Goal: Information Seeking & Learning: Learn about a topic

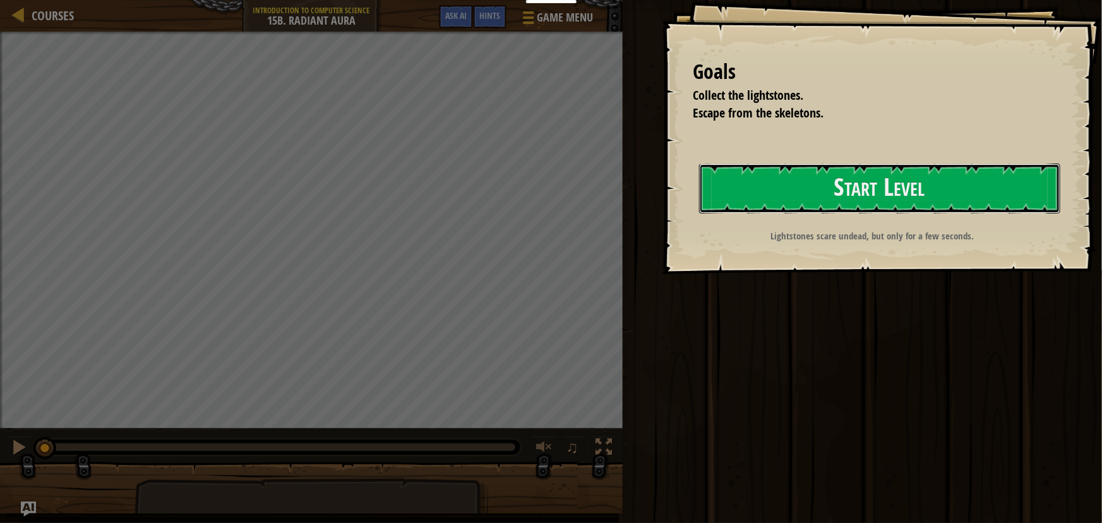
click at [841, 184] on button "Start Level" at bounding box center [879, 189] width 361 height 50
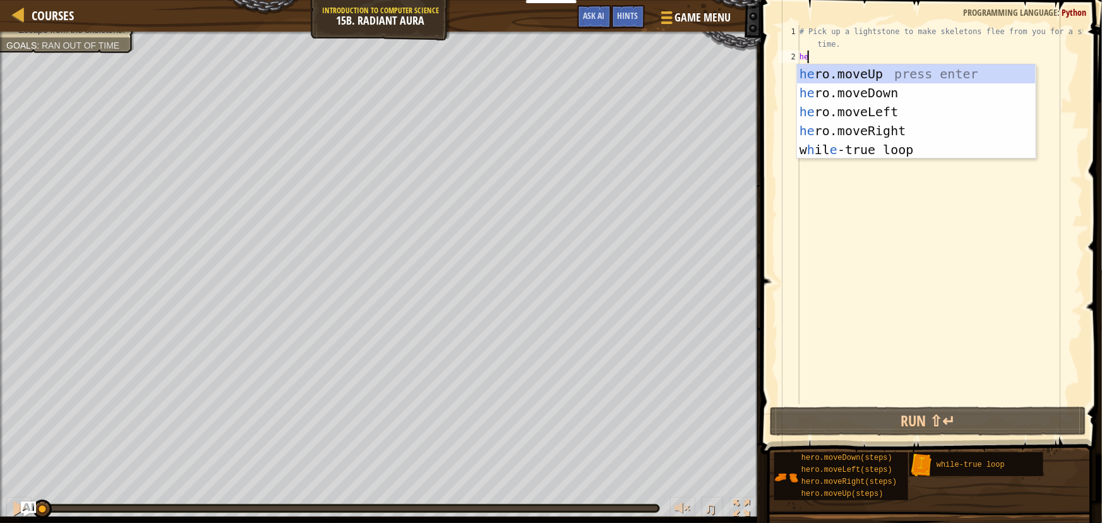
type textarea "her"
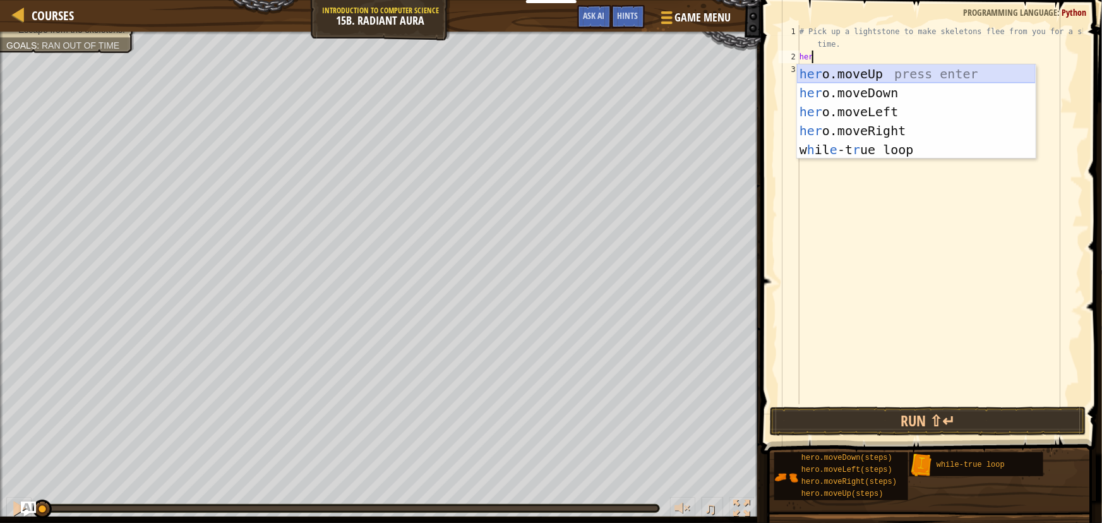
click at [859, 68] on div "her o.moveUp press enter her o.moveDown press enter her o.moveLeft press enter …" at bounding box center [916, 130] width 239 height 133
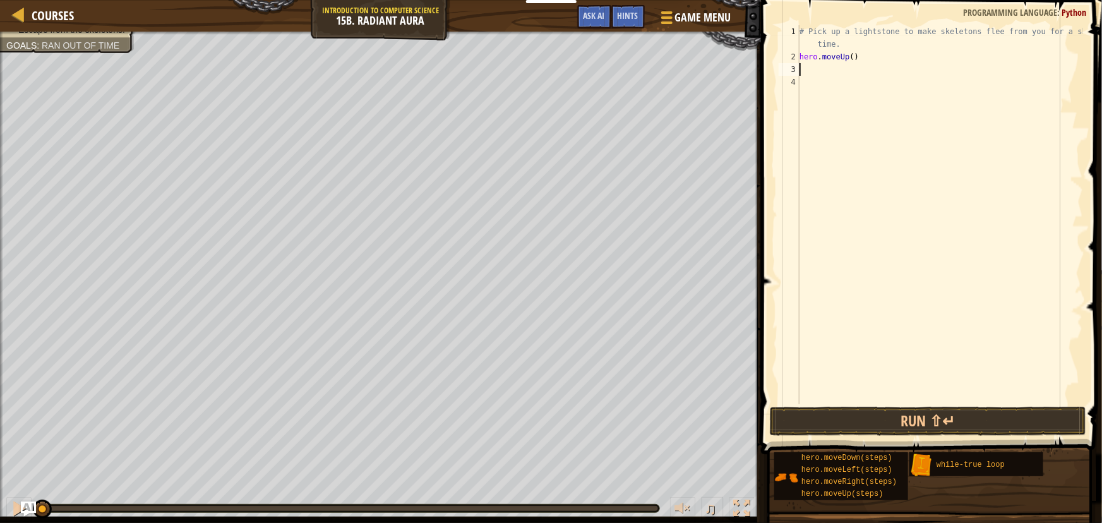
type textarea "hero"
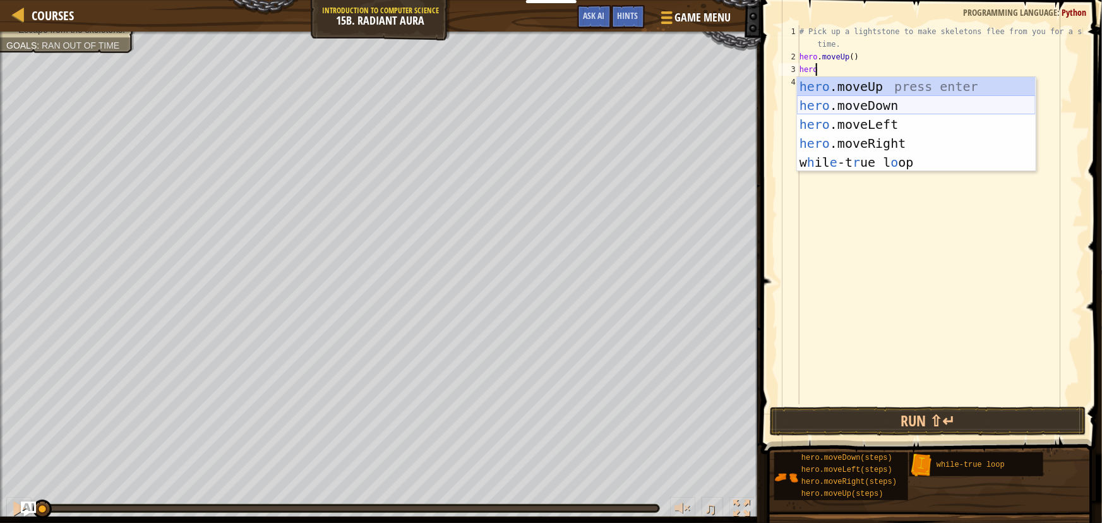
click at [848, 99] on div "hero .moveUp press enter hero .moveDown press enter hero .moveLeft press enter …" at bounding box center [916, 143] width 239 height 133
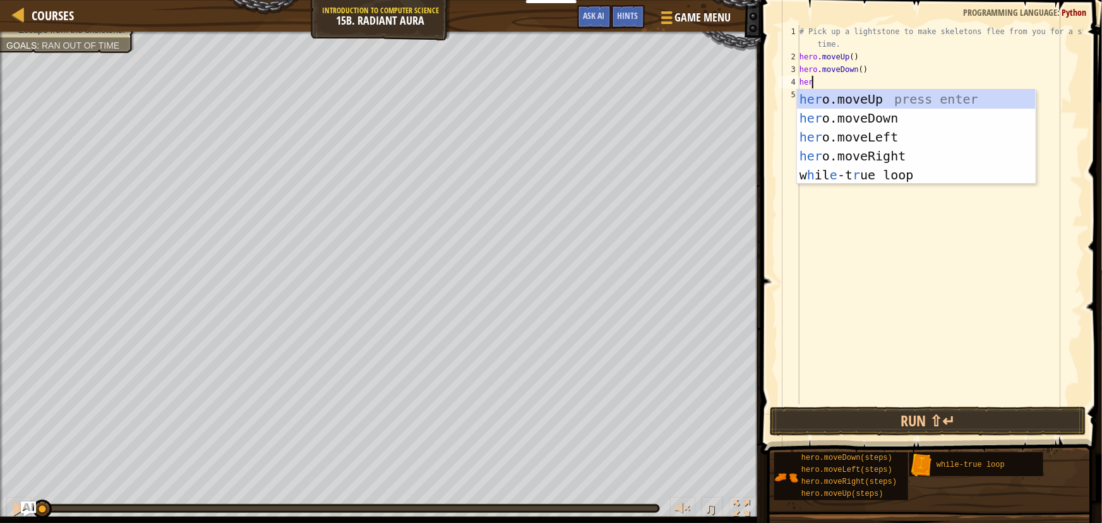
type textarea "hero"
click at [890, 157] on div "hero .moveUp press enter hero .moveDown press enter hero .moveLeft press enter …" at bounding box center [916, 156] width 239 height 133
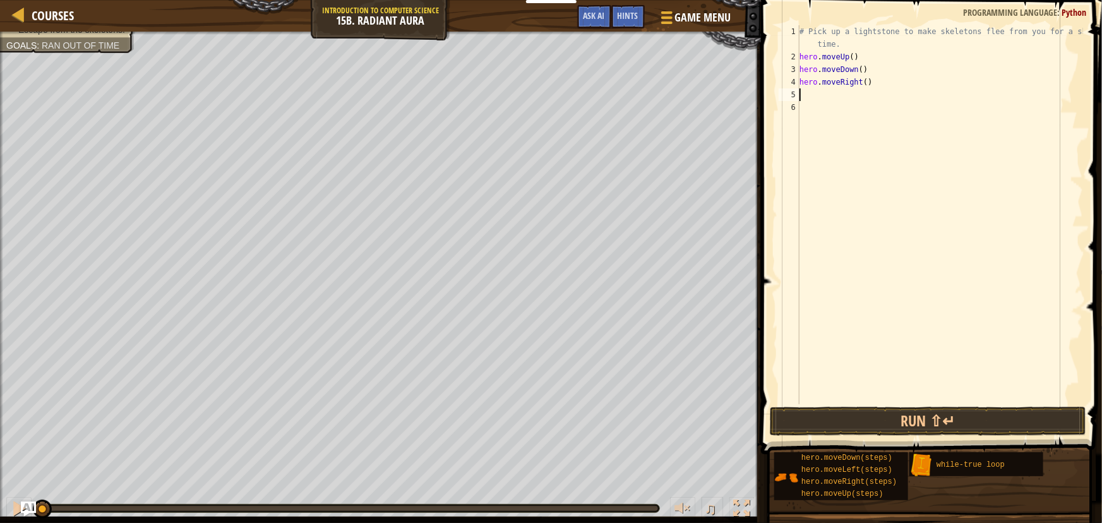
click at [859, 81] on div "# Pick up a lightstone to make skeletons flee from you for a short time. hero .…" at bounding box center [940, 233] width 286 height 417
click at [800, 57] on div "hero.moveRight(2) 1 2 3 4 5 6 # Pick up a lightstone to make skeletons flee fro…" at bounding box center [929, 214] width 307 height 379
click at [799, 56] on div "2" at bounding box center [789, 57] width 21 height 13
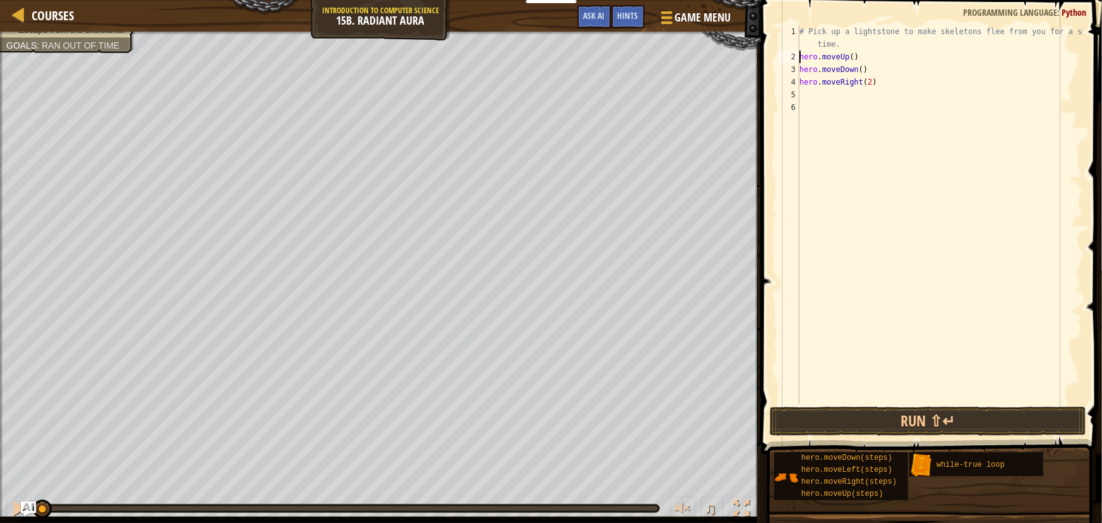
click at [840, 44] on div "# Pick up a lightstone to make skeletons flee from you for a short time. hero .…" at bounding box center [940, 233] width 286 height 417
type textarea "# Pick up a lightstone to make skeletons flee from you for a short time."
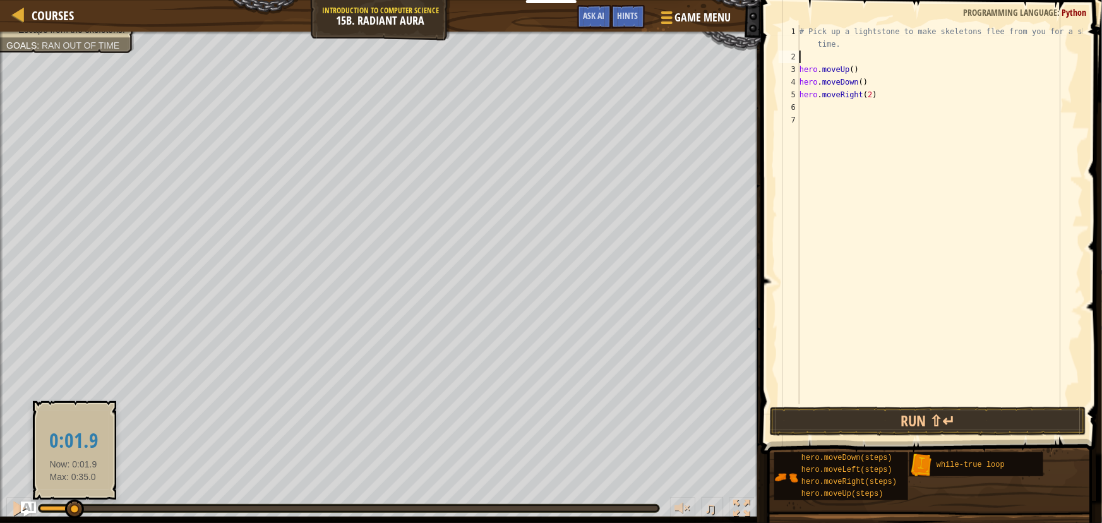
drag, startPoint x: 44, startPoint y: 506, endPoint x: 61, endPoint y: 505, distance: 17.1
click at [65, 505] on div at bounding box center [74, 509] width 19 height 19
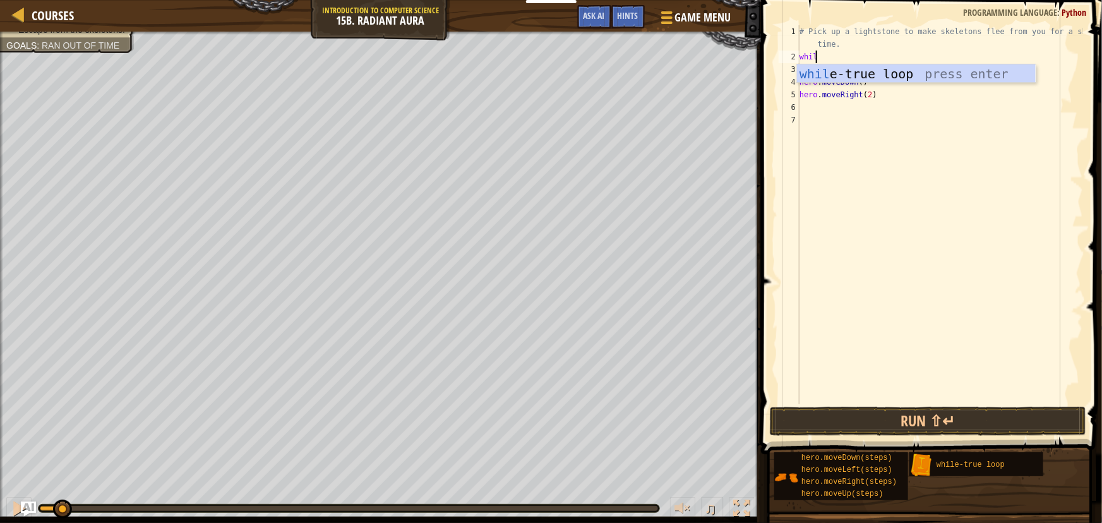
type textarea "while"
click at [858, 76] on div "while -true loop press enter" at bounding box center [916, 92] width 239 height 57
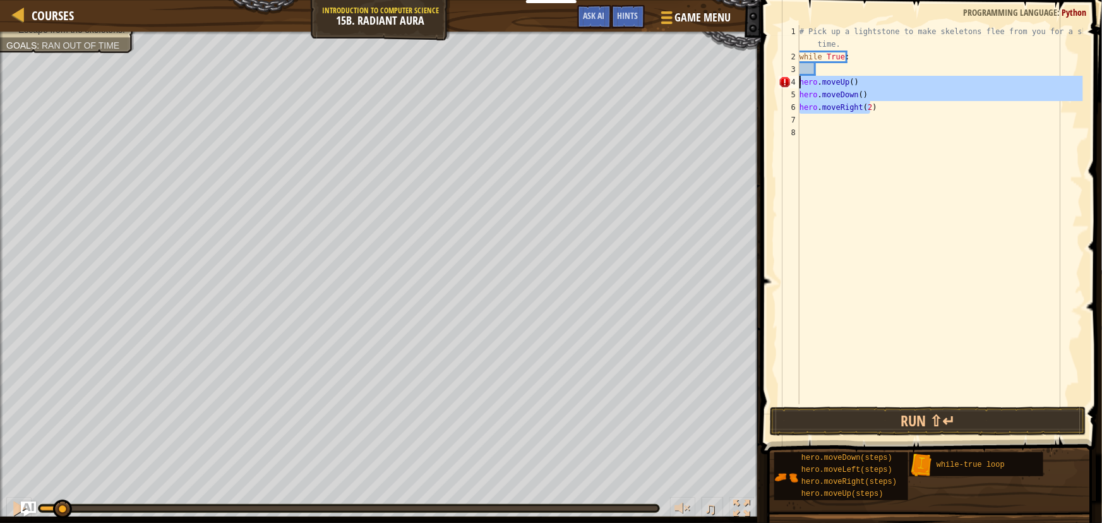
drag, startPoint x: 883, startPoint y: 110, endPoint x: 798, endPoint y: 79, distance: 91.3
click at [798, 79] on div "1 2 3 4 5 6 7 8 # Pick up a lightstone to make skeletons flee from you for a sh…" at bounding box center [929, 214] width 307 height 379
type textarea "hero.moveUp()"
type textarea "hero.moveDown() hero.moveRight(2)"
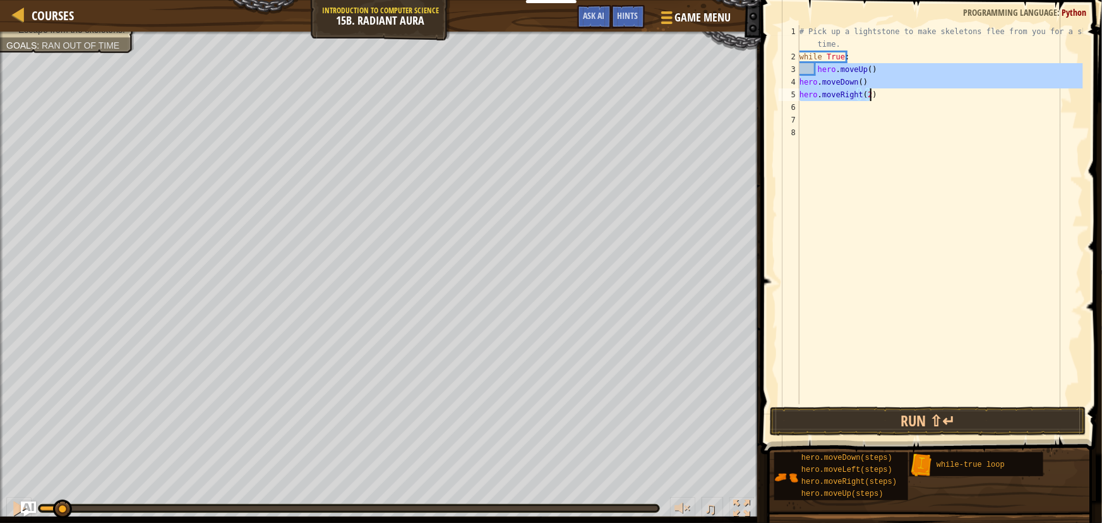
click at [850, 117] on div "# Pick up a lightstone to make skeletons flee from you for a short time. while …" at bounding box center [940, 233] width 286 height 417
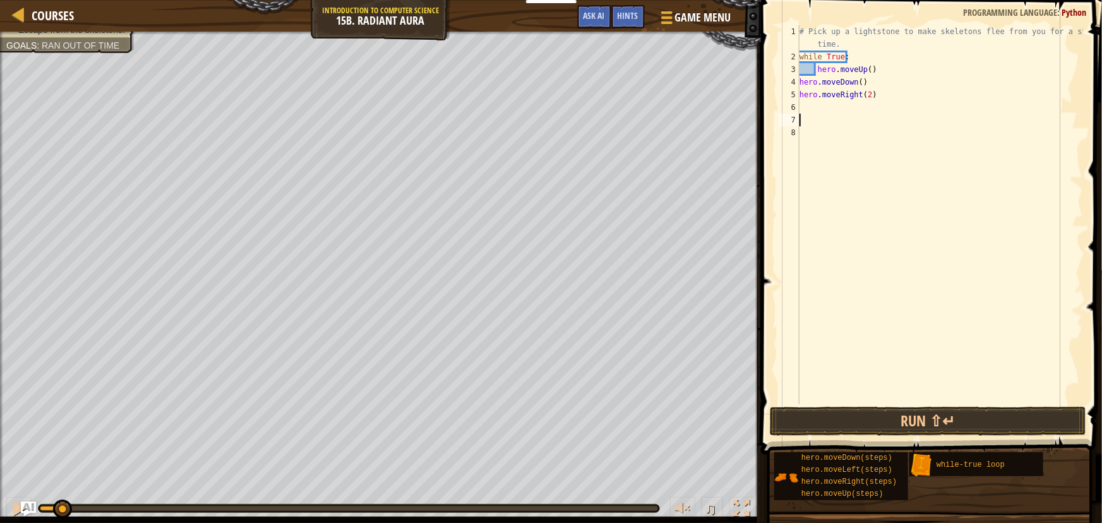
scroll to position [6, 0]
click at [800, 84] on div "# Pick up a lightstone to make skeletons flee from you for a short time. while …" at bounding box center [940, 233] width 286 height 417
click at [801, 95] on div "# Pick up a lightstone to make skeletons flee from you for a short time. while …" at bounding box center [940, 233] width 286 height 417
click at [880, 83] on div "# Pick up a lightstone to make skeletons flee from you for a short time. while …" at bounding box center [940, 233] width 286 height 417
type textarea "hero.moveDown()"
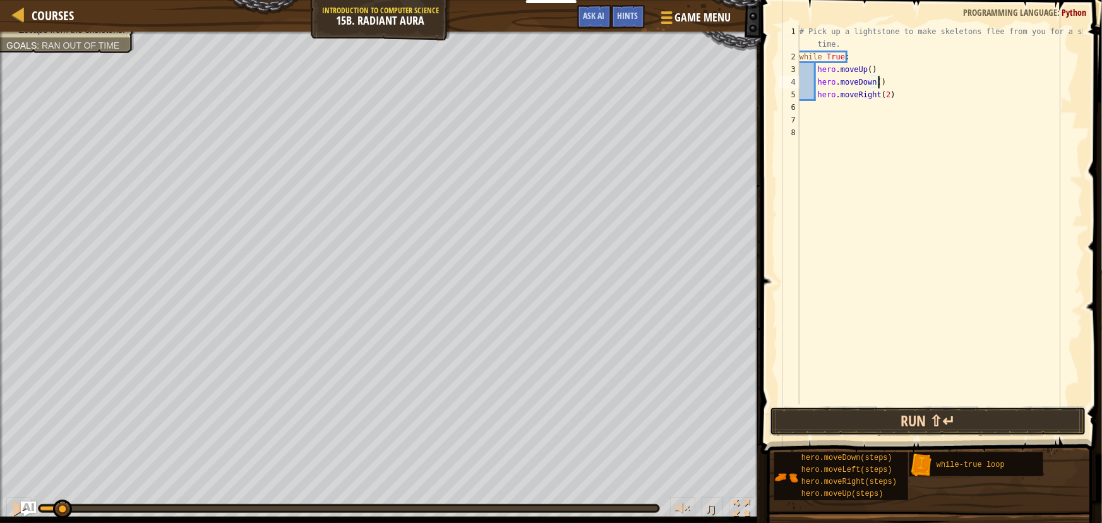
click at [922, 417] on button "Run ⇧↵" at bounding box center [928, 421] width 316 height 29
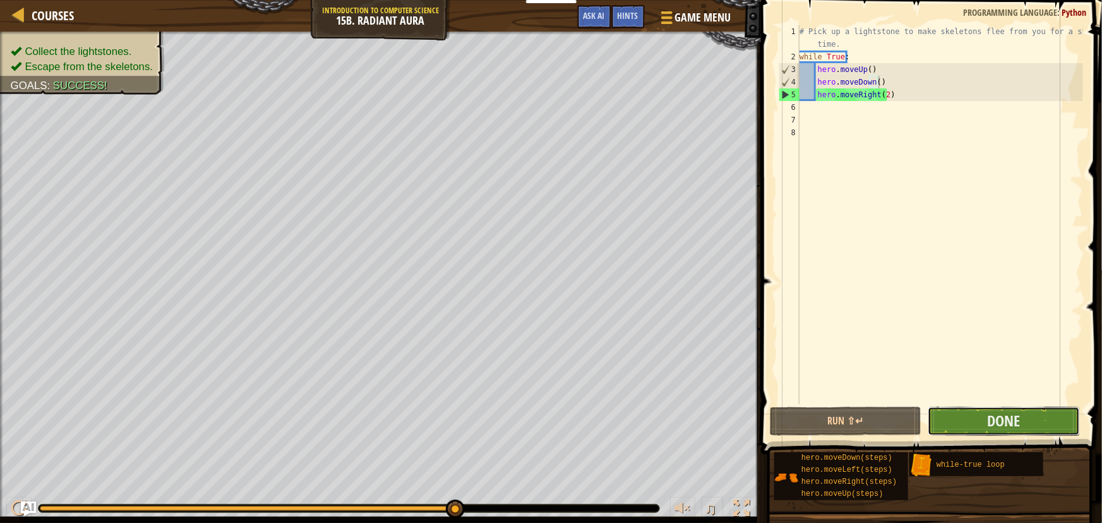
click at [981, 419] on button "Done" at bounding box center [1004, 421] width 152 height 29
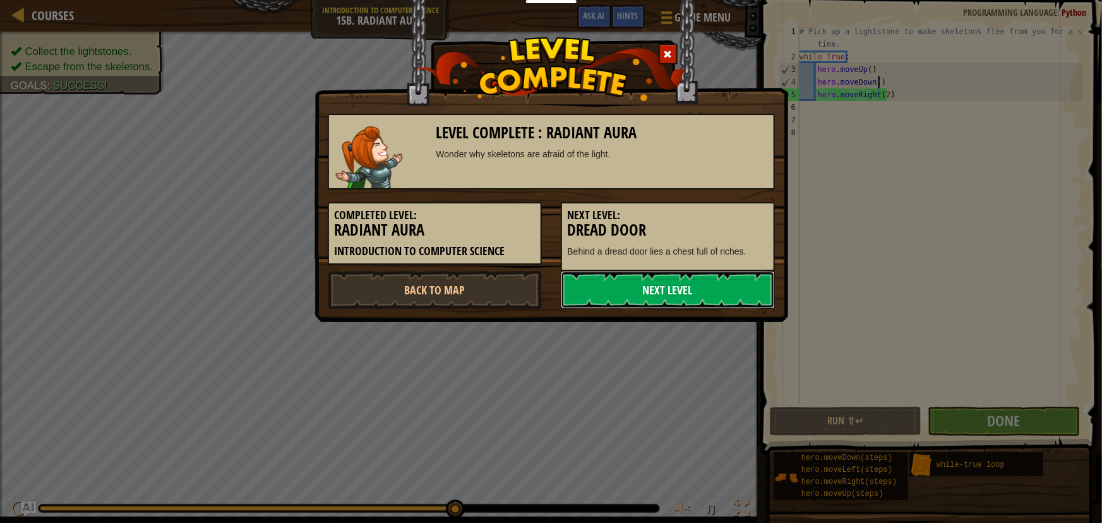
click at [656, 290] on link "Next Level" at bounding box center [668, 290] width 214 height 38
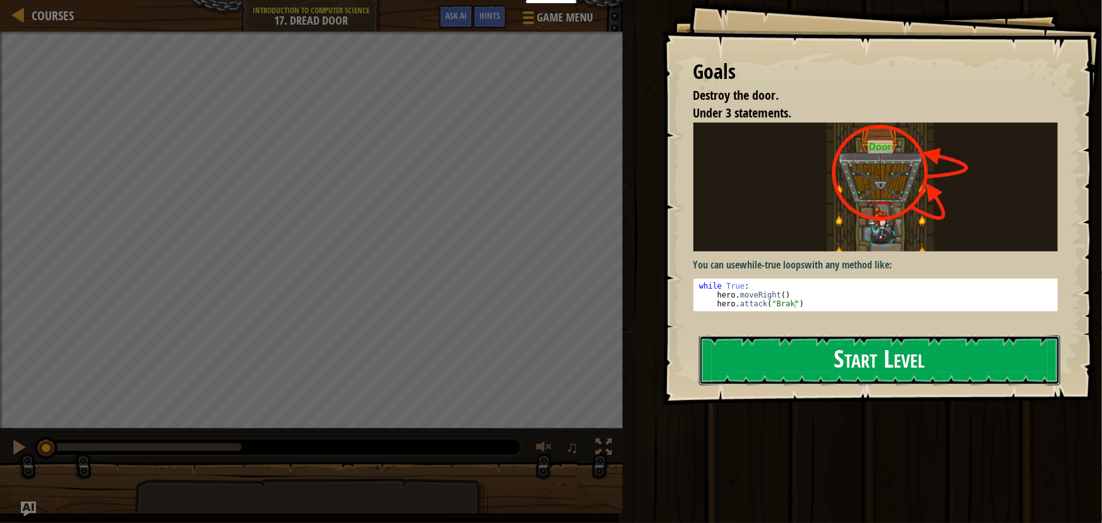
click at [875, 368] on button "Start Level" at bounding box center [879, 360] width 361 height 50
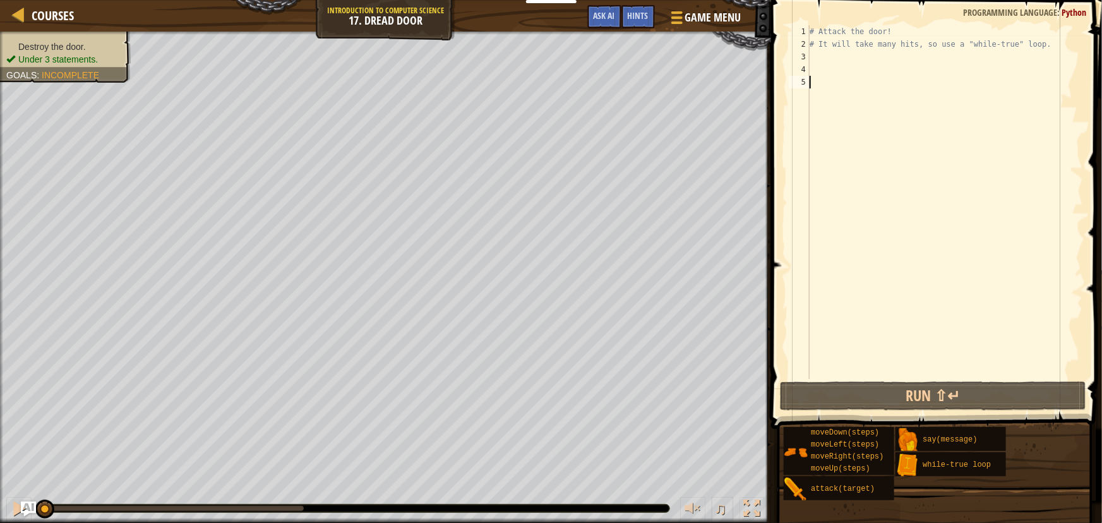
scroll to position [6, 0]
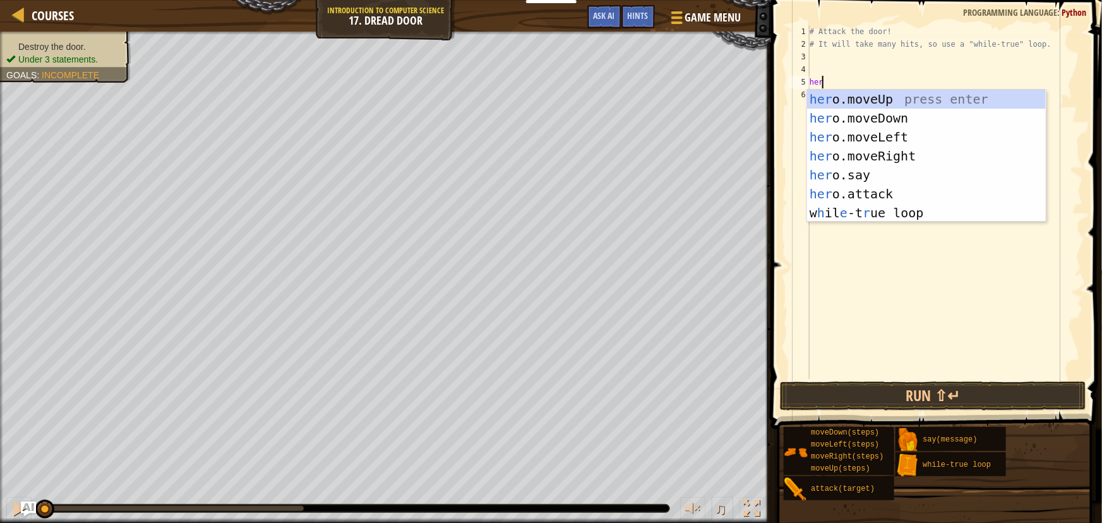
type textarea "hero"
click at [883, 98] on div "hero .moveUp press enter hero .moveDown press enter hero .moveLeft press enter …" at bounding box center [926, 175] width 239 height 171
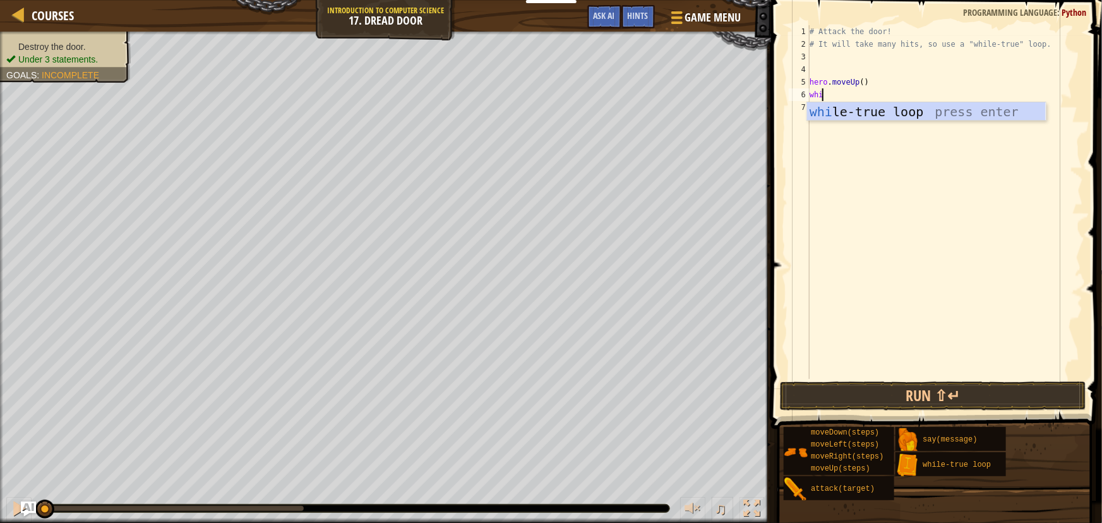
type textarea "whil"
click at [879, 112] on div "whil e-true loop press enter" at bounding box center [926, 130] width 239 height 57
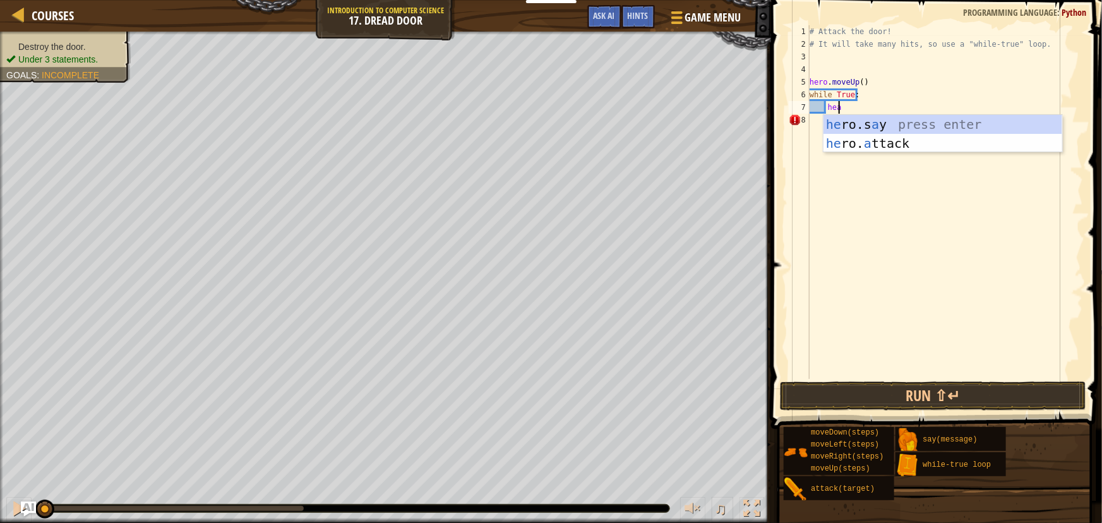
scroll to position [6, 1]
click at [894, 138] on div "he ro.s a y press enter he ro. a ttack press enter" at bounding box center [942, 153] width 239 height 76
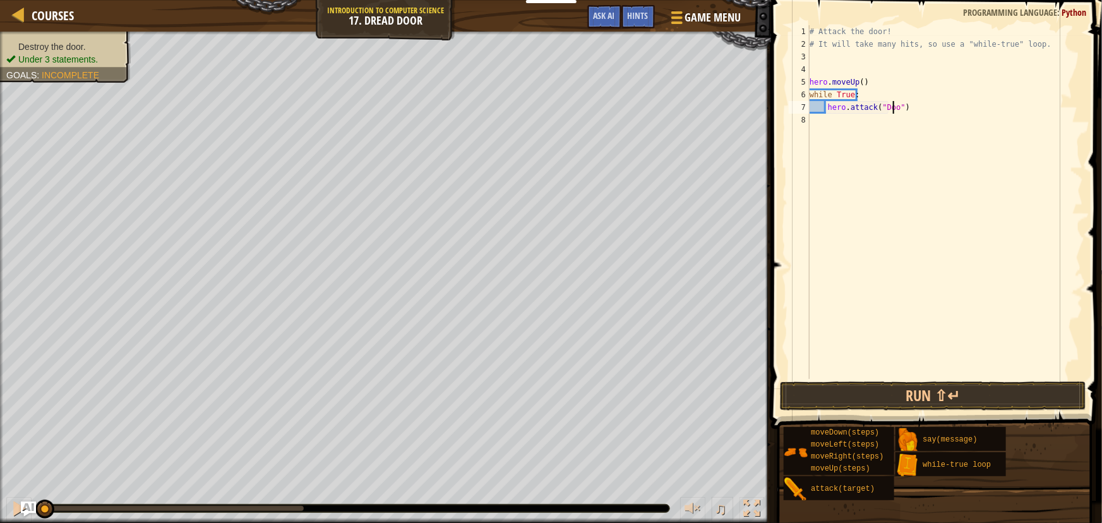
scroll to position [6, 7]
click at [922, 400] on button "Run ⇧↵" at bounding box center [933, 395] width 306 height 29
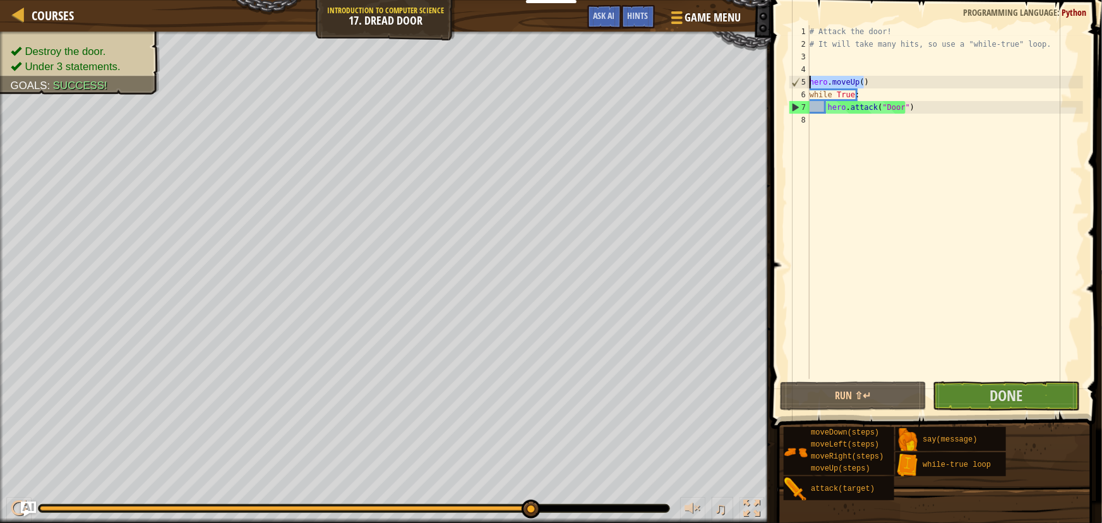
drag, startPoint x: 866, startPoint y: 81, endPoint x: 808, endPoint y: 81, distance: 57.5
click at [808, 81] on div "hero.attack("Door") 1 2 3 4 5 6 7 8 # Attack the door! # It will take many hits…" at bounding box center [934, 202] width 297 height 354
type textarea "hero.moveUp()"
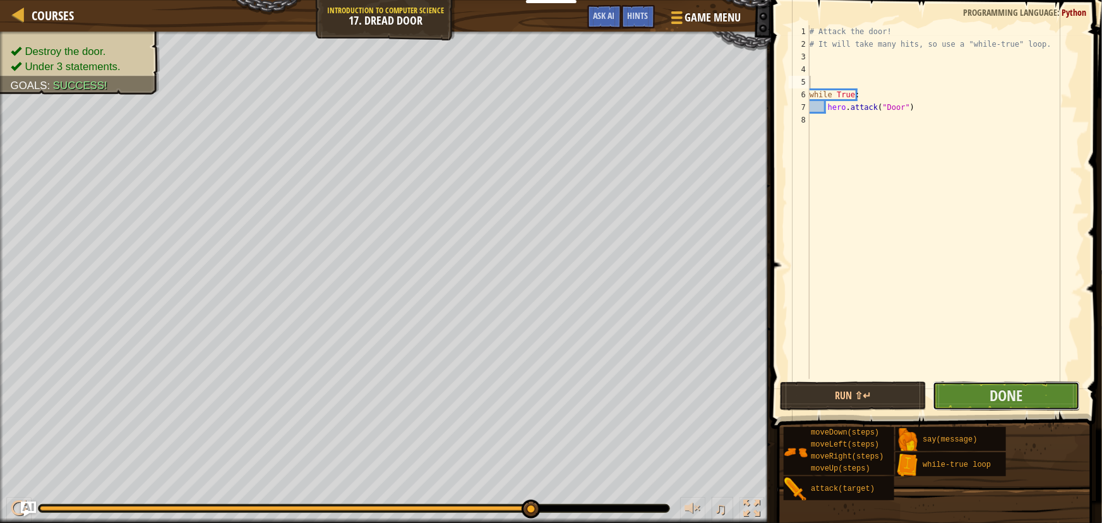
click at [980, 399] on button "Done" at bounding box center [1006, 395] width 147 height 29
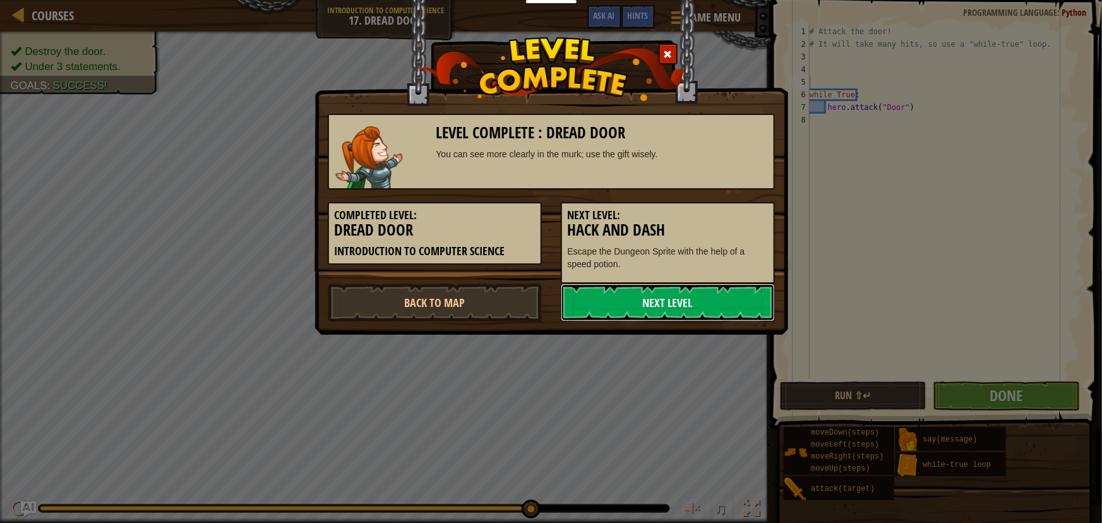
click at [684, 297] on link "Next Level" at bounding box center [668, 303] width 214 height 38
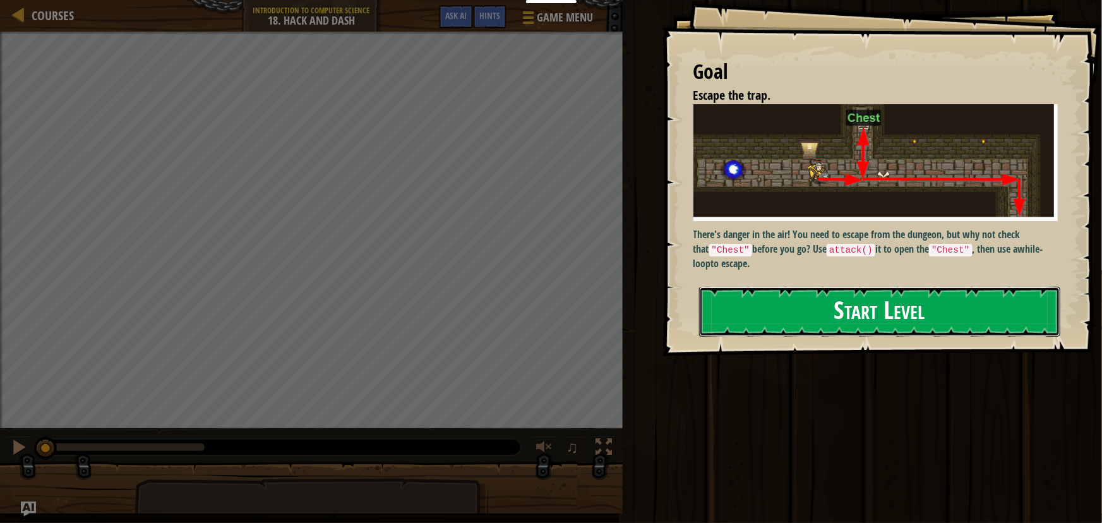
click at [817, 302] on button "Start Level" at bounding box center [879, 312] width 361 height 50
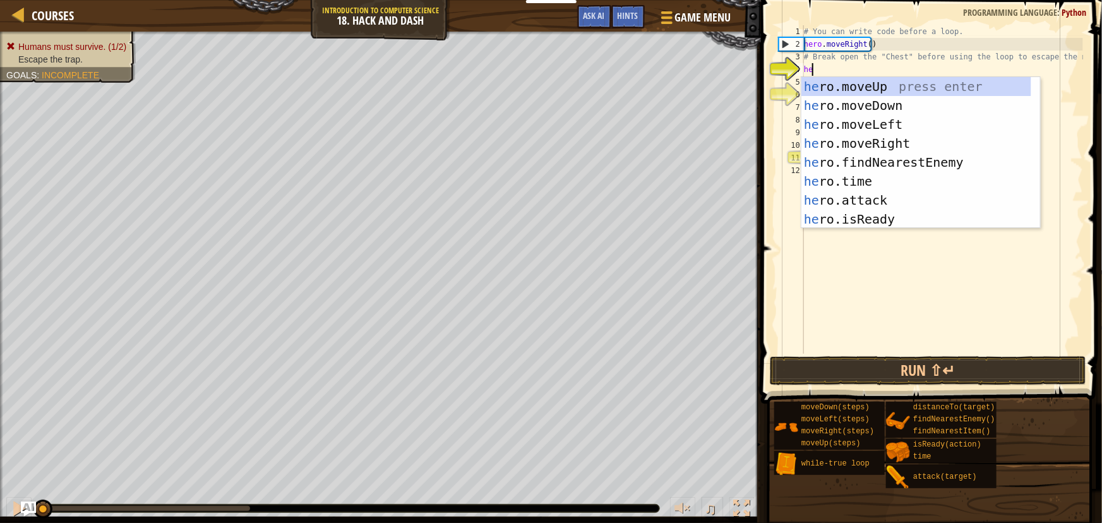
type textarea "hero"
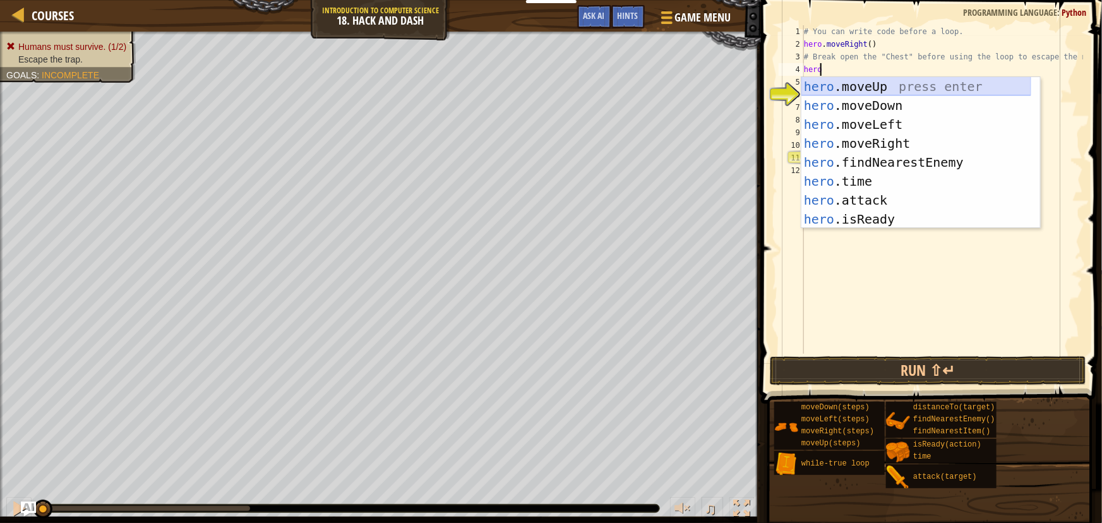
click at [851, 88] on div "hero .moveUp press enter hero .moveDown press enter hero .moveLeft press enter …" at bounding box center [916, 171] width 230 height 189
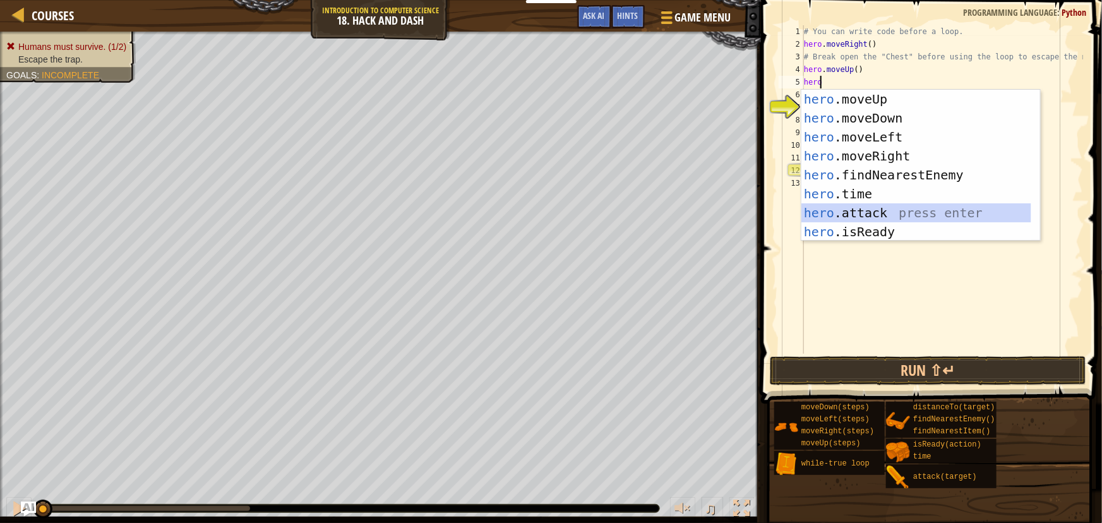
click at [866, 213] on div "hero .moveUp press enter hero .moveDown press enter hero .moveLeft press enter …" at bounding box center [916, 184] width 230 height 189
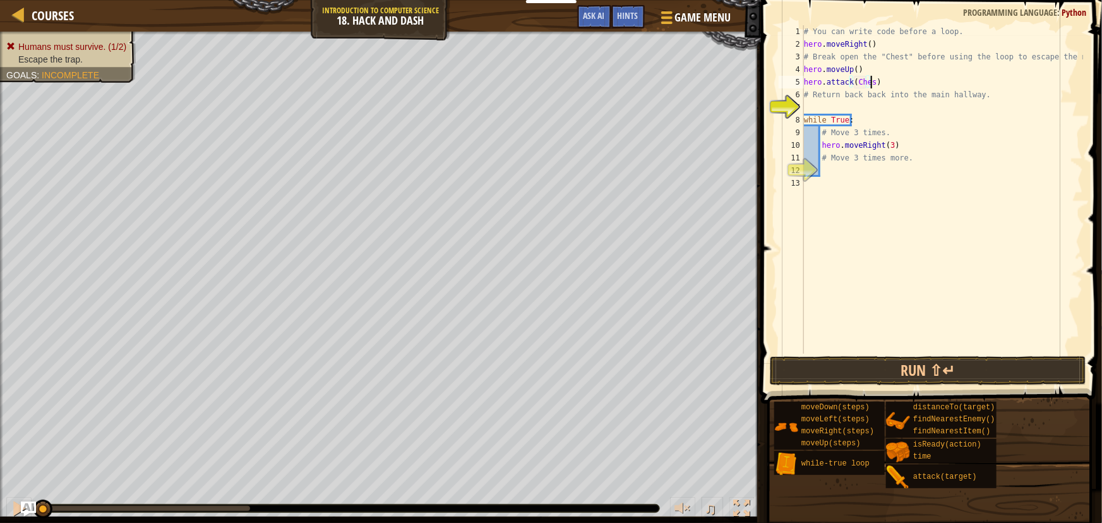
type textarea "hero.attack(Chest)"
click at [827, 105] on div "# You can write code before a loop. hero . moveRight ( ) # Break open the "Ches…" at bounding box center [942, 202] width 282 height 354
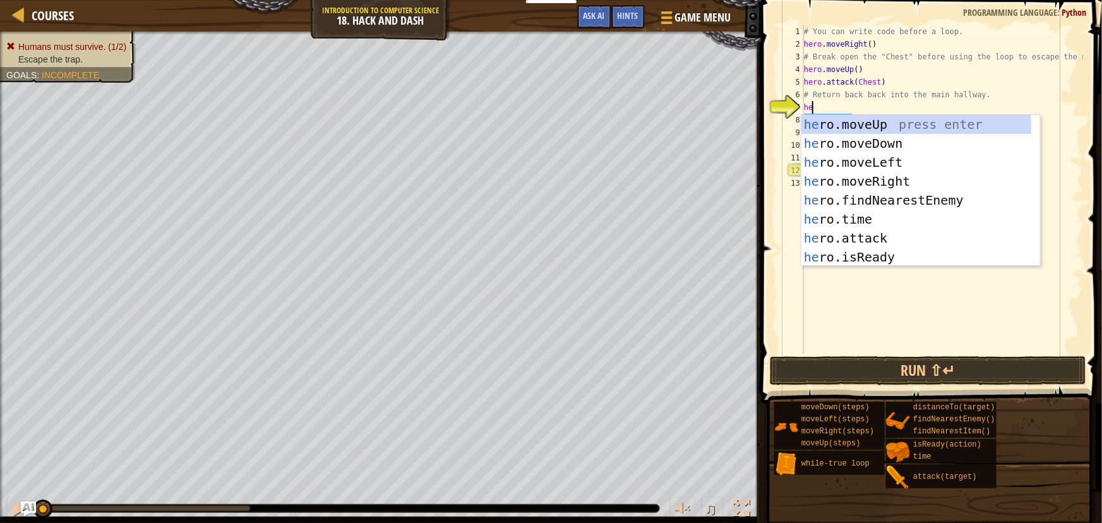
type textarea "hero"
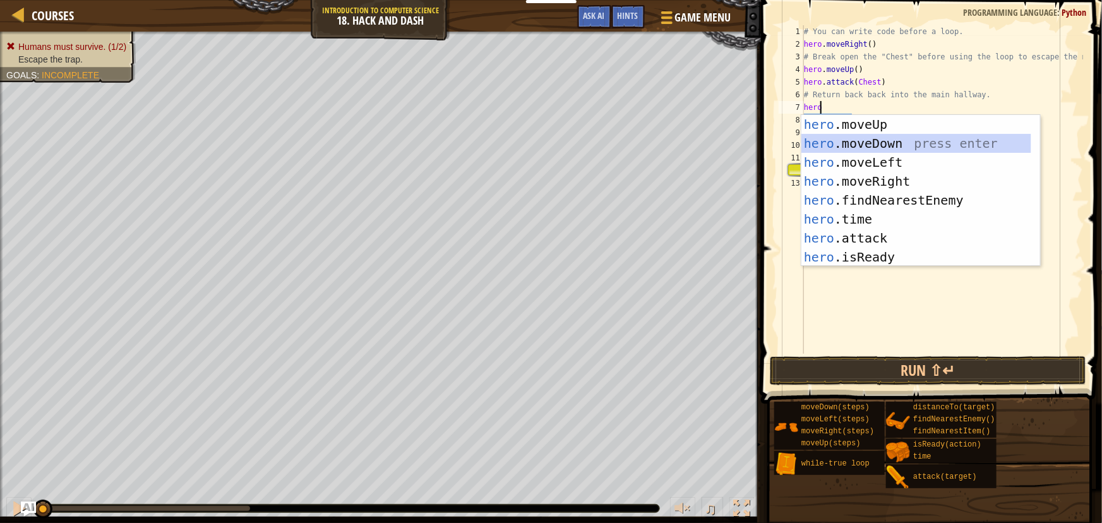
click at [859, 136] on div "hero .moveUp press enter hero .moveDown press enter hero .moveLeft press enter …" at bounding box center [916, 209] width 230 height 189
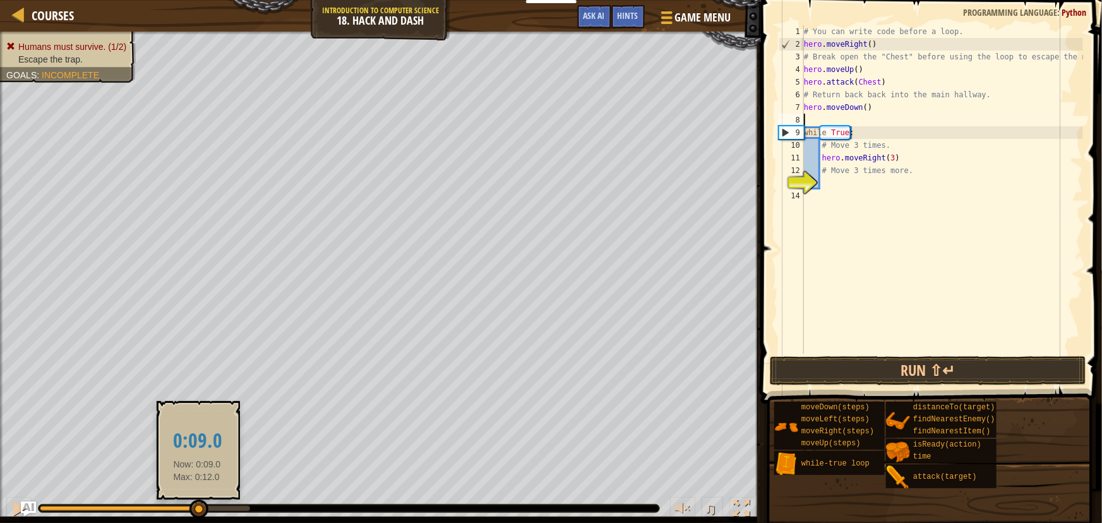
drag, startPoint x: 46, startPoint y: 509, endPoint x: 197, endPoint y: 518, distance: 151.2
click at [197, 518] on div at bounding box center [198, 509] width 19 height 19
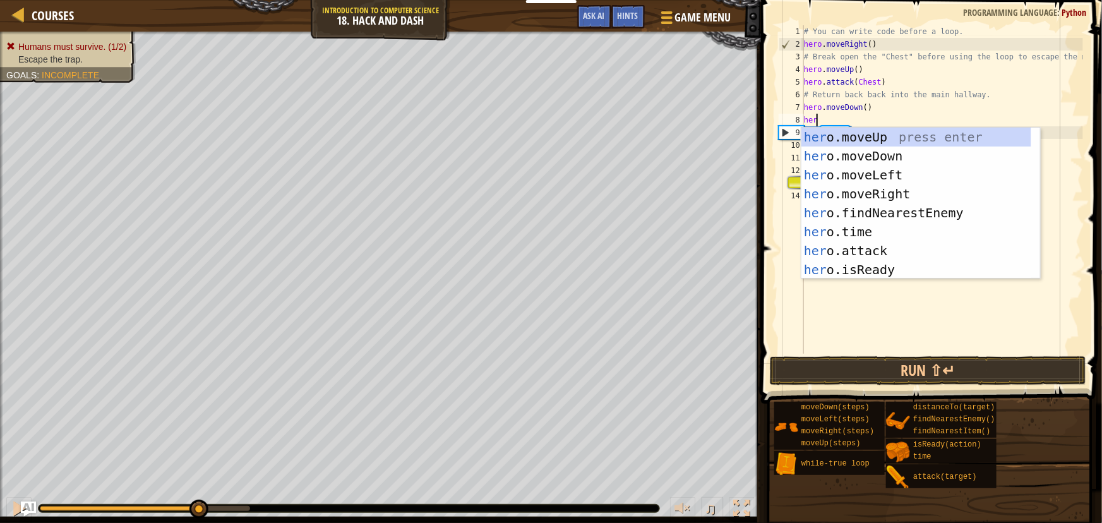
type textarea "hero"
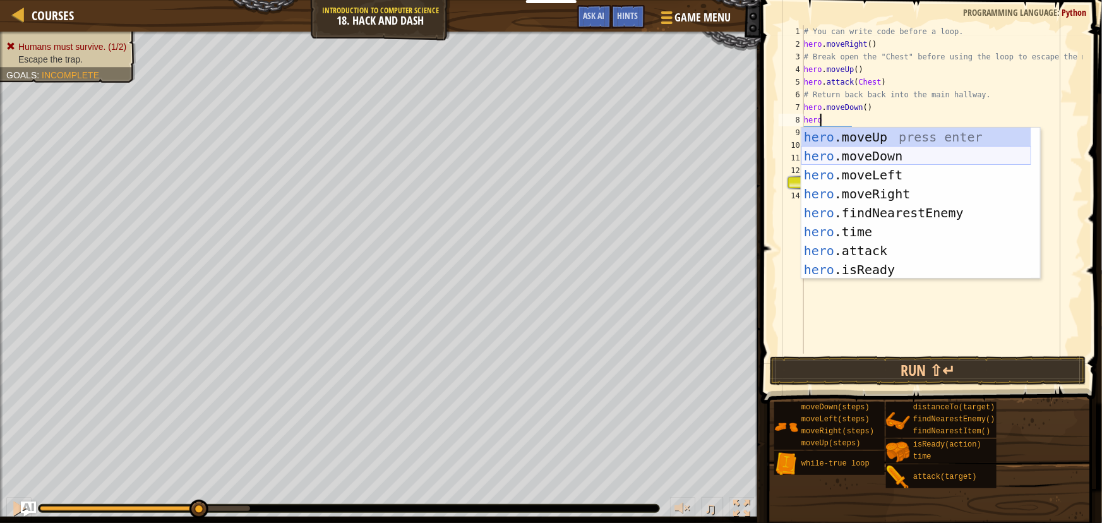
click at [864, 155] on div "hero .moveUp press enter hero .moveDown press enter hero .moveLeft press enter …" at bounding box center [916, 222] width 230 height 189
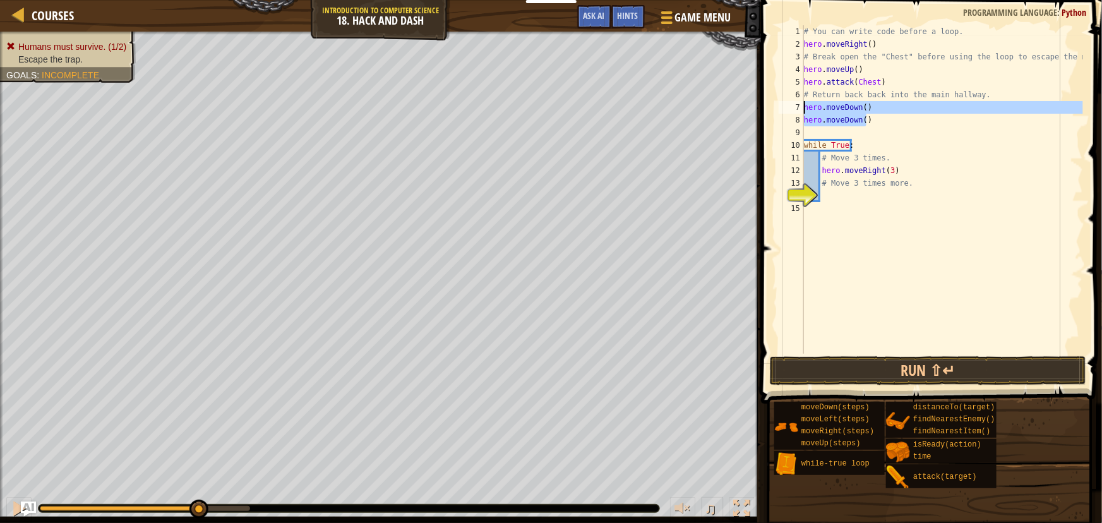
drag, startPoint x: 869, startPoint y: 118, endPoint x: 805, endPoint y: 103, distance: 66.2
click at [805, 103] on div "# You can write code before a loop. hero . moveRight ( ) # Break open the "Ches…" at bounding box center [942, 202] width 282 height 354
click at [812, 115] on div "# You can write code before a loop. hero . moveRight ( ) # Break open the "Ches…" at bounding box center [942, 189] width 282 height 328
type textarea "hero.moveDown()"
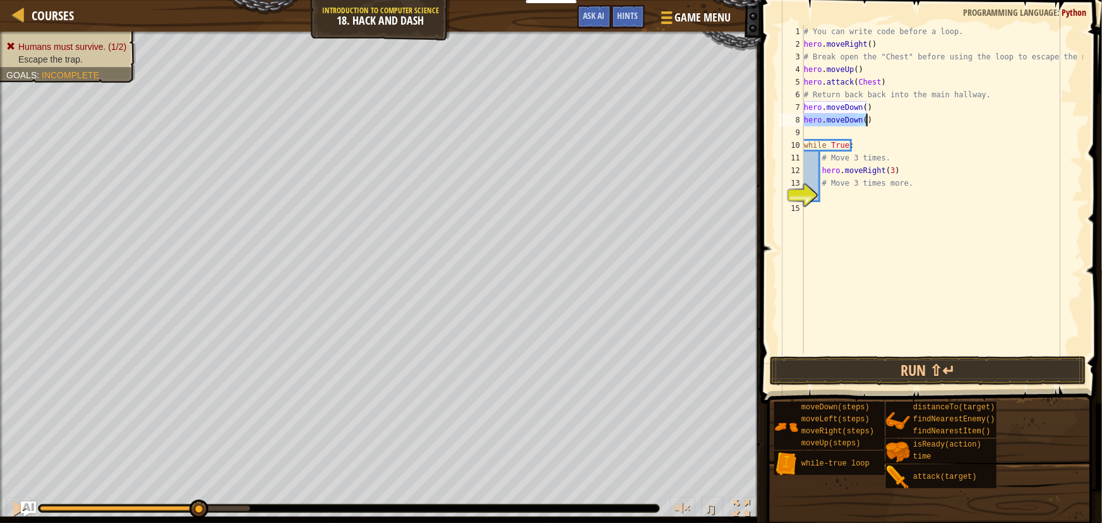
drag, startPoint x: 806, startPoint y: 117, endPoint x: 877, endPoint y: 117, distance: 71.4
click at [877, 117] on div "# You can write code before a loop. hero . moveRight ( ) # Break open the "Ches…" at bounding box center [942, 202] width 282 height 354
click at [838, 181] on div "# You can write code before a loop. hero . moveRight ( ) # Break open the "Ches…" at bounding box center [942, 202] width 282 height 354
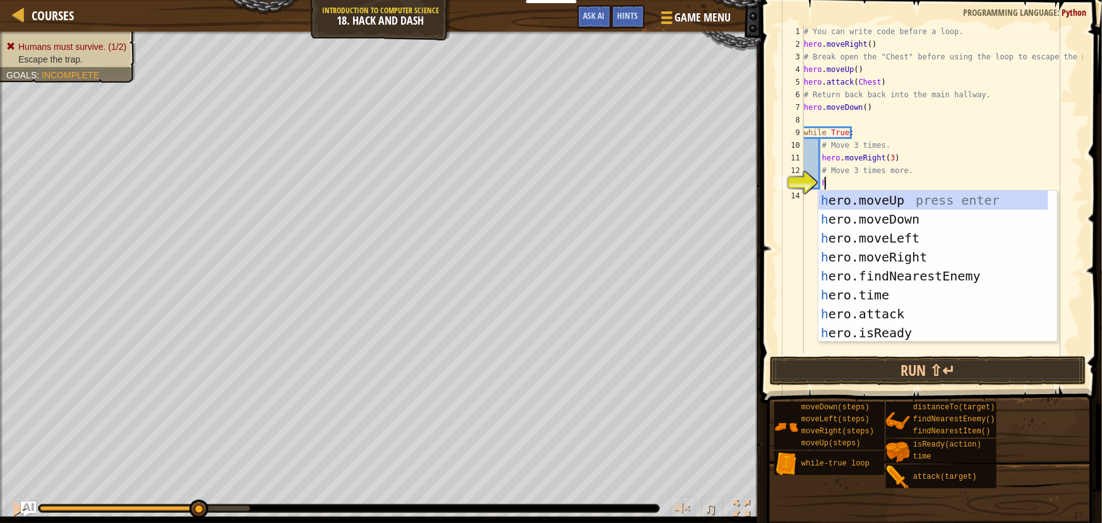
type textarea "hero"
click at [866, 214] on div "hero .moveUp press enter hero .moveDown press enter hero .moveLeft press enter …" at bounding box center [933, 285] width 230 height 189
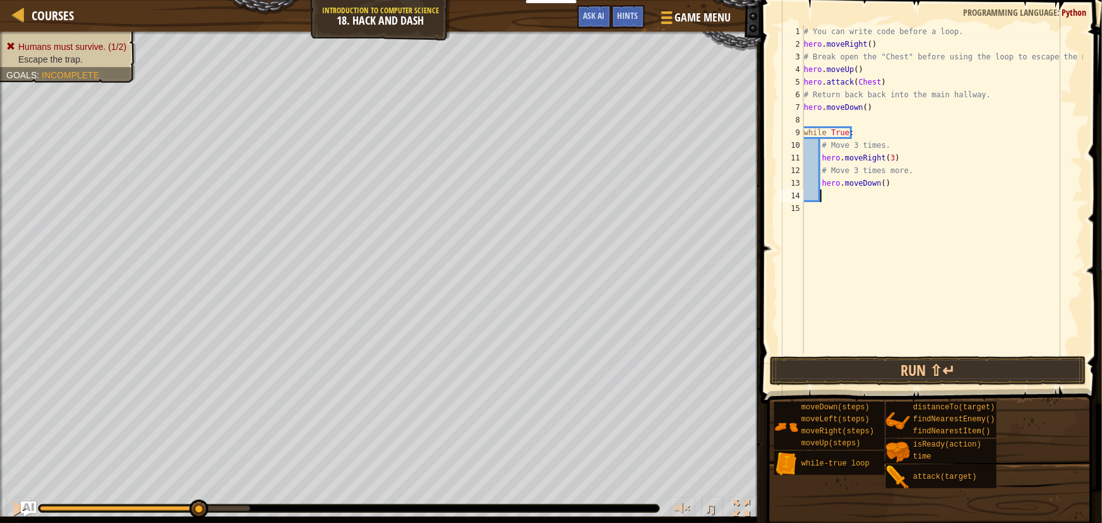
scroll to position [6, 1]
click at [877, 183] on div "# You can write code before a loop. hero . moveRight ( ) # Break open the "Ches…" at bounding box center [942, 202] width 282 height 354
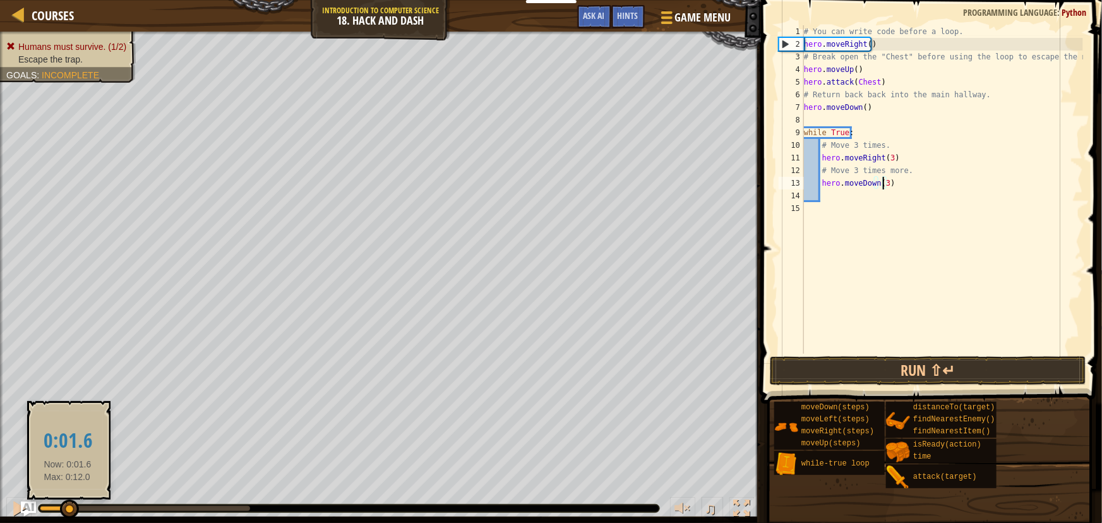
drag, startPoint x: 202, startPoint y: 506, endPoint x: 68, endPoint y: 503, distance: 134.5
click at [68, 503] on div at bounding box center [69, 509] width 19 height 19
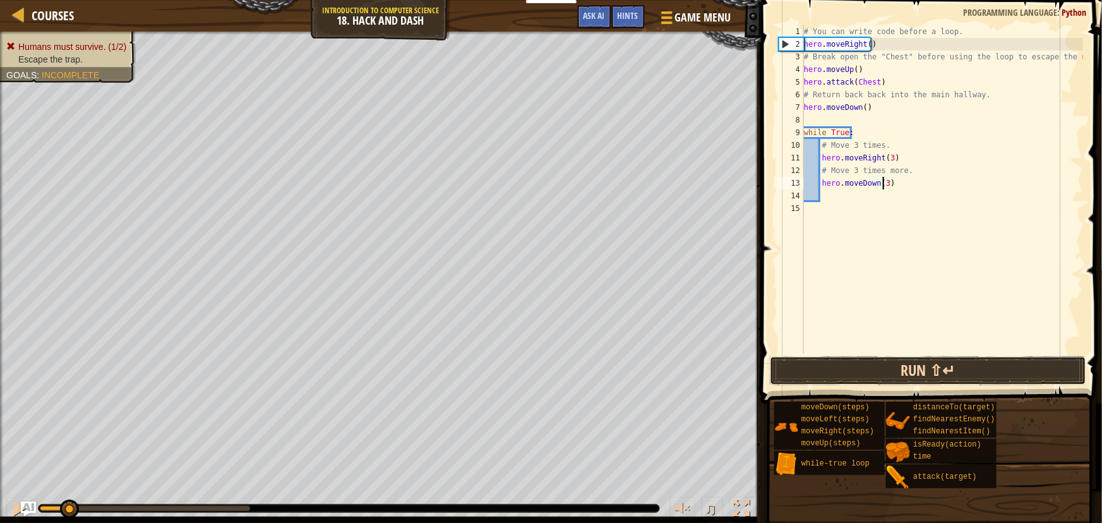
click at [899, 369] on button "Run ⇧↵" at bounding box center [928, 370] width 316 height 29
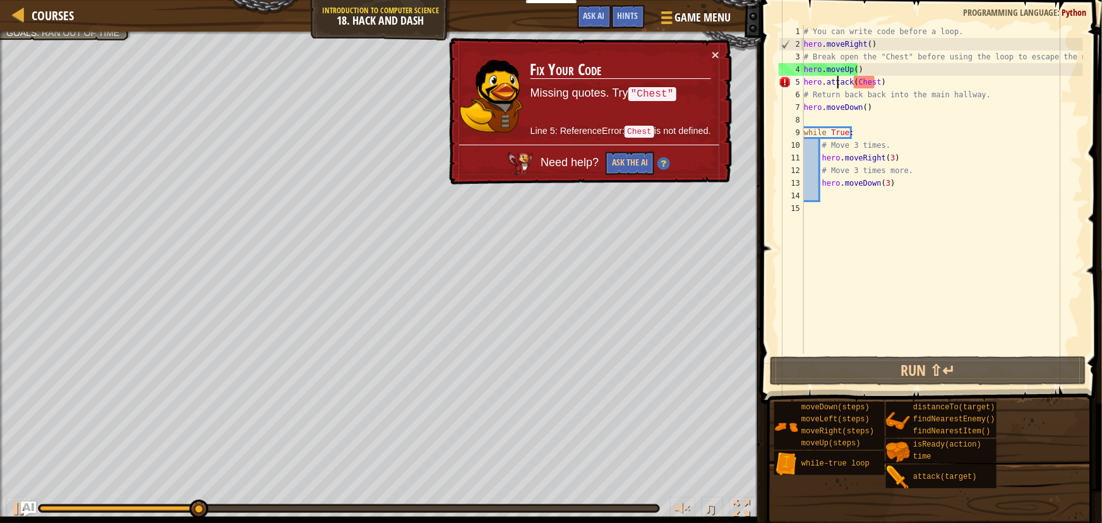
click at [839, 79] on div "# You can write code before a loop. hero . moveRight ( ) # Break open the "Ches…" at bounding box center [942, 202] width 282 height 354
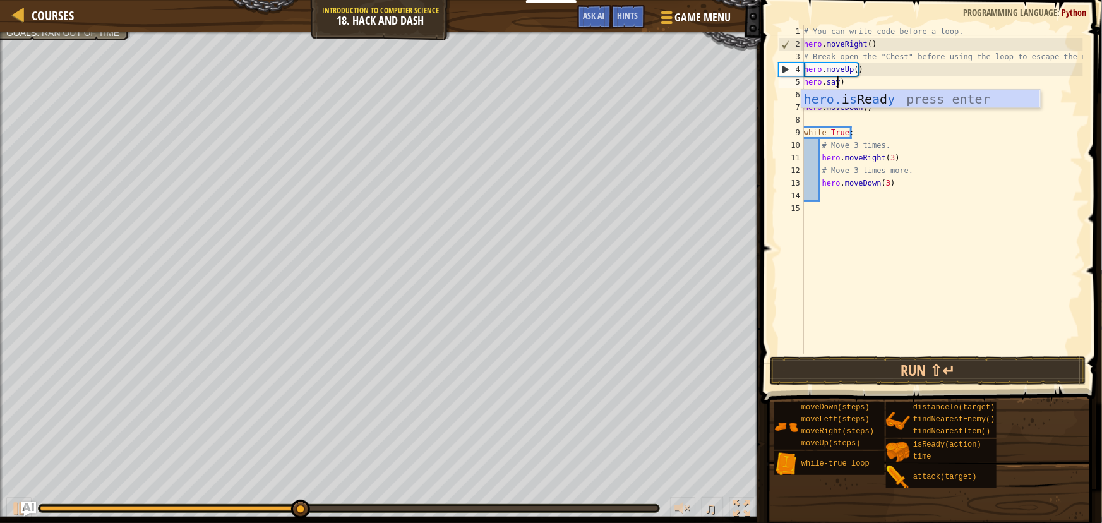
scroll to position [6, 2]
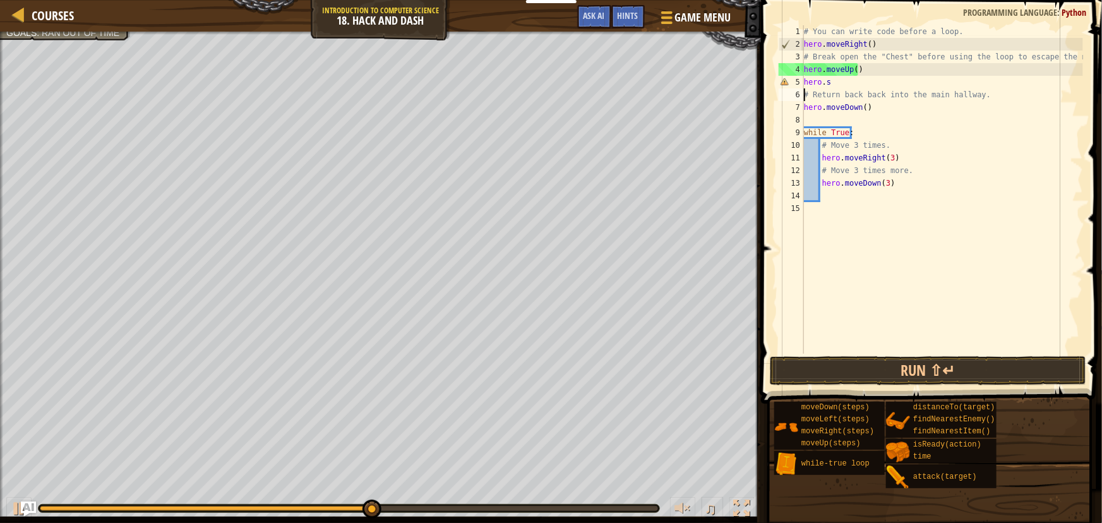
click at [828, 80] on div "# You can write code before a loop. hero . moveRight ( ) # Break open the "Ches…" at bounding box center [942, 202] width 282 height 354
type textarea "h"
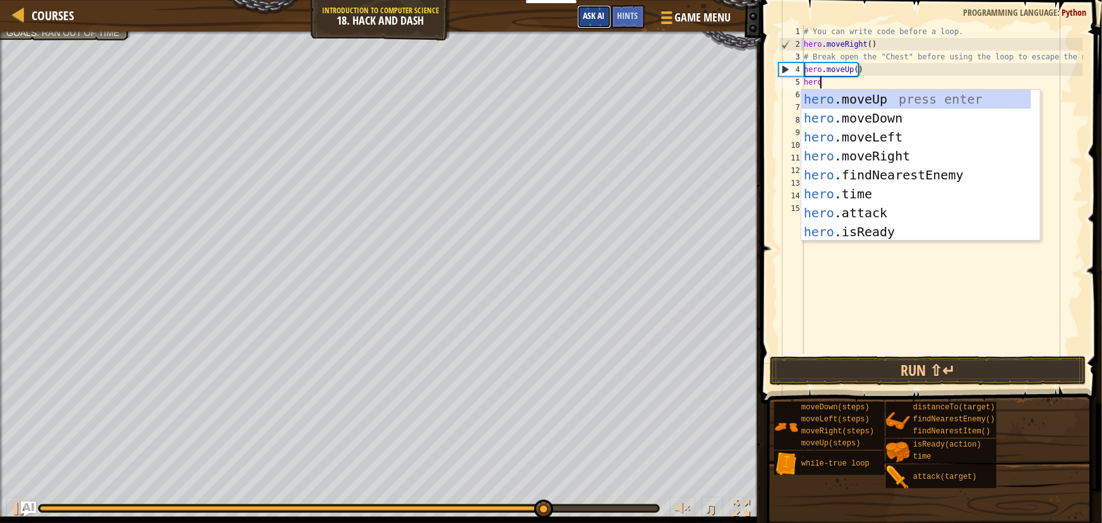
click at [597, 23] on button "Ask AI" at bounding box center [594, 16] width 34 height 23
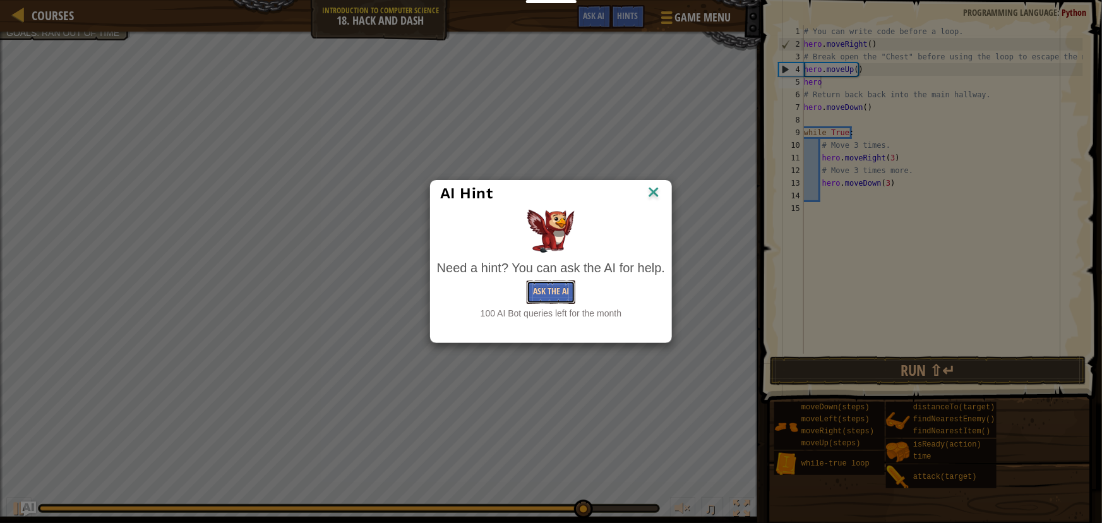
click at [555, 290] on button "Ask the AI" at bounding box center [551, 291] width 49 height 23
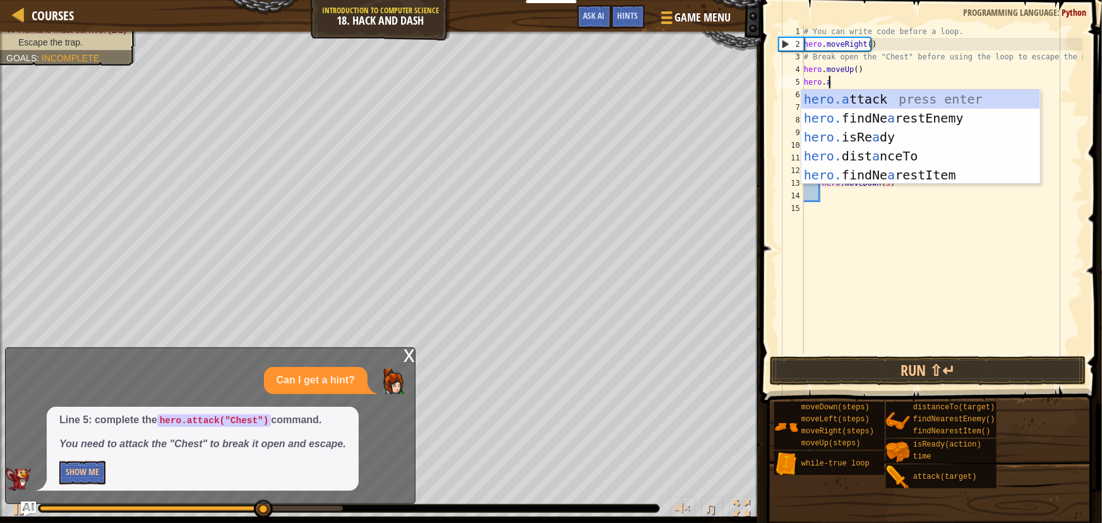
scroll to position [6, 2]
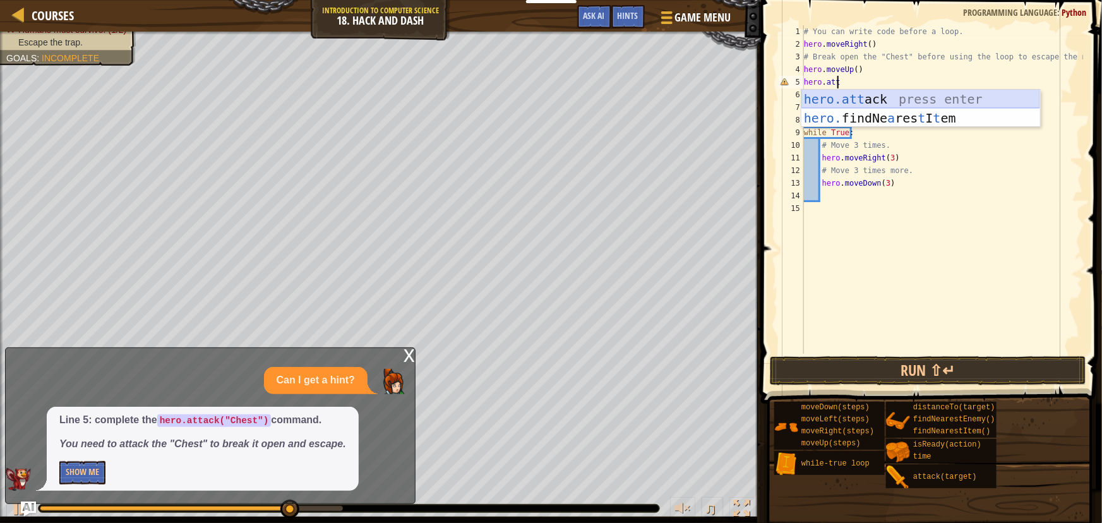
click at [851, 94] on div "hero.att ack press enter hero. findNe a res t I t em press enter" at bounding box center [920, 128] width 239 height 76
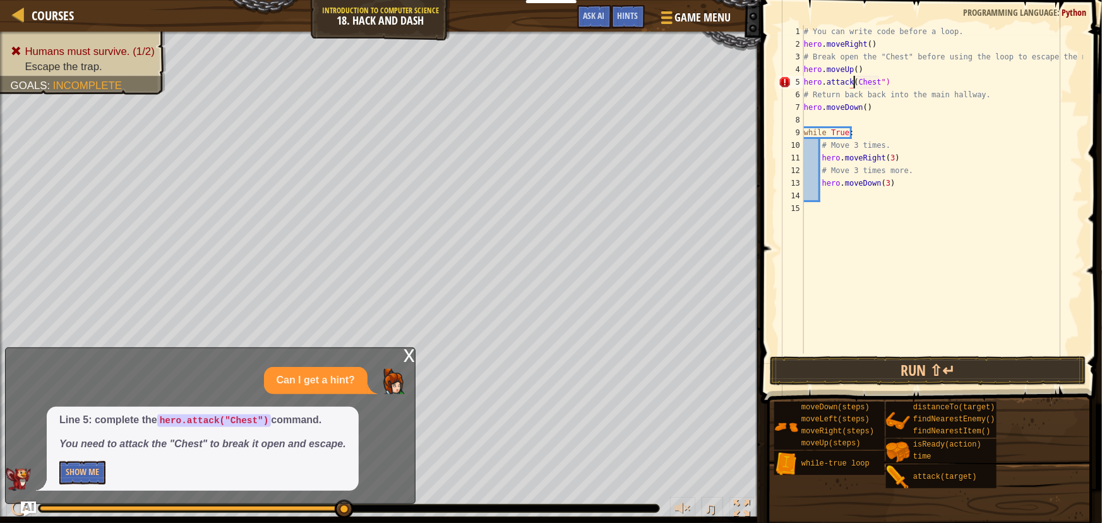
scroll to position [6, 4]
type textarea "hero.attack("Chest")"
click at [915, 371] on button "Run ⇧↵" at bounding box center [928, 370] width 316 height 29
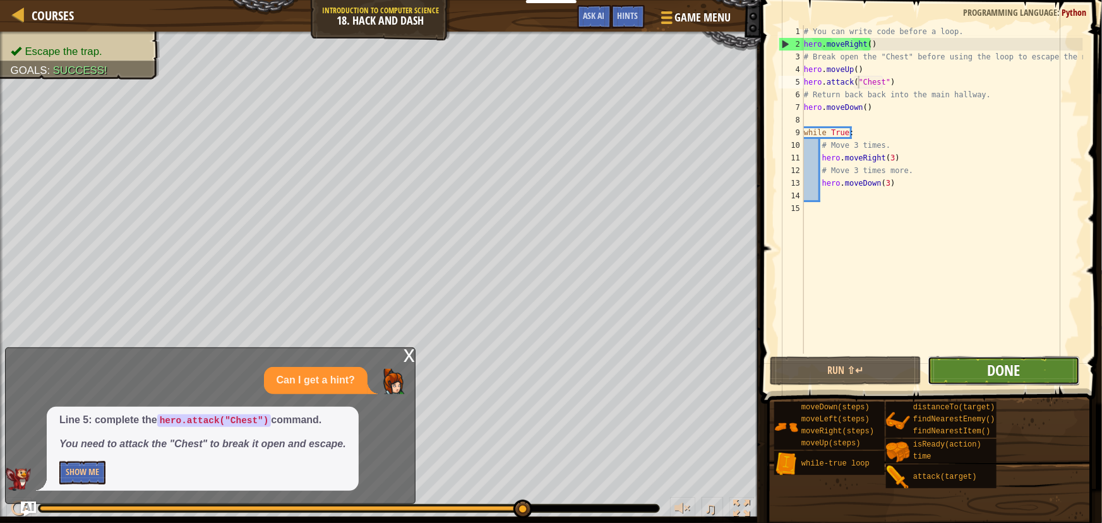
click at [1010, 369] on span "Done" at bounding box center [1003, 370] width 33 height 20
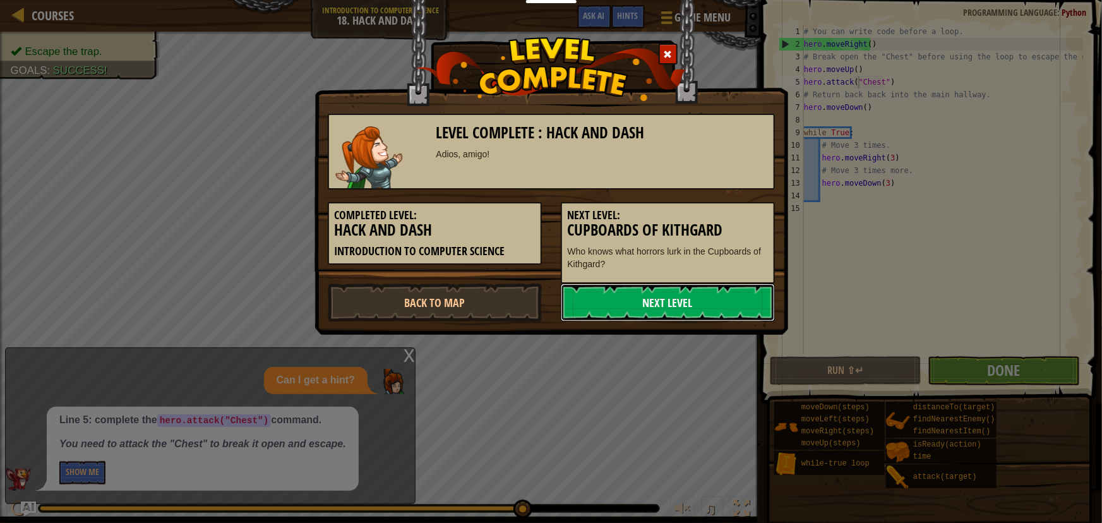
click at [674, 293] on link "Next Level" at bounding box center [668, 303] width 214 height 38
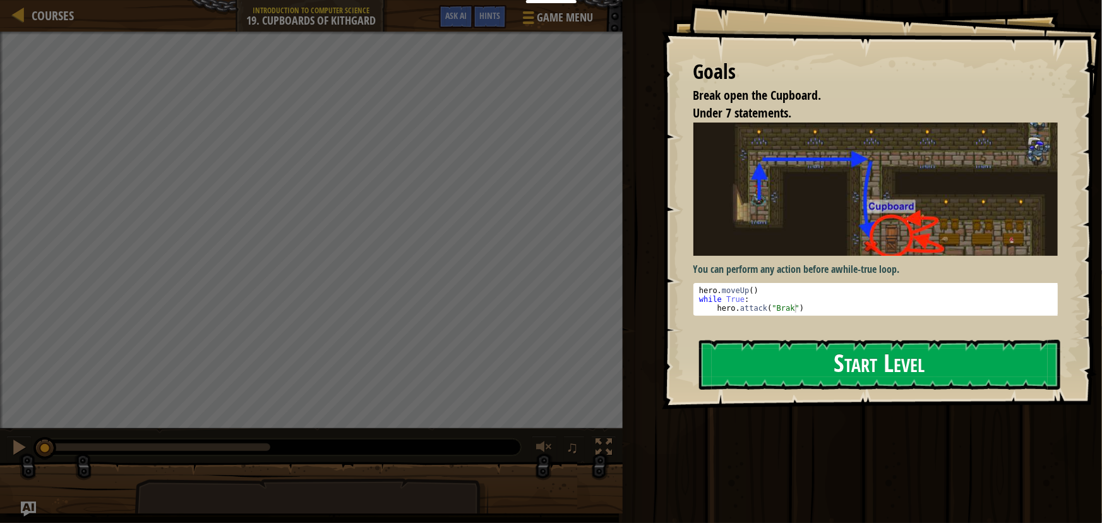
click at [843, 370] on button "Start Level" at bounding box center [879, 365] width 361 height 50
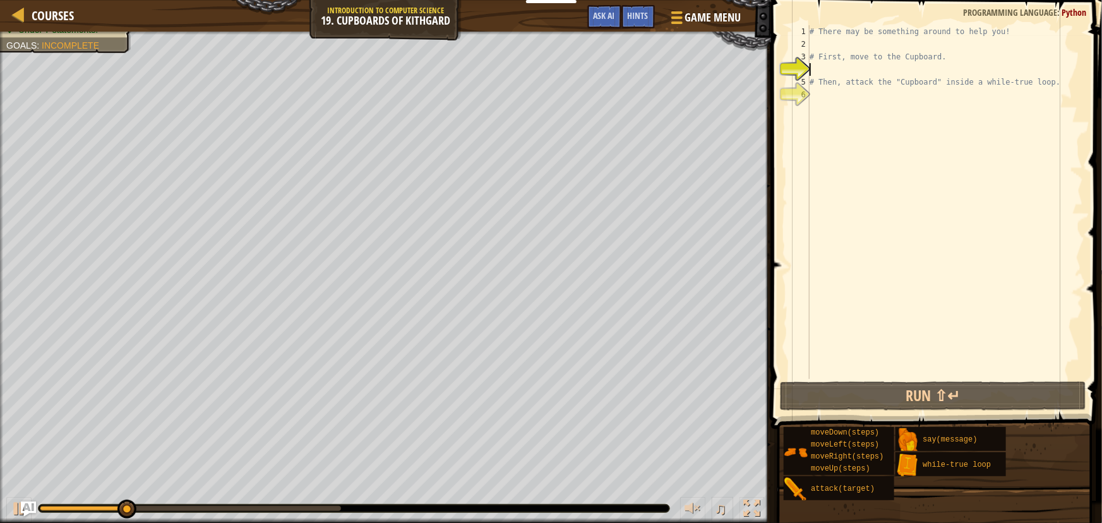
type textarea "H"
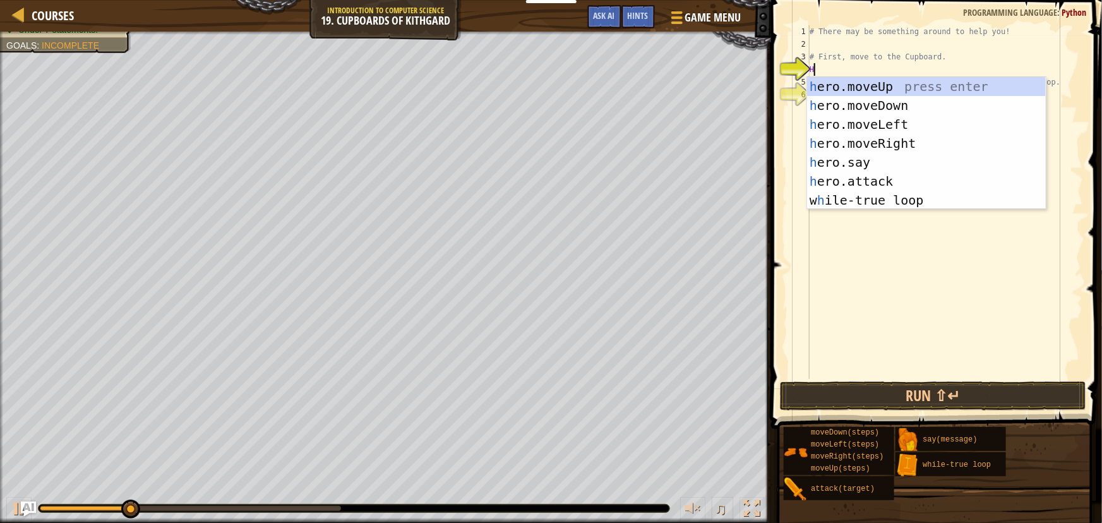
scroll to position [6, 0]
type textarea "heo"
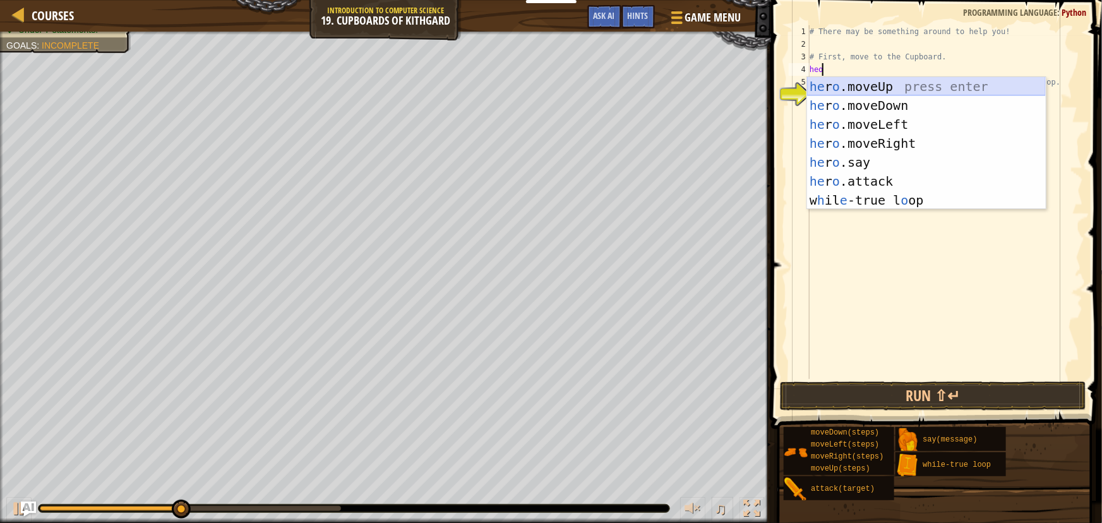
click at [851, 87] on div "he r o .moveUp press enter he r o .moveDown press enter he r o .moveLeft press …" at bounding box center [926, 162] width 239 height 171
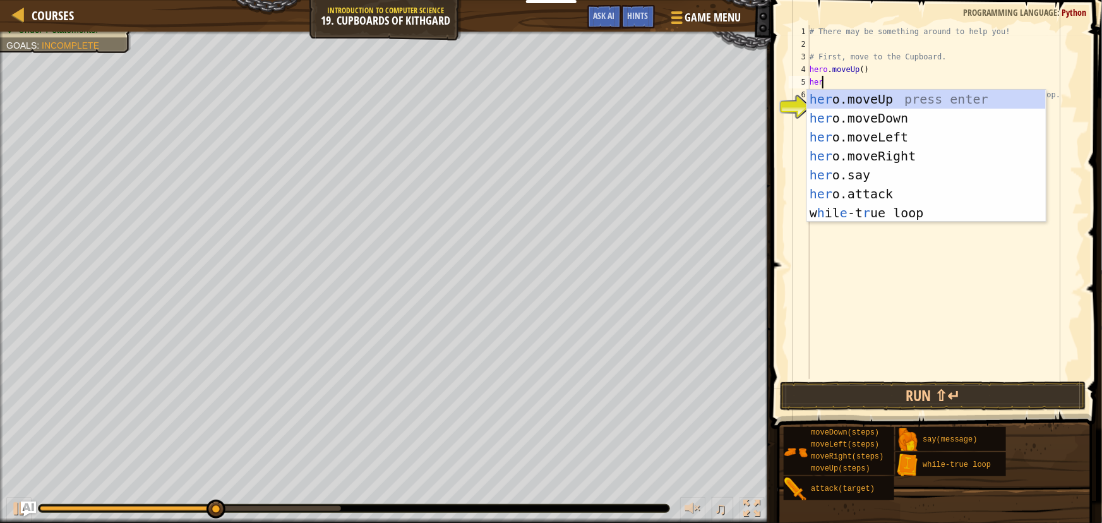
type textarea "hero"
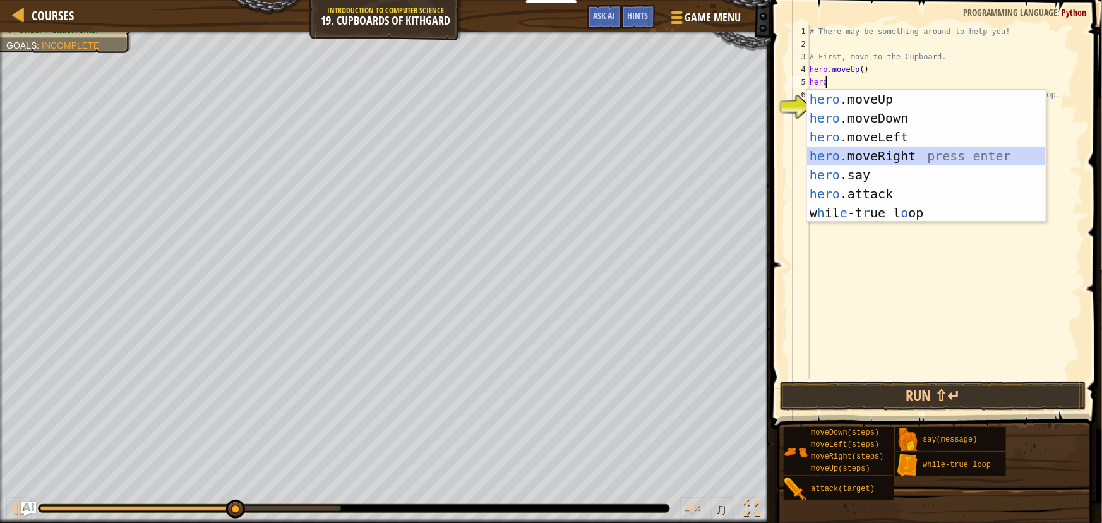
click at [851, 147] on div "hero .moveUp press enter hero .moveDown press enter hero .moveLeft press enter …" at bounding box center [926, 175] width 239 height 171
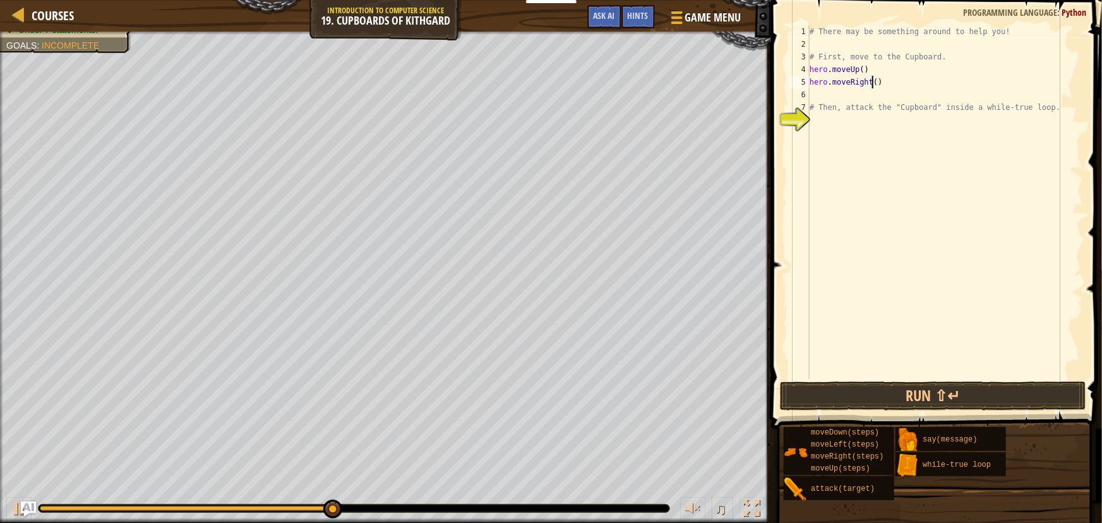
click at [871, 83] on div "# There may be something around to help you! # First, move to the Cupboard. her…" at bounding box center [945, 214] width 277 height 379
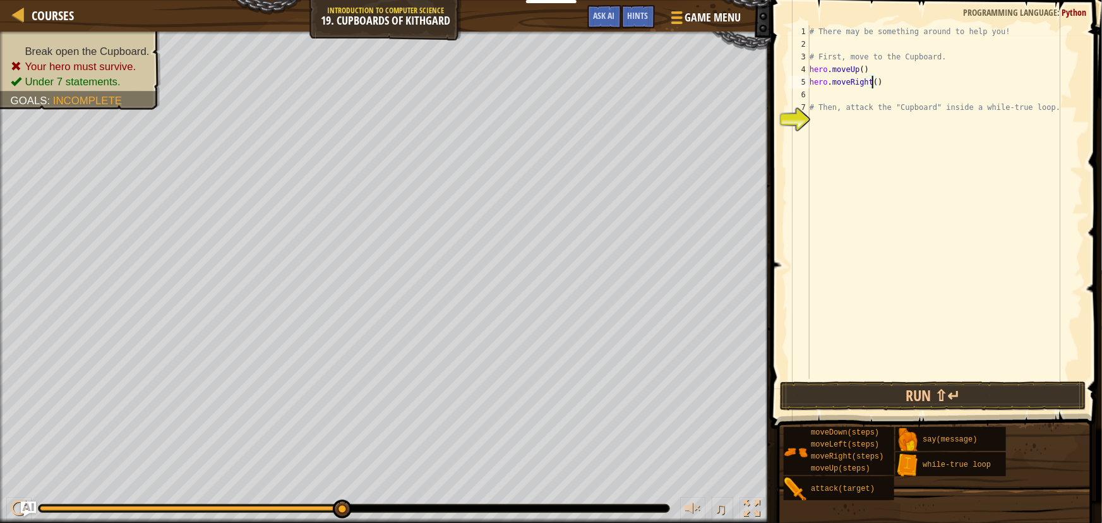
type textarea "hero.moveRight(2)"
click at [834, 92] on div "# There may be something around to help you! # First, move to the Cupboard. her…" at bounding box center [945, 214] width 277 height 379
type textarea "hero"
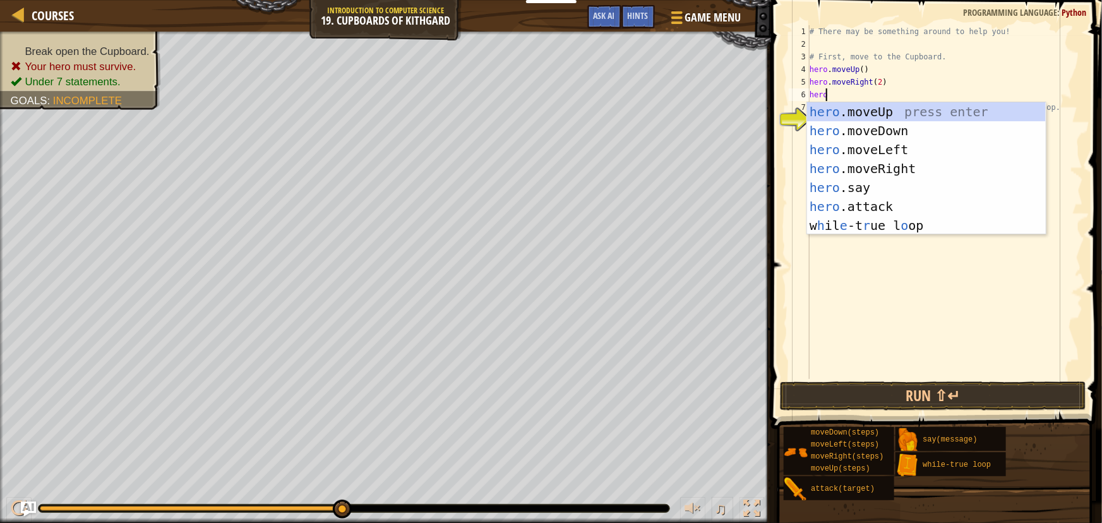
scroll to position [6, 1]
click at [894, 128] on div "hero .moveUp press enter hero .moveDown press enter hero .moveLeft press enter …" at bounding box center [926, 187] width 239 height 171
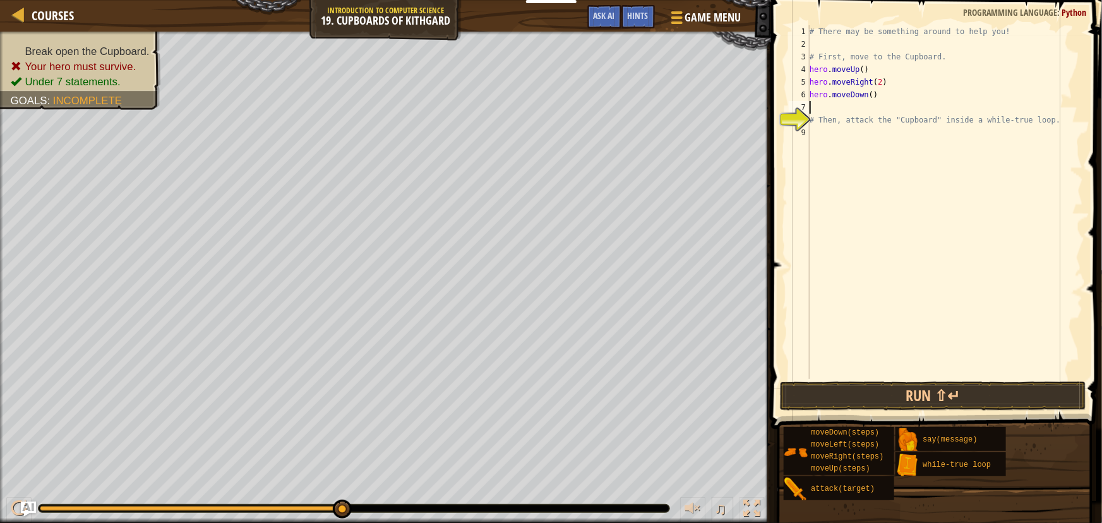
scroll to position [6, 0]
click at [868, 95] on div "# There may be something around to help you! # First, move to the Cupboard. her…" at bounding box center [945, 214] width 277 height 379
type textarea "hero.moveDown(2)"
click at [829, 138] on div "# There may be something around to help you! # First, move to the Cupboard. her…" at bounding box center [945, 214] width 277 height 379
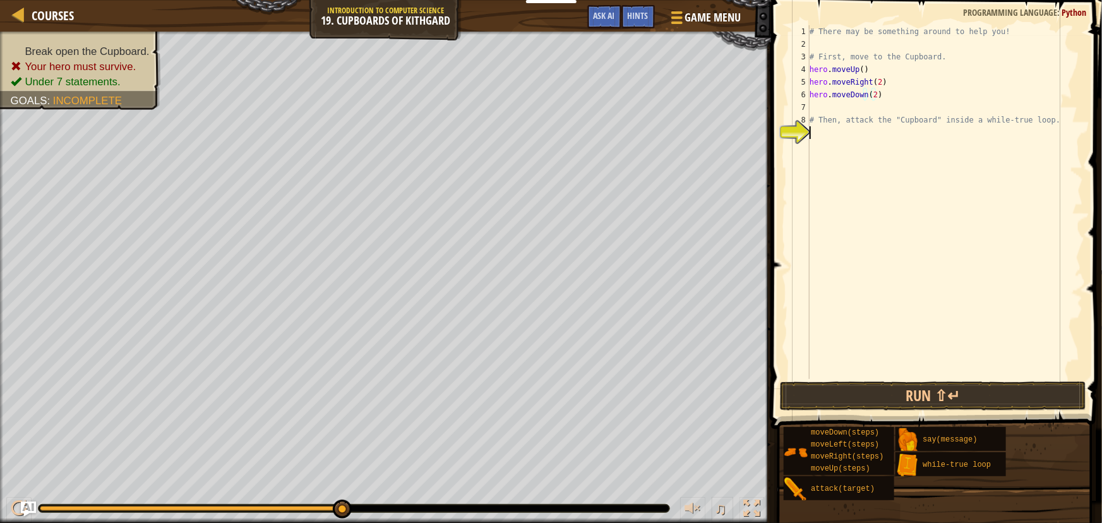
scroll to position [6, 0]
type textarea "h"
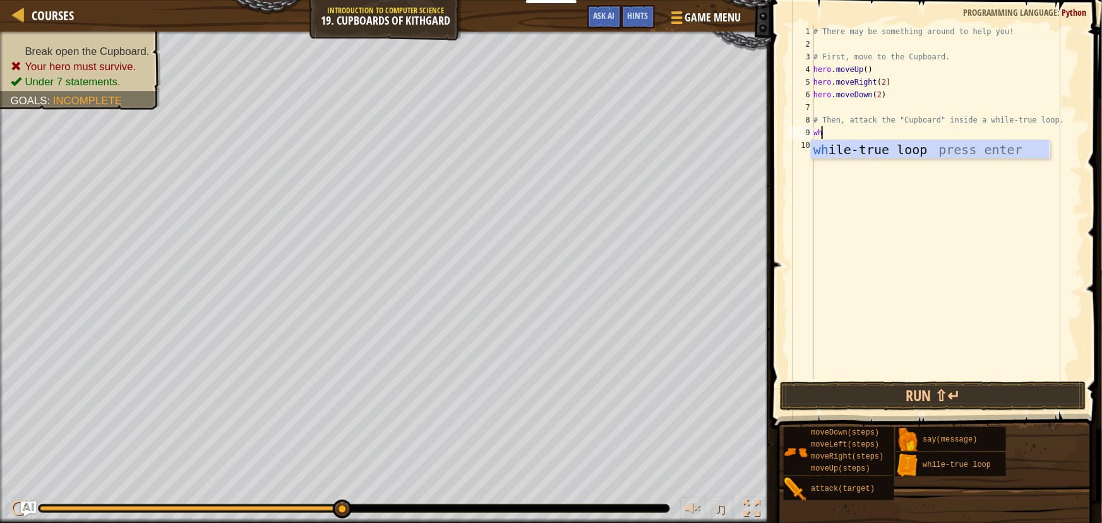
type textarea "whi"
click at [846, 148] on div "whi le-true loop press enter" at bounding box center [930, 168] width 239 height 57
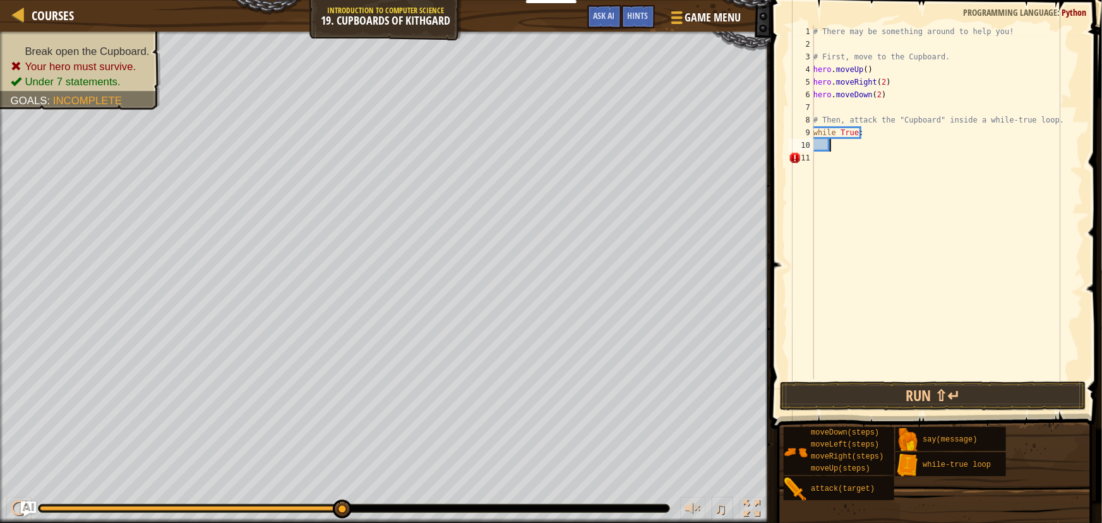
click at [848, 147] on div "# There may be something around to help you! # First, move to the Cupboard. her…" at bounding box center [947, 214] width 272 height 379
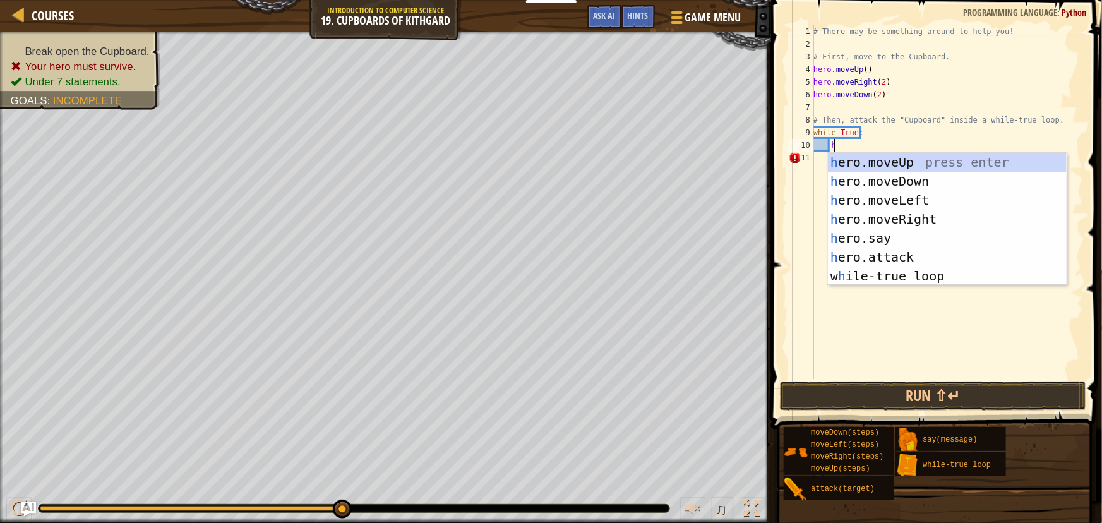
scroll to position [6, 2]
click at [873, 255] on div "hero .moveUp press enter hero .moveDown press enter hero .moveLeft press enter …" at bounding box center [947, 238] width 239 height 171
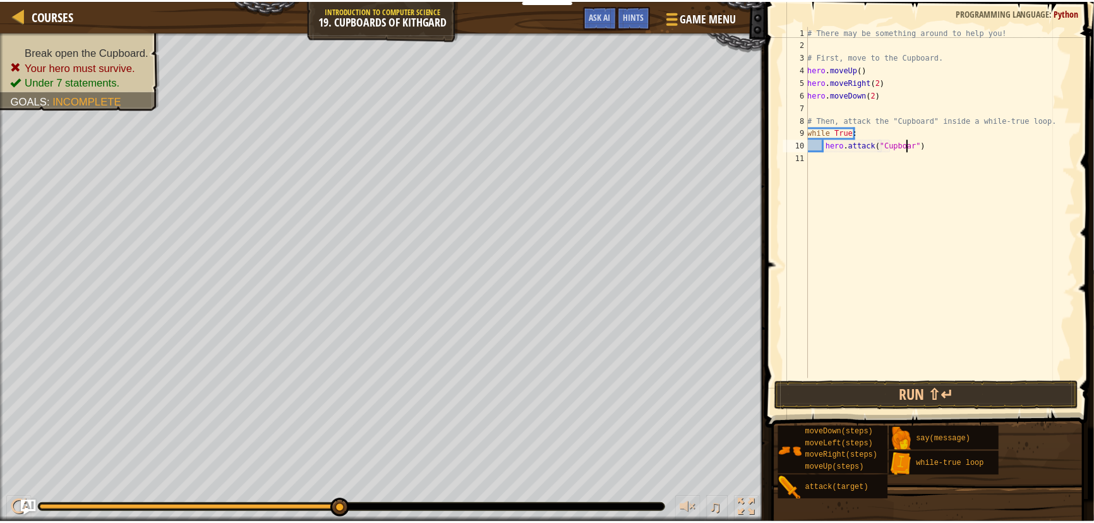
scroll to position [6, 8]
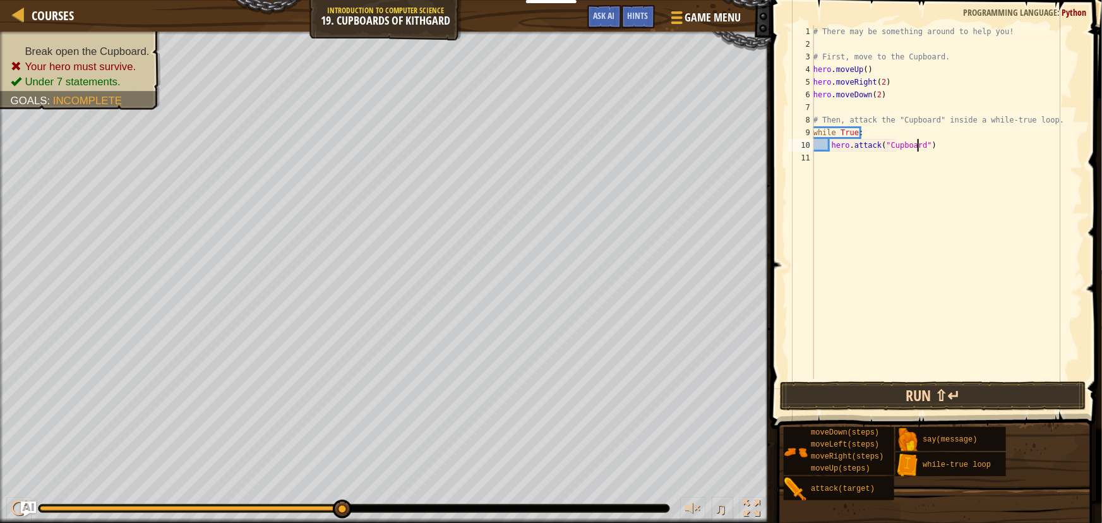
type textarea "hero.attack("Cupboard")"
click at [885, 381] on button "Run ⇧↵" at bounding box center [933, 395] width 306 height 29
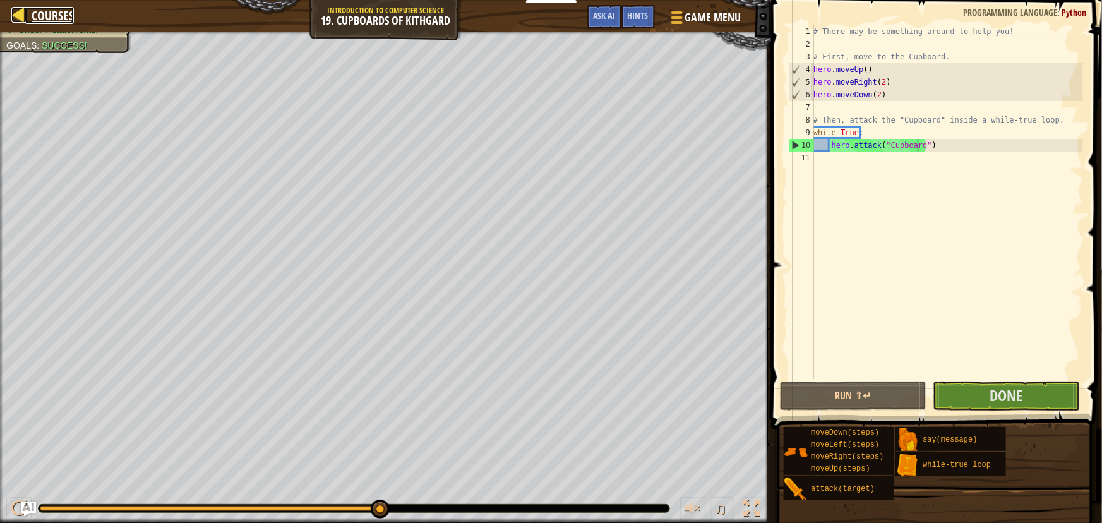
click at [32, 11] on span "Courses" at bounding box center [53, 15] width 42 height 17
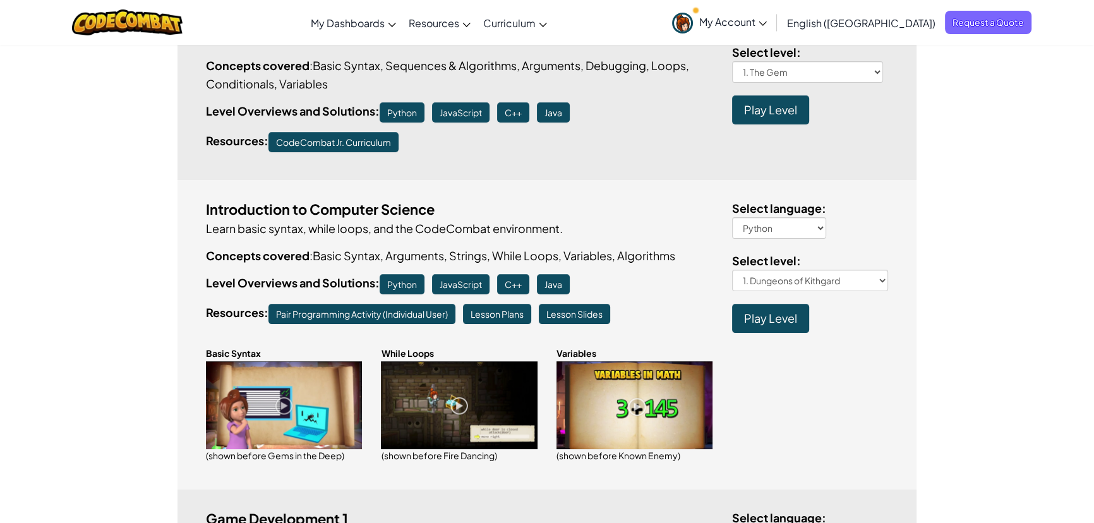
scroll to position [172, 0]
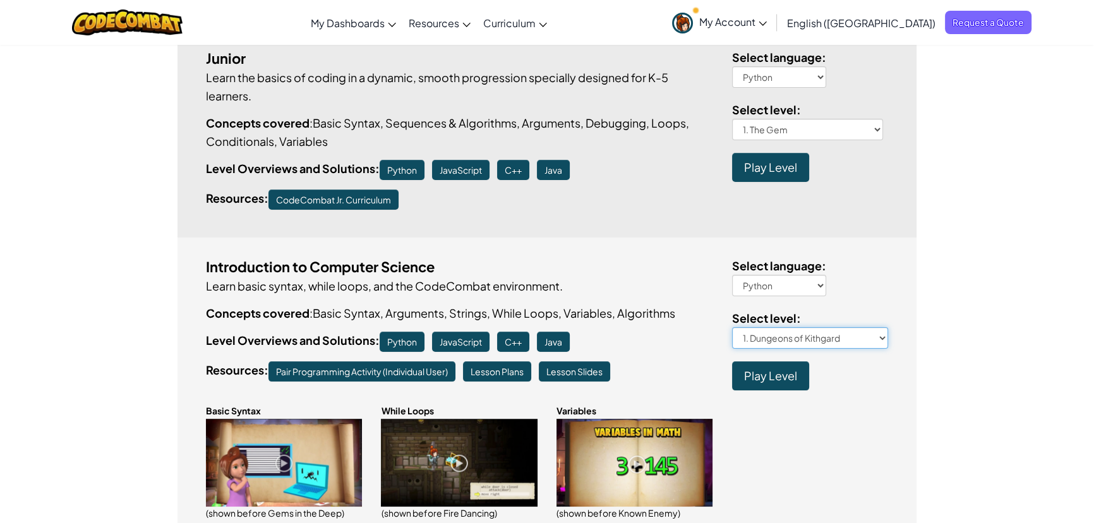
click at [798, 341] on select "1. Dungeons of Kithgard 2. Gems in the Deep 3. Shadow Guard 3a. Kounter Kithwis…" at bounding box center [810, 337] width 157 height 21
select select "fire-dancing"
click at [732, 327] on select "1. Dungeons of Kithgard 2. Gems in the Deep 3. Shadow Guard 3a. Kounter Kithwis…" at bounding box center [810, 337] width 157 height 21
click at [772, 377] on span "Play Level" at bounding box center [770, 375] width 53 height 15
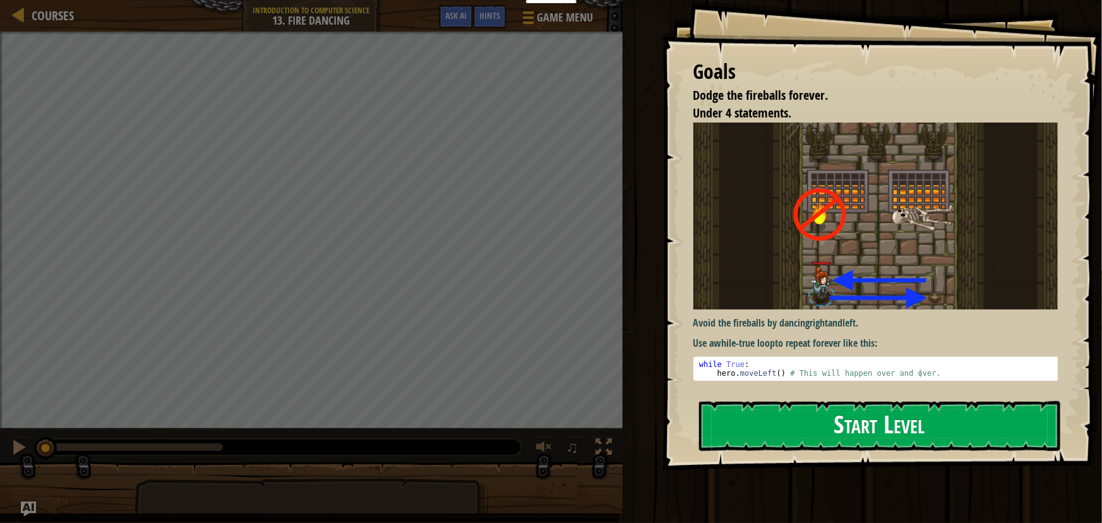
click at [821, 417] on button "Start Level" at bounding box center [879, 426] width 361 height 50
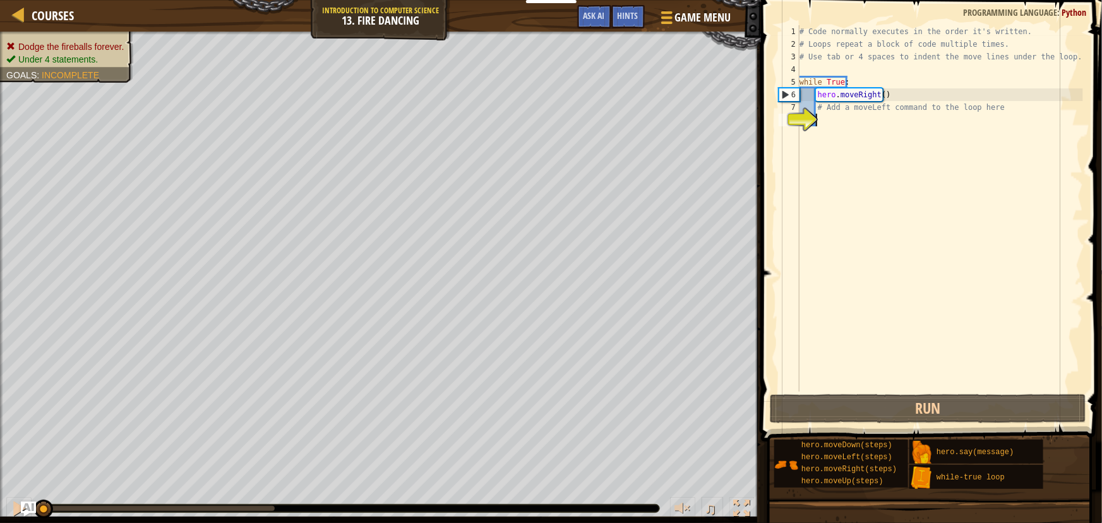
click at [876, 120] on div "# Code normally executes in the order it's written. # Loops repeat a block of c…" at bounding box center [940, 221] width 286 height 392
type textarea "hero"
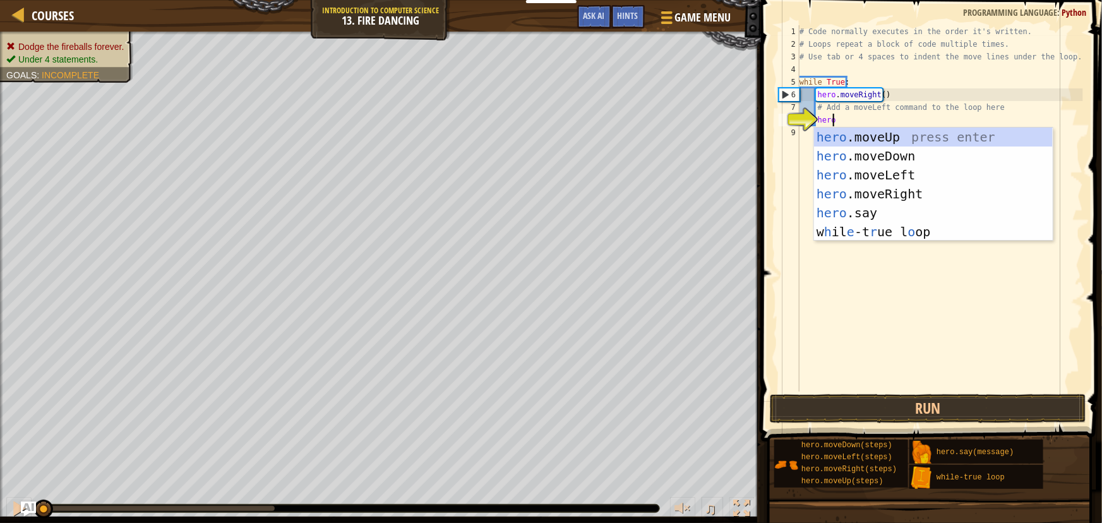
scroll to position [6, 2]
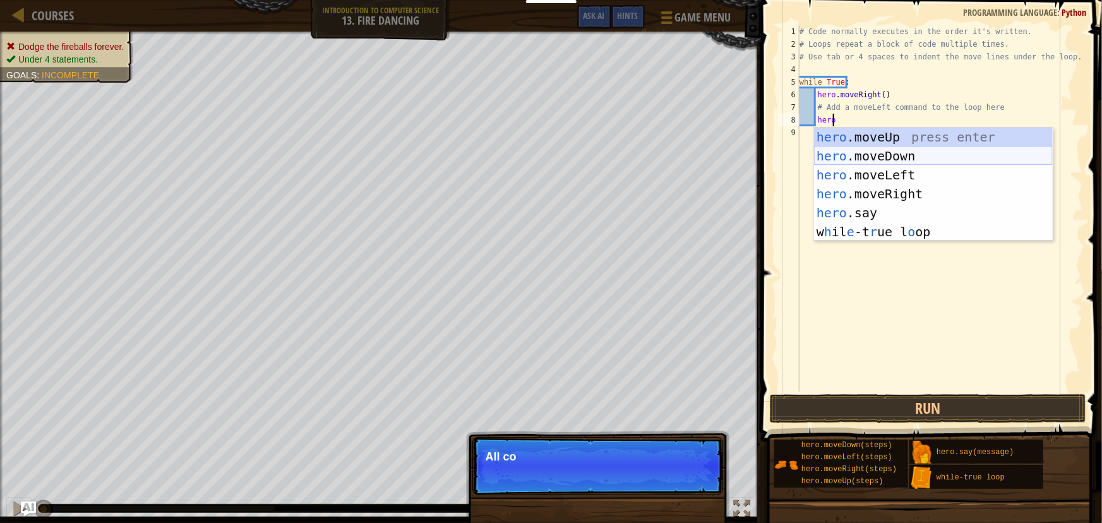
click at [897, 167] on div "hero .moveUp press enter hero .moveDown press enter hero .moveLeft press enter …" at bounding box center [933, 204] width 239 height 152
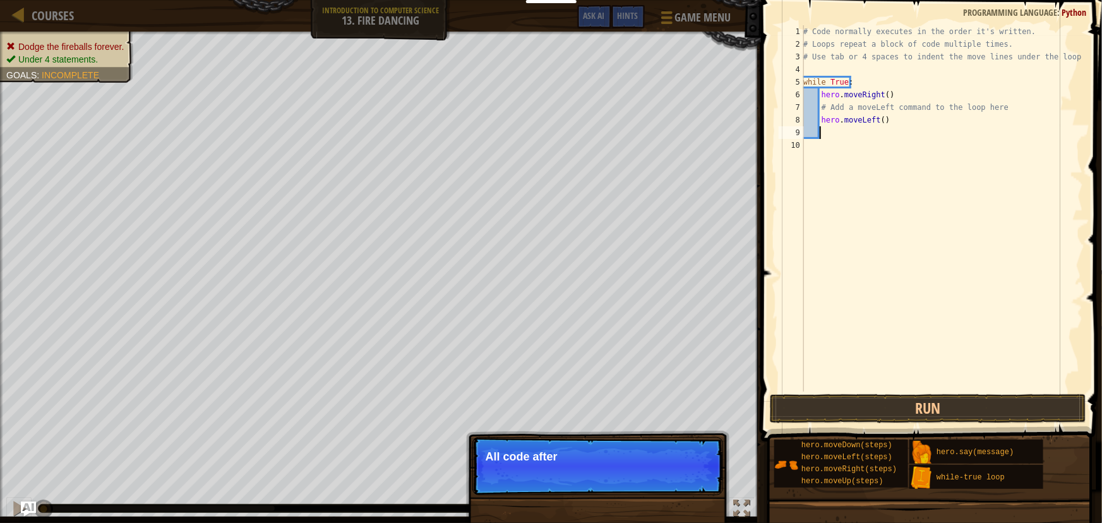
scroll to position [6, 1]
click at [903, 407] on button "Run" at bounding box center [928, 408] width 316 height 29
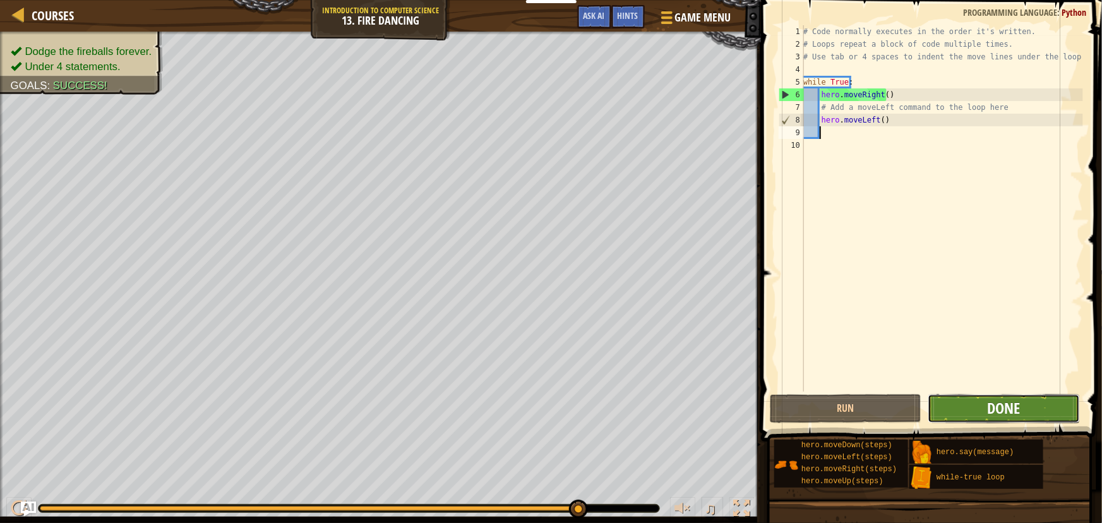
click at [995, 409] on span "Done" at bounding box center [1003, 408] width 33 height 20
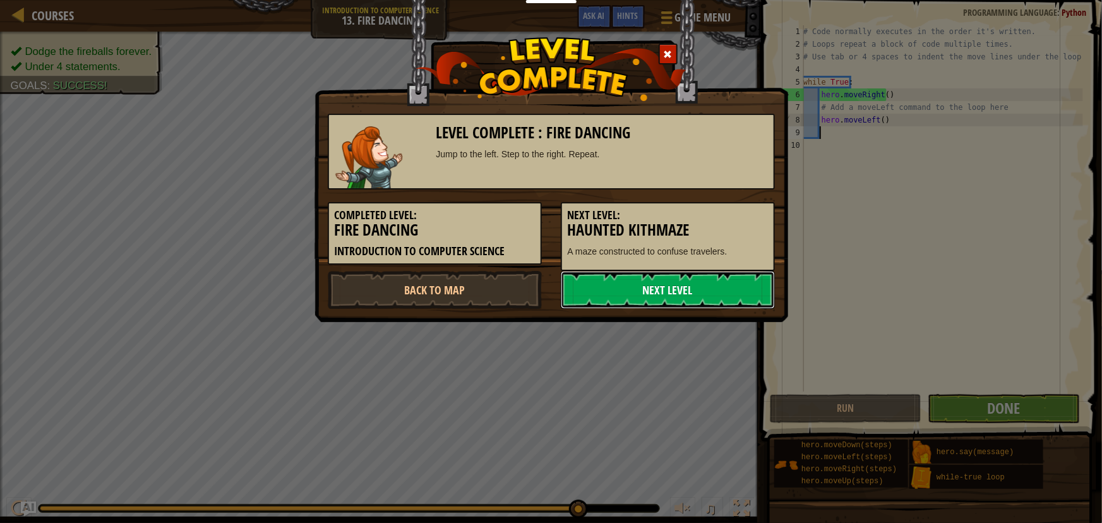
click at [694, 294] on link "Next Level" at bounding box center [668, 290] width 214 height 38
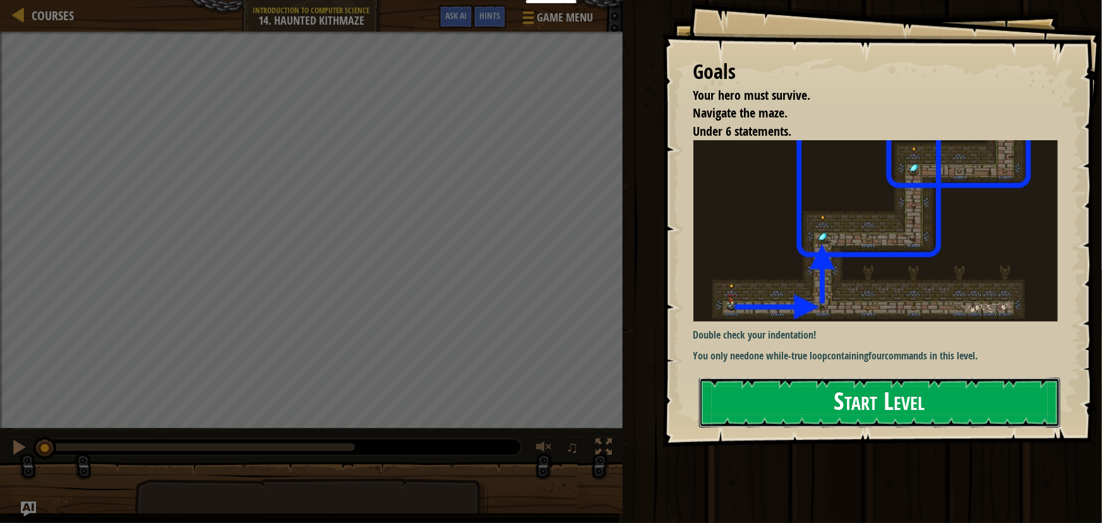
click at [901, 397] on button "Start Level" at bounding box center [879, 403] width 361 height 50
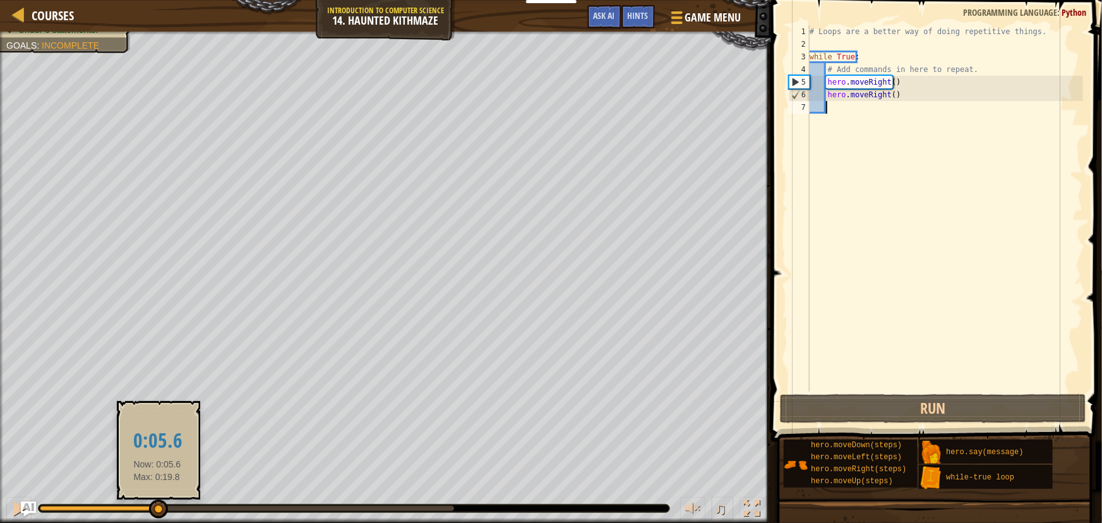
drag, startPoint x: 234, startPoint y: 506, endPoint x: 146, endPoint y: 504, distance: 88.4
click at [151, 504] on div at bounding box center [158, 509] width 19 height 19
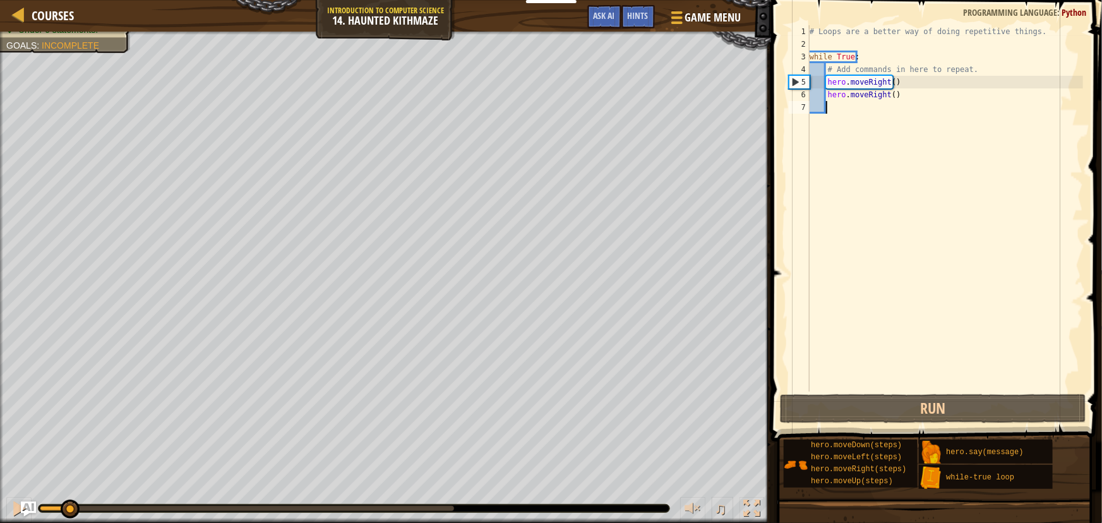
drag, startPoint x: 171, startPoint y: 506, endPoint x: 69, endPoint y: 500, distance: 101.8
click at [69, 500] on div at bounding box center [70, 509] width 19 height 19
click at [850, 102] on div "# Loops are a better way of doing repetitive things. while True : # Add command…" at bounding box center [945, 221] width 277 height 392
type textarea "ero"
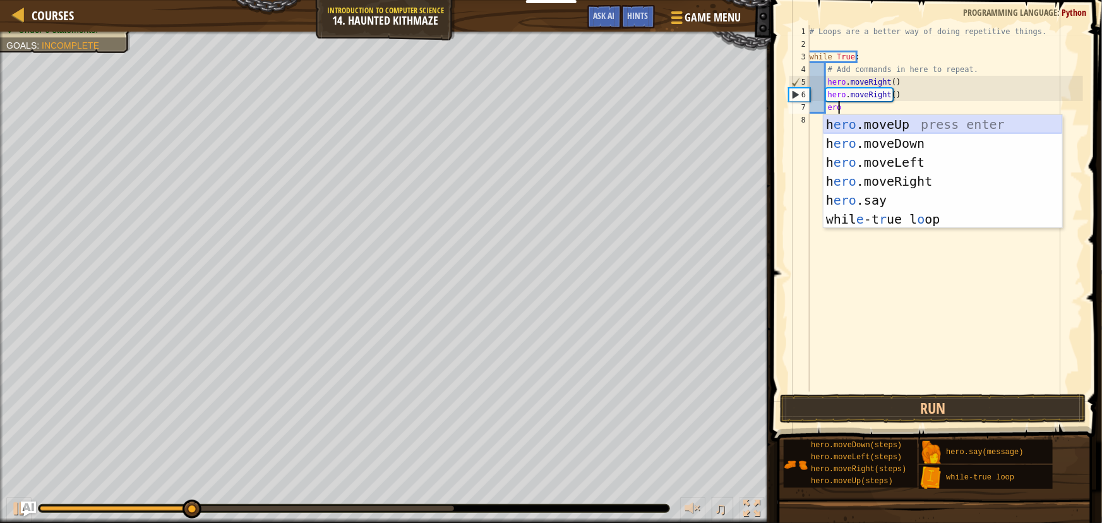
click at [883, 123] on div "h ero .moveUp press enter h ero .moveDown press enter h ero .moveLeft press ent…" at bounding box center [942, 191] width 239 height 152
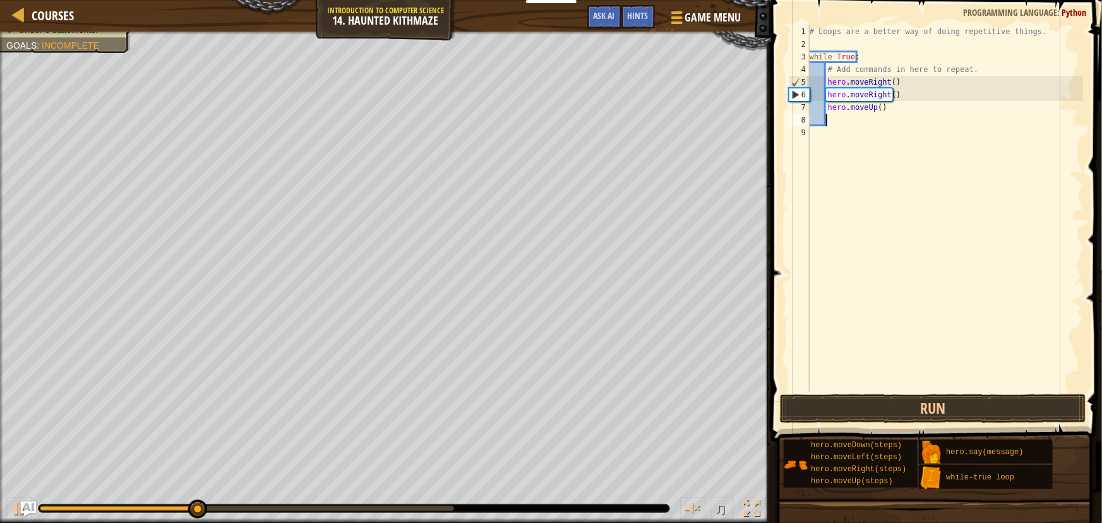
scroll to position [6, 1]
click at [878, 105] on div "# Loops are a better way of doing repetitive things. while True : # Add command…" at bounding box center [945, 221] width 277 height 392
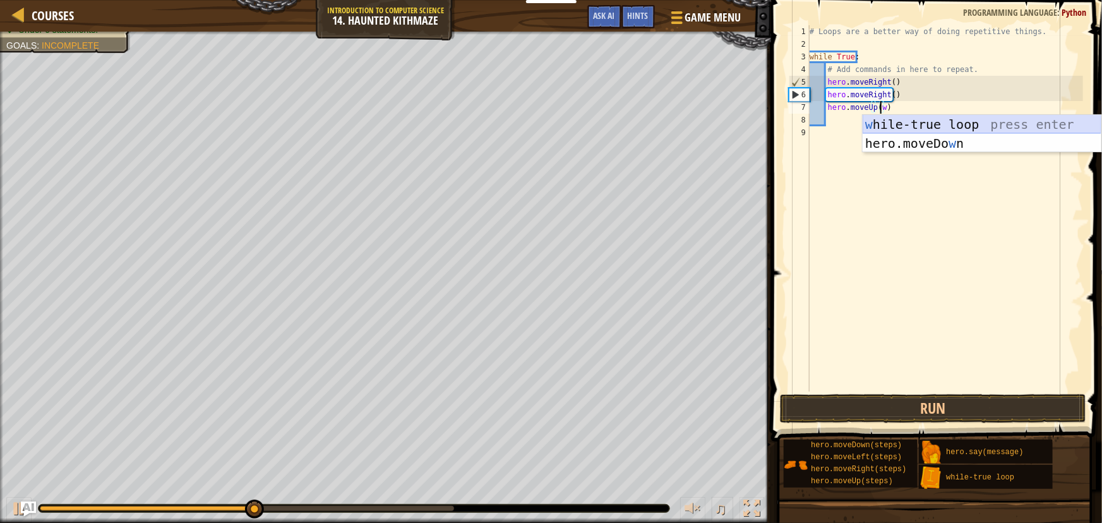
scroll to position [6, 5]
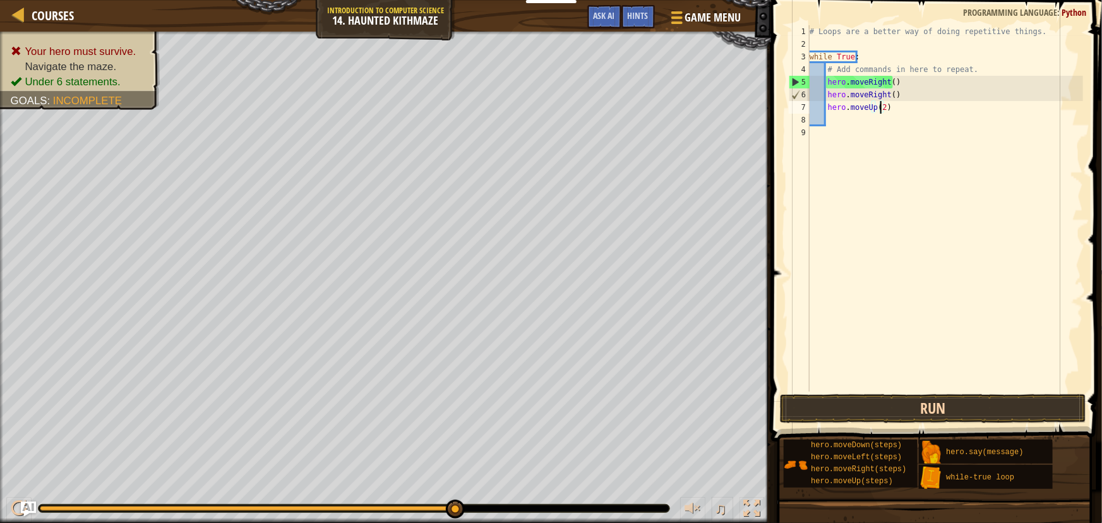
type textarea "hero.moveUp(2)"
drag, startPoint x: 909, startPoint y: 403, endPoint x: 858, endPoint y: 402, distance: 51.2
click at [908, 402] on button "Run" at bounding box center [933, 408] width 306 height 29
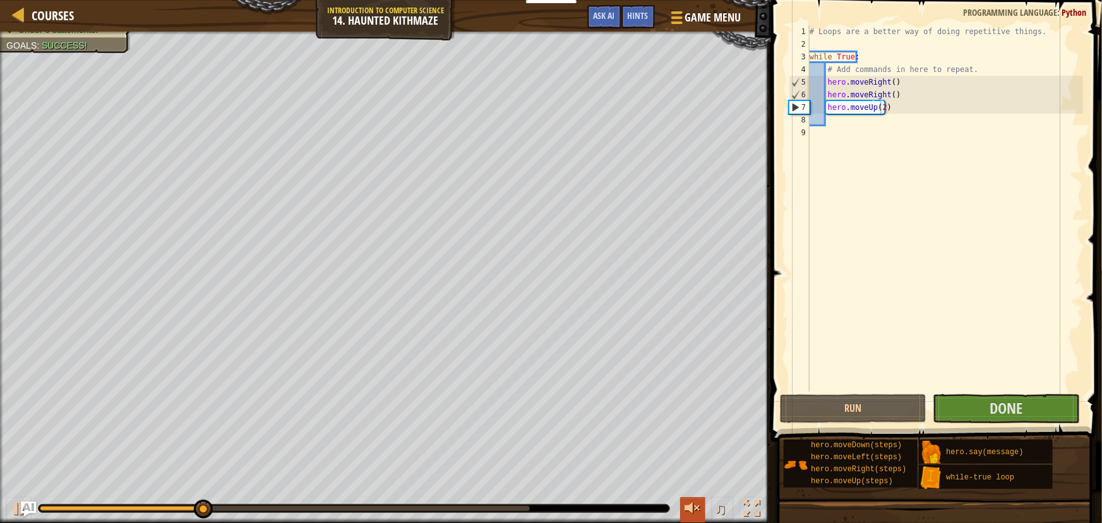
click at [690, 505] on div at bounding box center [693, 508] width 16 height 16
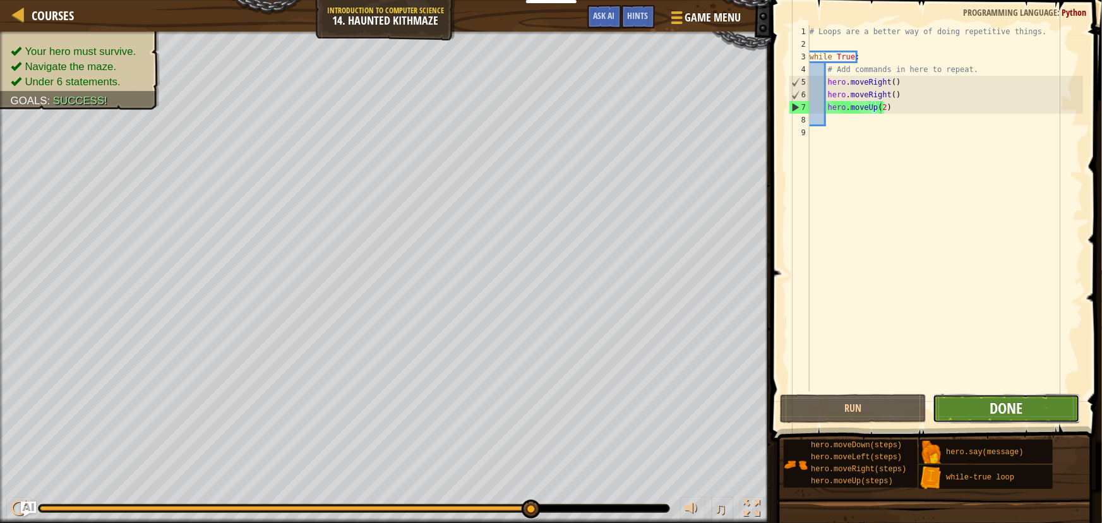
click at [991, 405] on span "Done" at bounding box center [1006, 408] width 33 height 20
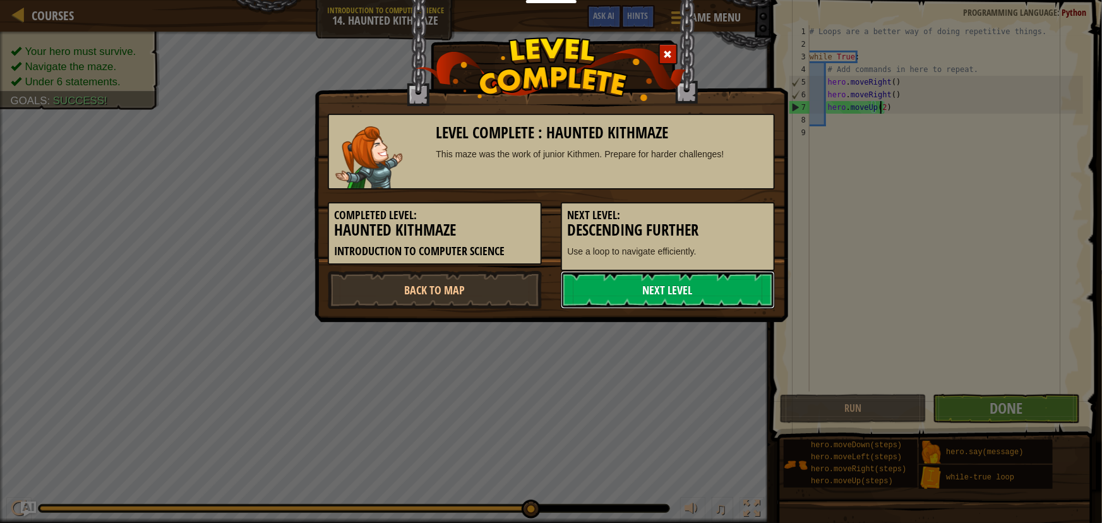
click at [670, 296] on link "Next Level" at bounding box center [668, 290] width 214 height 38
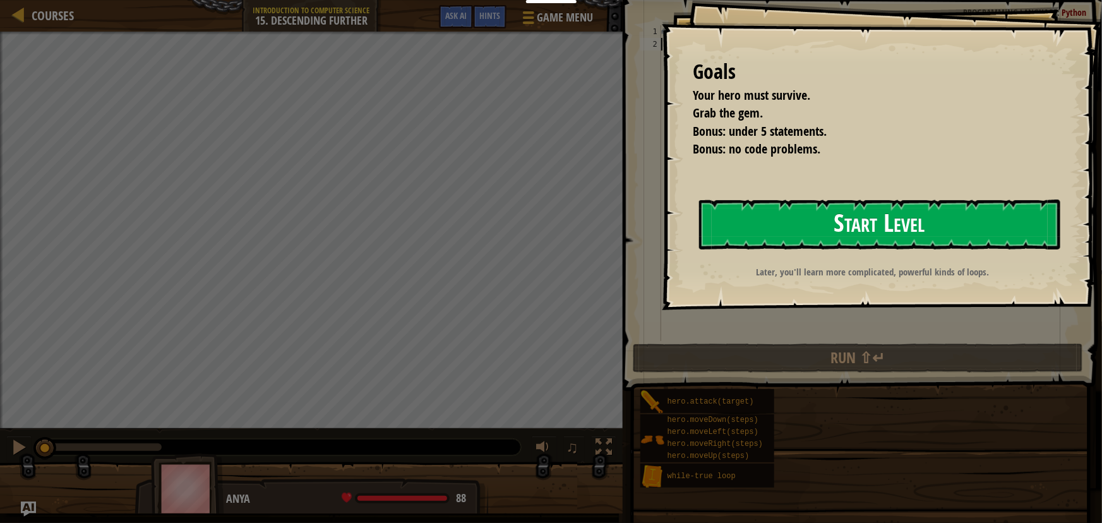
click at [878, 232] on button "Start Level" at bounding box center [879, 225] width 361 height 50
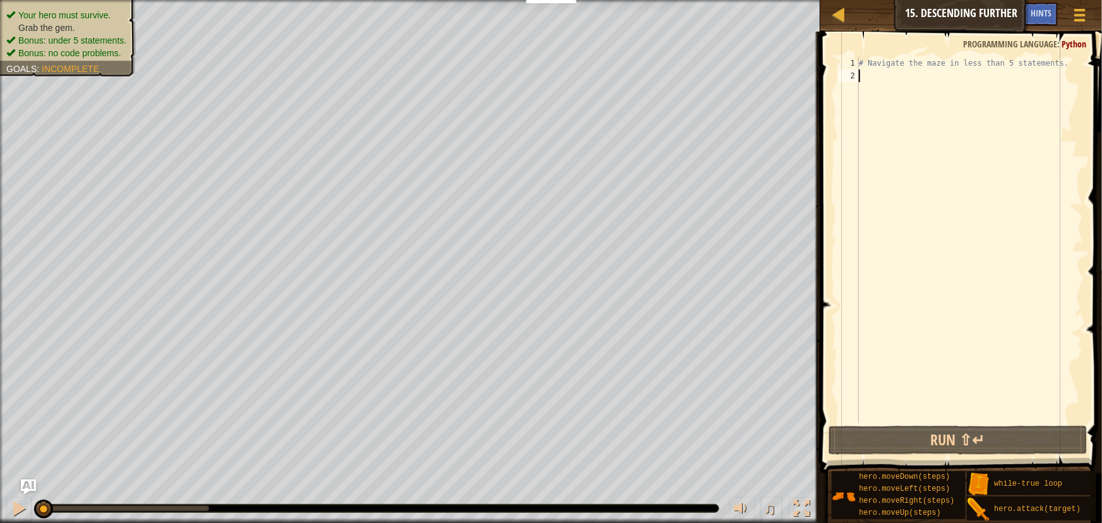
type textarea "he"
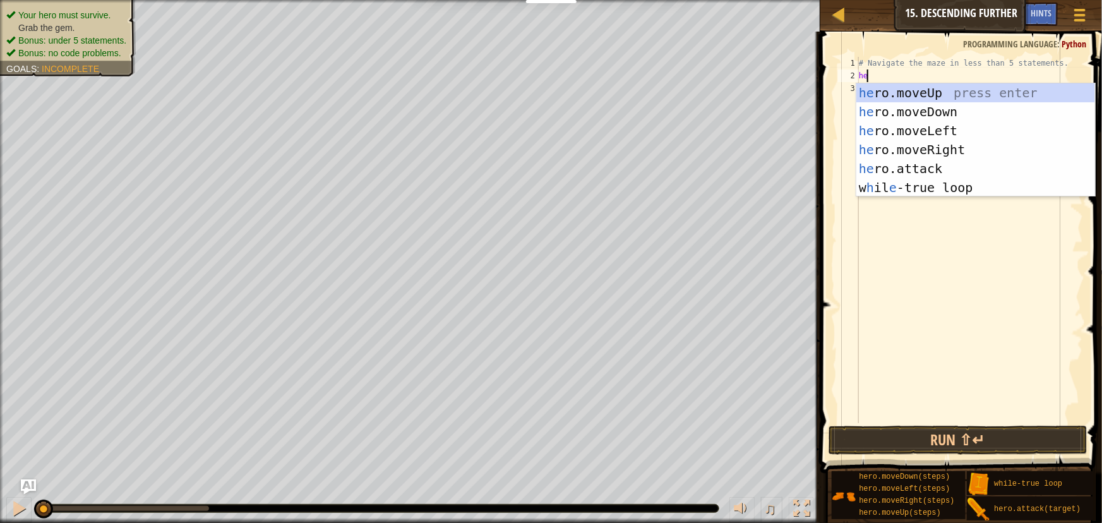
scroll to position [6, 0]
click at [913, 142] on div "he ro.moveUp press enter he ro.moveDown press enter he ro.moveLeft press enter …" at bounding box center [975, 159] width 239 height 152
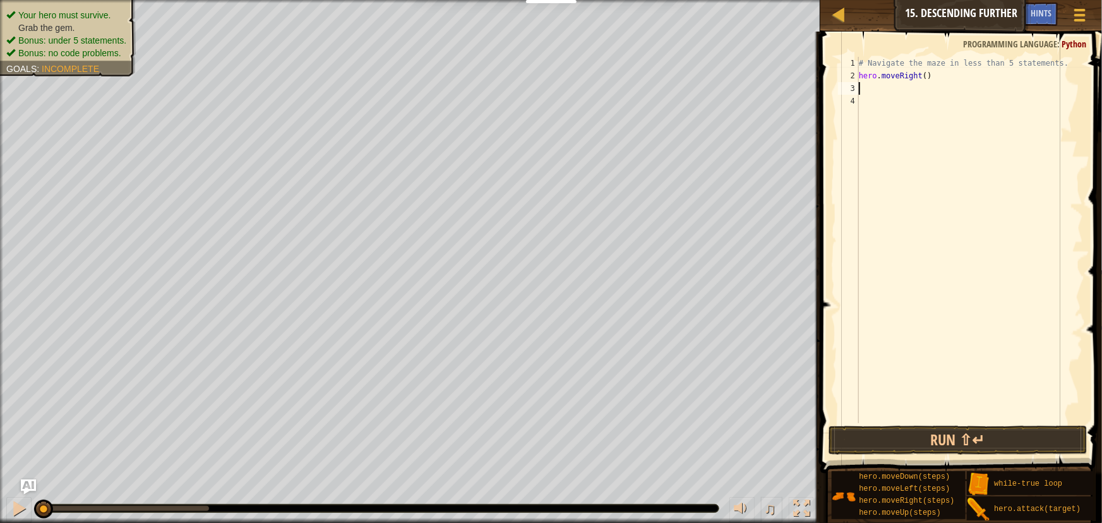
click at [922, 76] on div "# Navigate the maze in less than 5 statements. hero . moveRight ( )" at bounding box center [969, 253] width 227 height 392
type textarea "hero.moveRight(2)"
click at [871, 93] on div "# Navigate the maze in less than 5 statements. hero . moveRight ( 2 )" at bounding box center [969, 253] width 227 height 392
type textarea "hero"
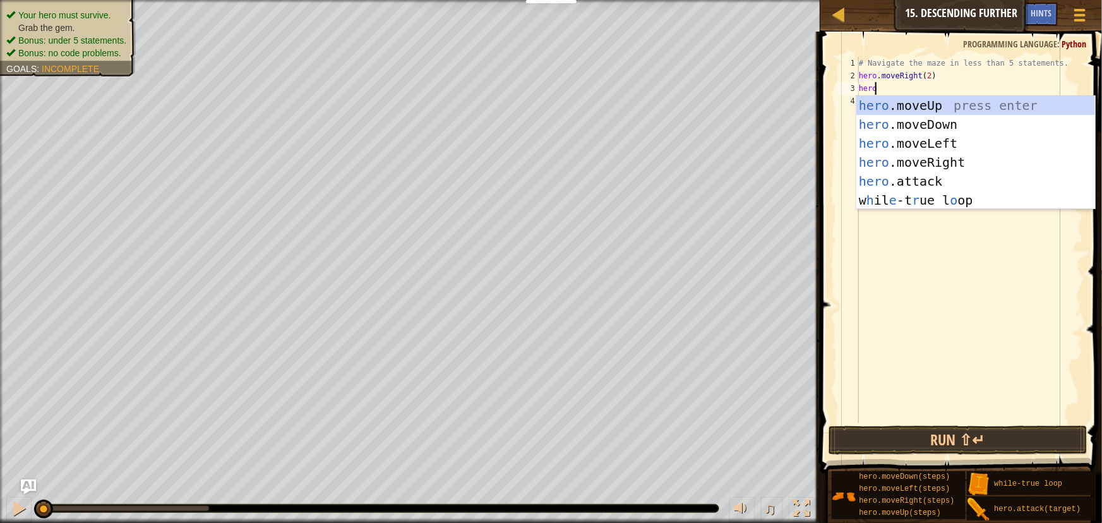
scroll to position [6, 0]
click at [917, 123] on div "hero .moveUp press enter hero .moveDown press enter hero .moveLeft press enter …" at bounding box center [975, 172] width 239 height 152
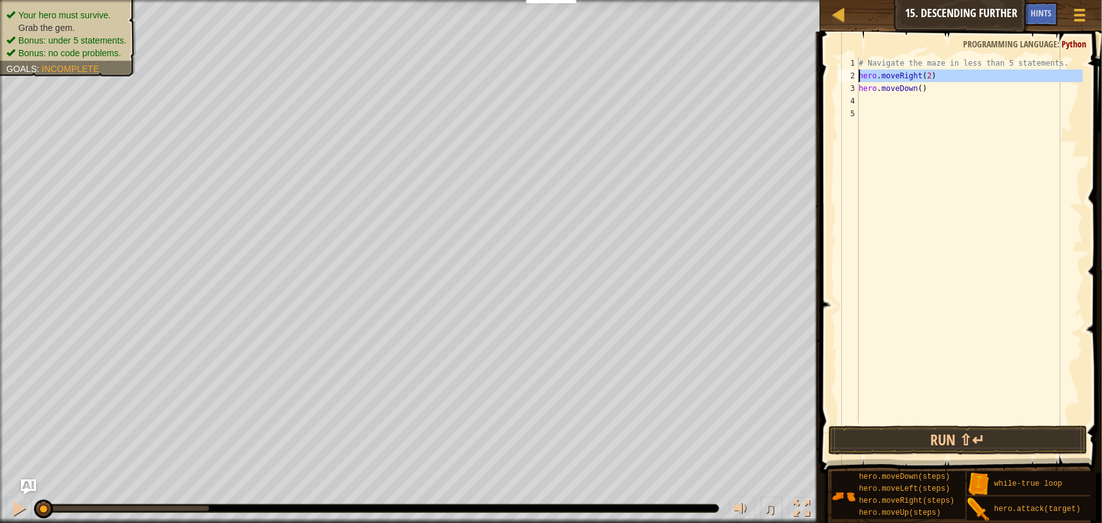
click at [859, 76] on div "2" at bounding box center [848, 75] width 21 height 13
type textarea "hero.moveRight(2)"
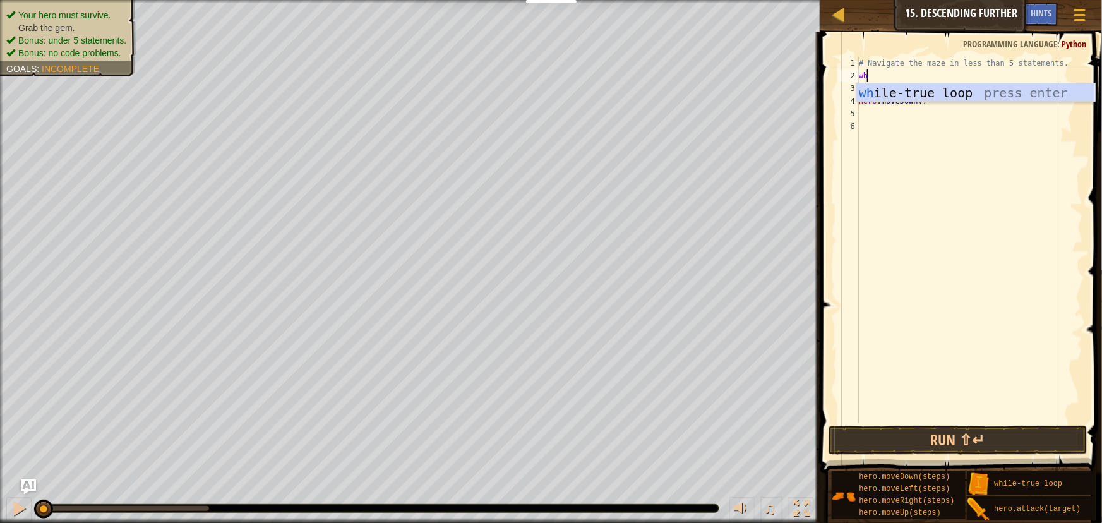
type textarea "whil"
click at [899, 91] on div "whil e-true loop press enter" at bounding box center [975, 111] width 239 height 57
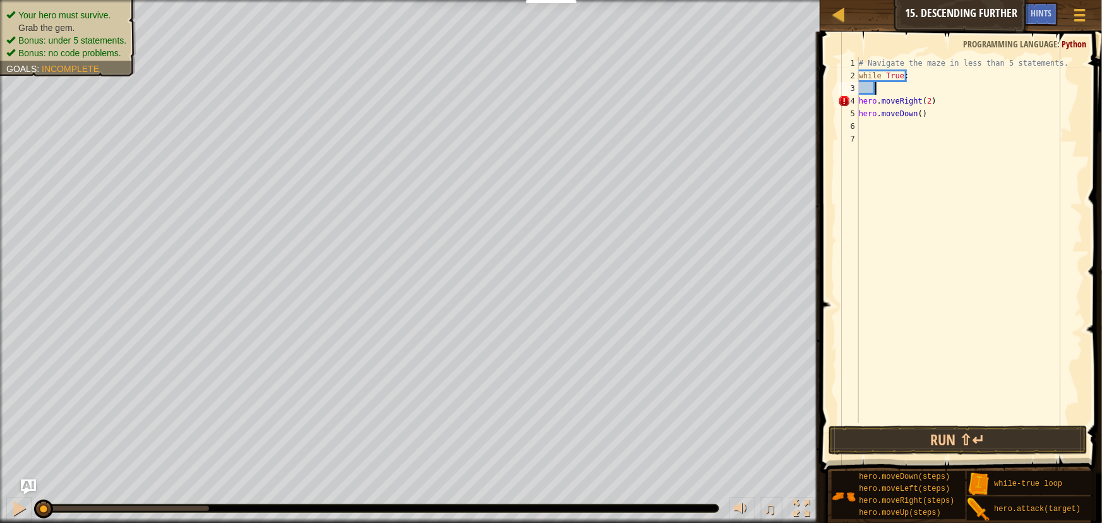
click at [888, 92] on div "# Navigate the maze in less than 5 statements. while True : hero . moveRight ( …" at bounding box center [969, 253] width 227 height 392
click at [959, 91] on div "# Navigate the maze in less than 5 statements. while True : hero . moveRight ( …" at bounding box center [969, 253] width 227 height 392
type textarea "hero.moveDown()"
click at [947, 436] on button "Run ⇧↵" at bounding box center [958, 440] width 258 height 29
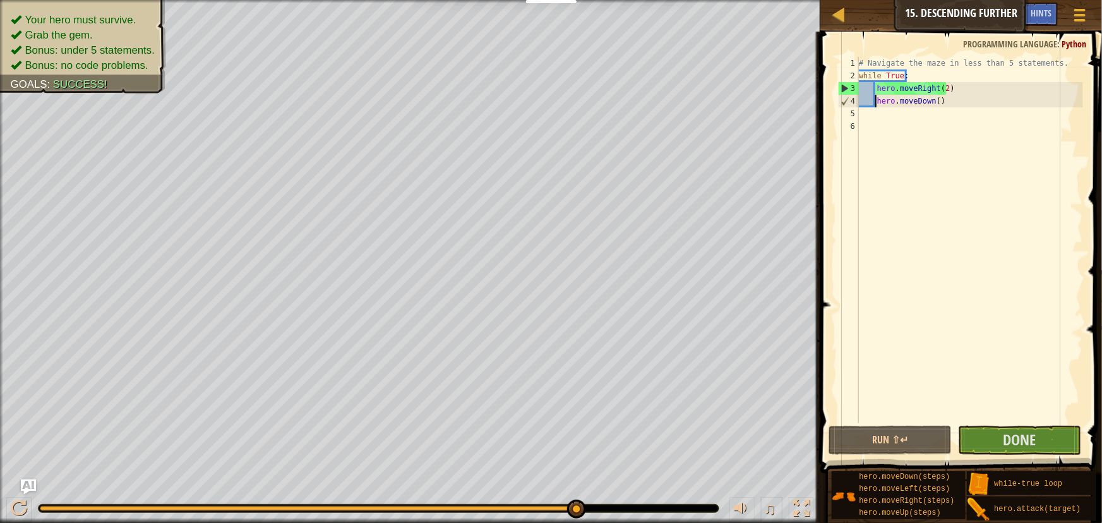
drag, startPoint x: 304, startPoint y: 510, endPoint x: 626, endPoint y: 502, distance: 322.2
click at [626, 502] on div "♫" at bounding box center [410, 505] width 820 height 38
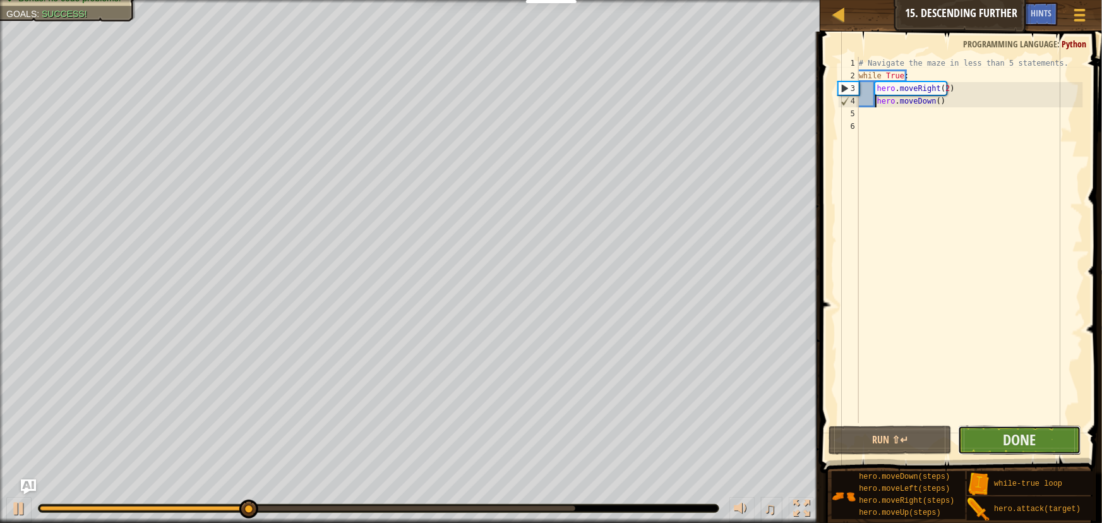
click at [1002, 436] on button "Done" at bounding box center [1019, 440] width 123 height 29
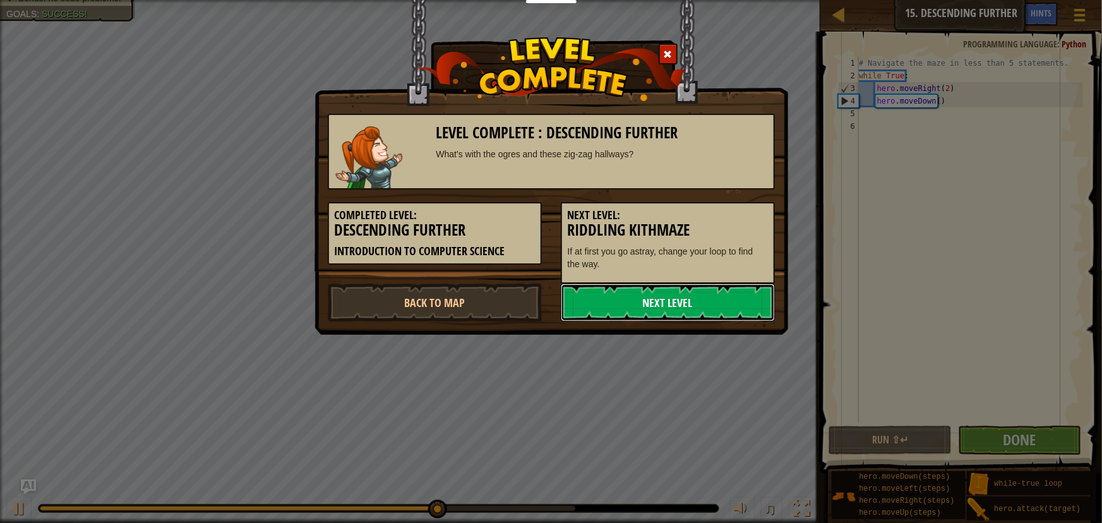
click at [608, 302] on link "Next Level" at bounding box center [668, 303] width 214 height 38
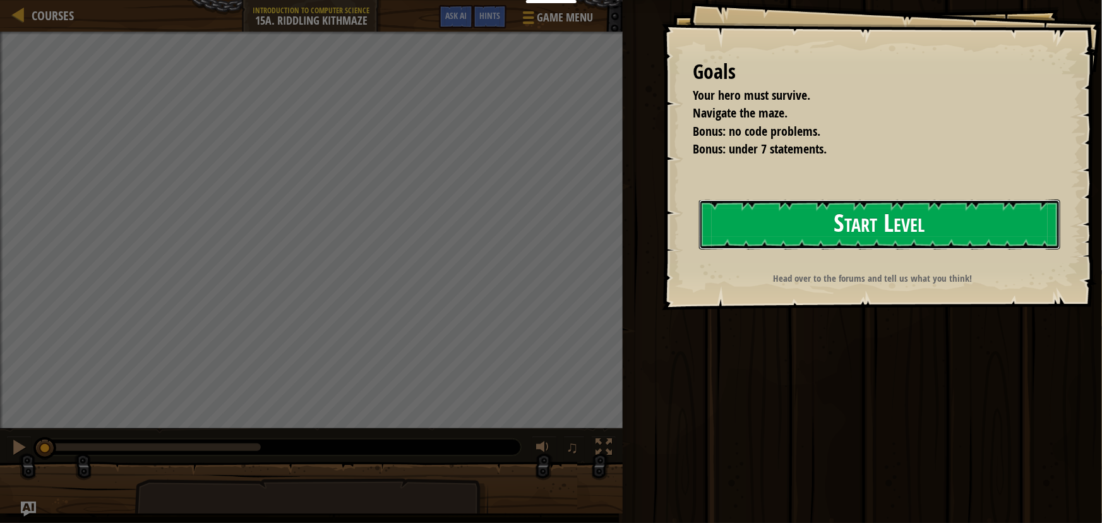
click at [890, 229] on button "Start Level" at bounding box center [879, 225] width 361 height 50
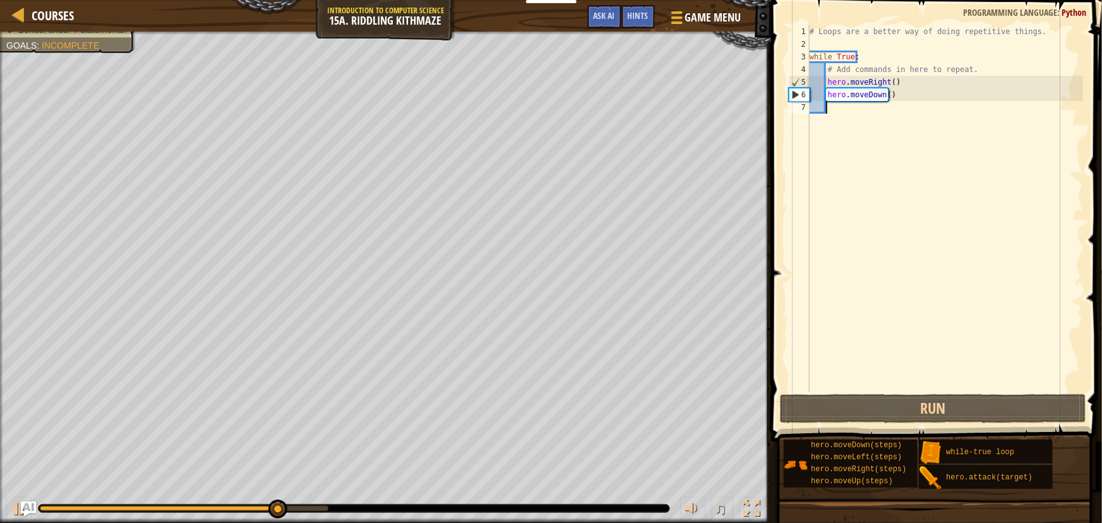
scroll to position [6, 1]
type textarea "hero"
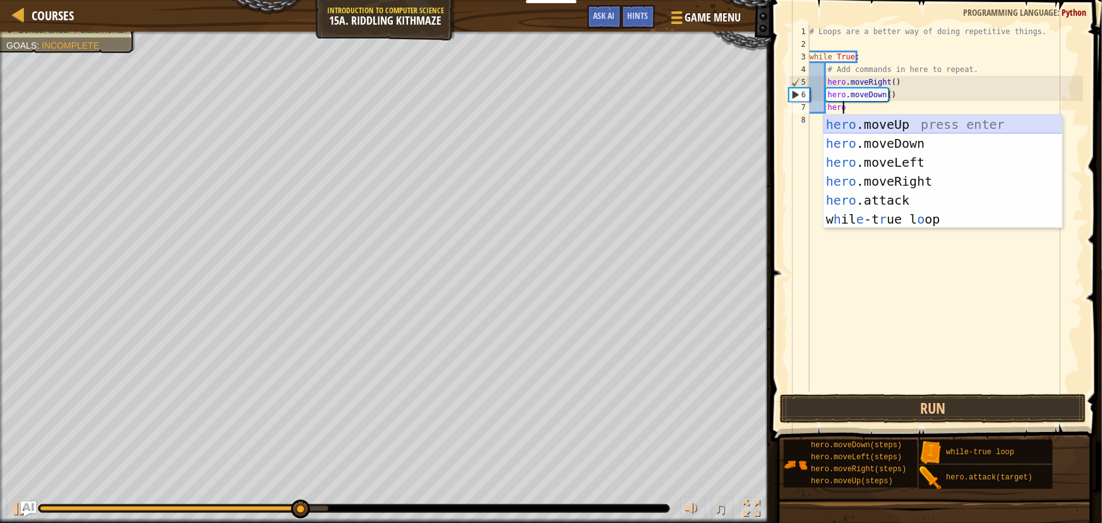
click at [873, 124] on div "hero .moveUp press enter hero .moveDown press enter hero .moveLeft press enter …" at bounding box center [942, 191] width 239 height 152
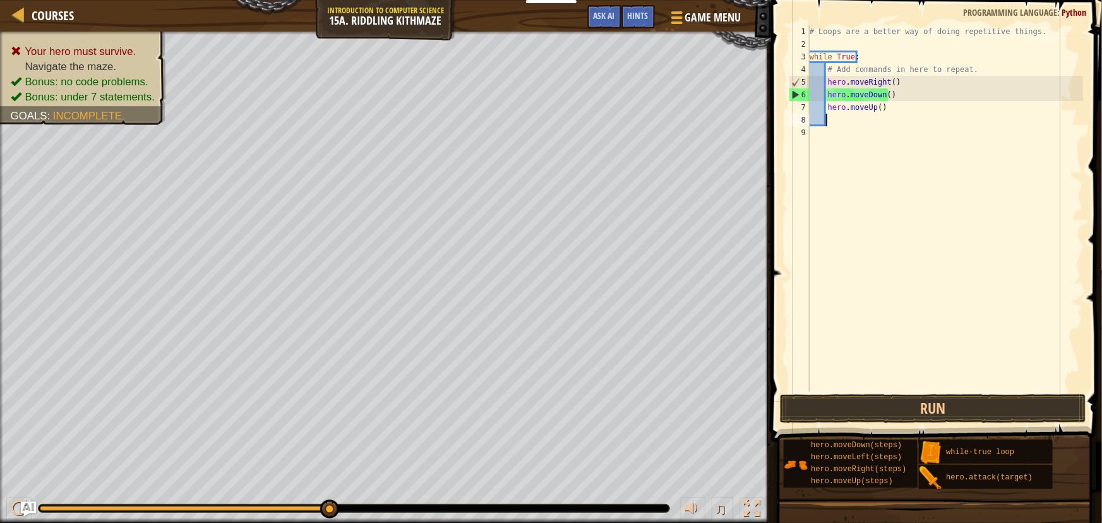
type textarea "j"
type textarea "right"
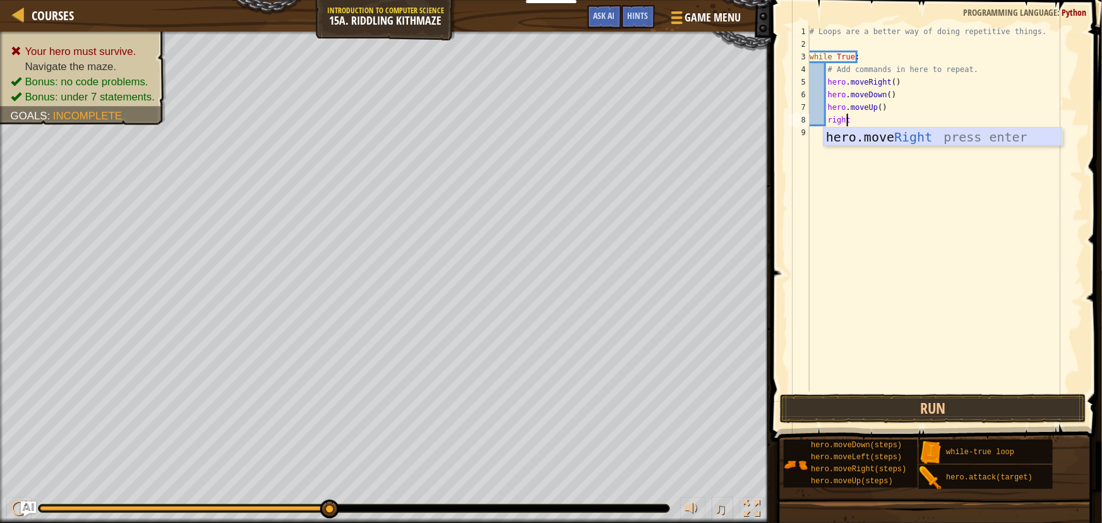
click at [864, 133] on div "hero.move Right press enter" at bounding box center [942, 156] width 239 height 57
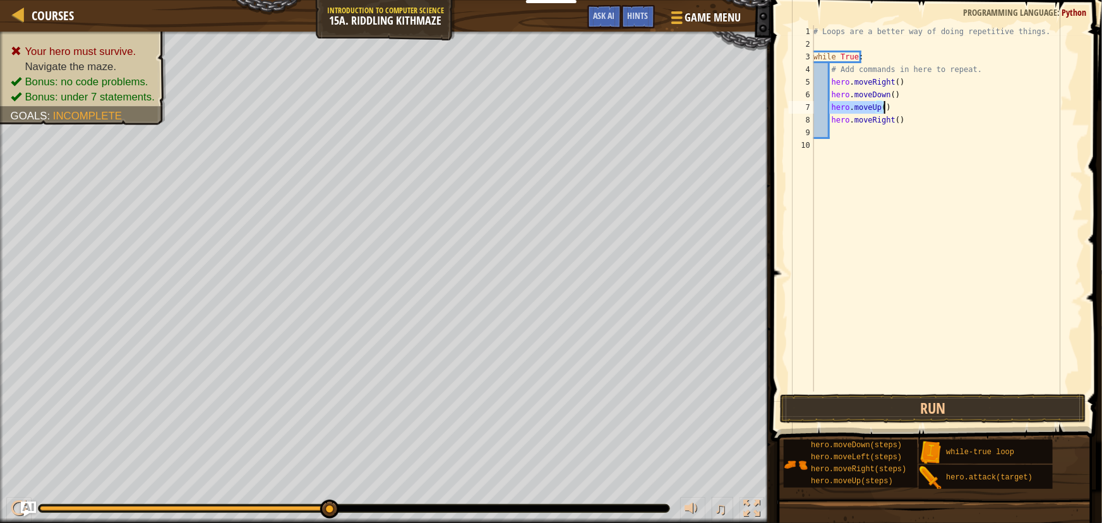
drag, startPoint x: 831, startPoint y: 109, endPoint x: 883, endPoint y: 109, distance: 52.4
click at [883, 109] on div "# Loops are a better way of doing repetitive things. while True : # Add command…" at bounding box center [947, 221] width 272 height 392
type textarea "hero.moveUp()"
type textarea ")"
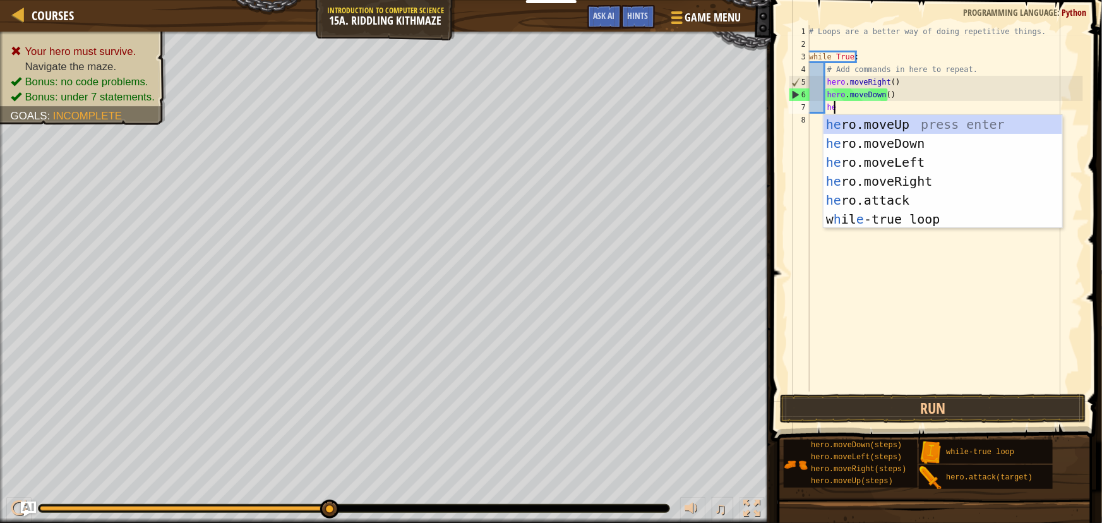
type textarea "hero"
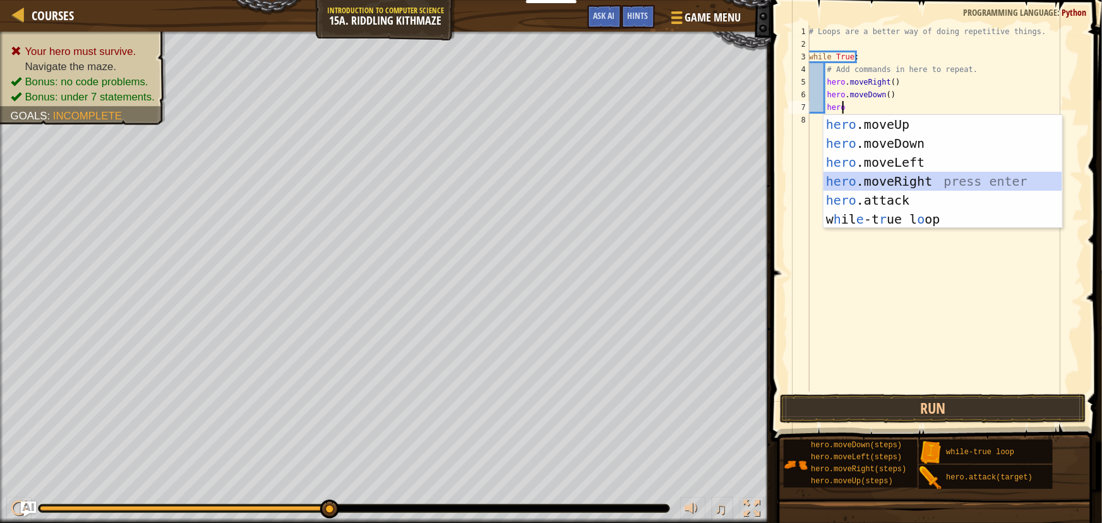
click at [922, 182] on div "hero .moveUp press enter hero .moveDown press enter hero .moveLeft press enter …" at bounding box center [942, 191] width 239 height 152
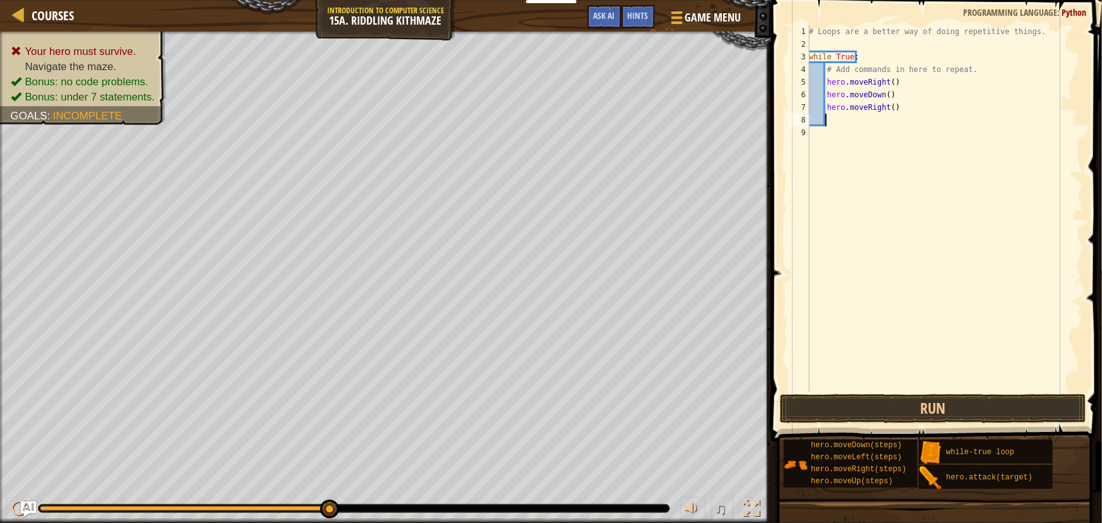
type textarea "ero"
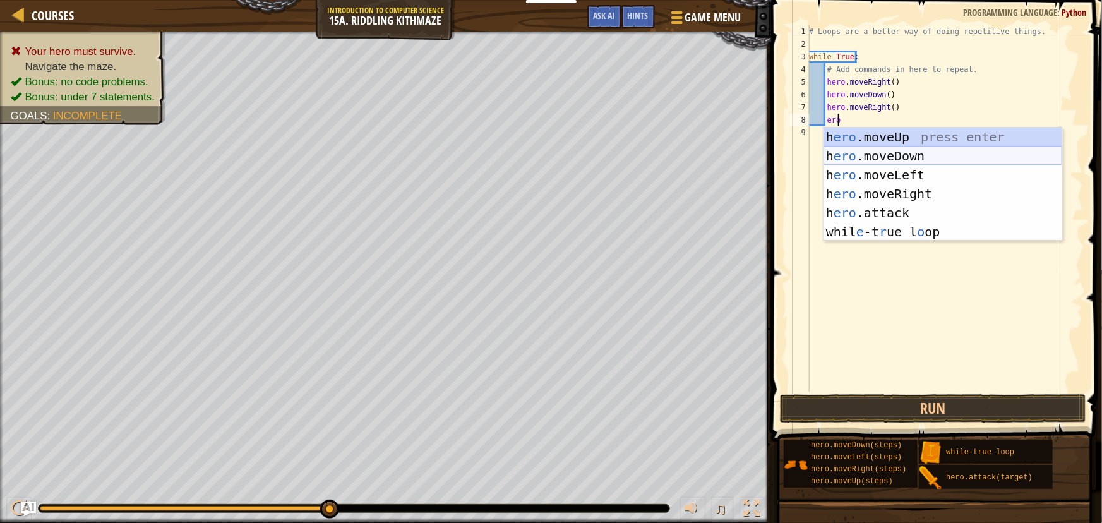
click at [885, 155] on div "h ero .moveUp press enter h ero .moveDown press enter h ero .moveLeft press ent…" at bounding box center [942, 204] width 239 height 152
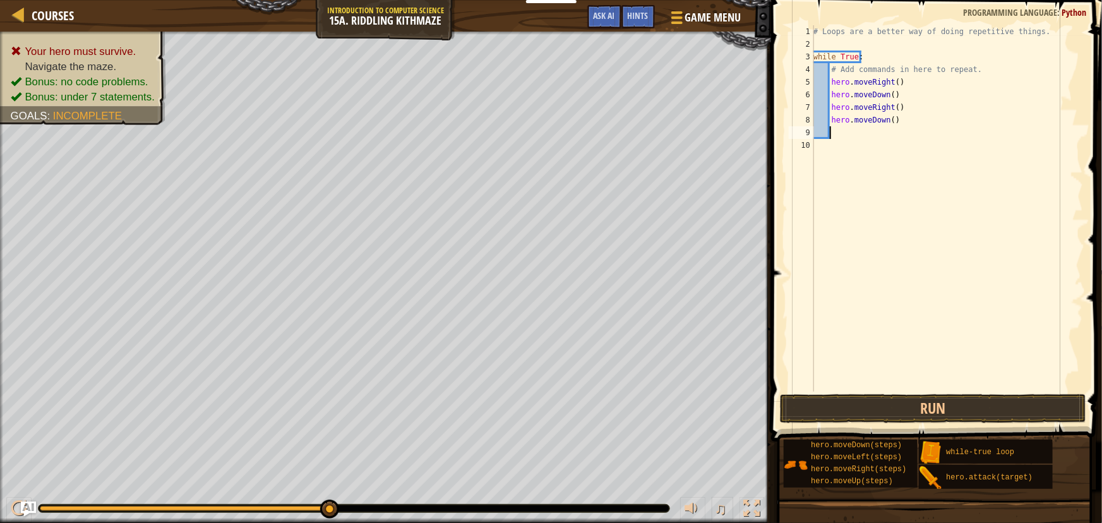
type textarea "hero"
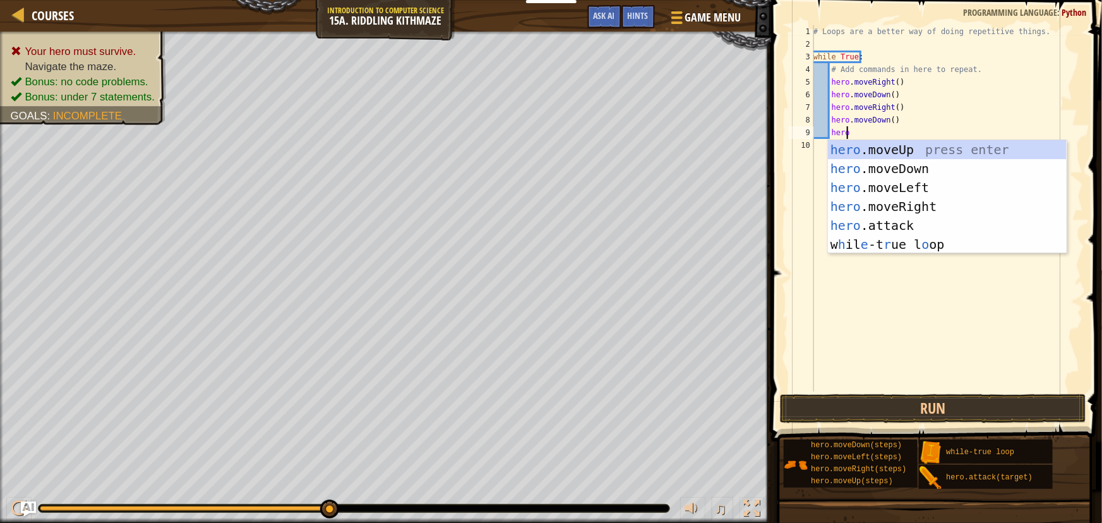
scroll to position [6, 2]
click at [887, 152] on div "hero .moveUp press enter hero .moveDown press enter hero .moveLeft press enter …" at bounding box center [947, 216] width 239 height 152
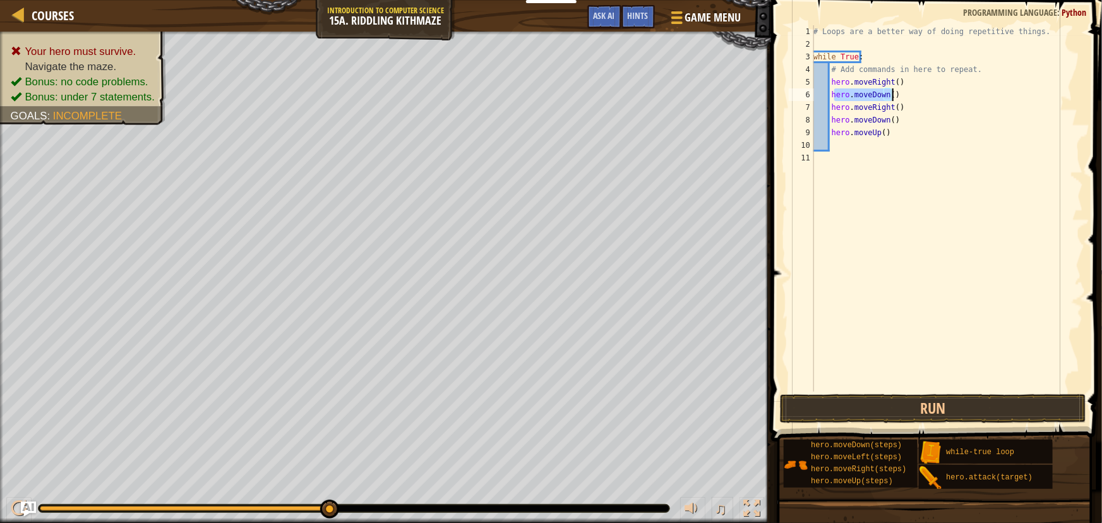
drag, startPoint x: 833, startPoint y: 95, endPoint x: 899, endPoint y: 95, distance: 66.3
click at [899, 95] on div "# Loops are a better way of doing repetitive things. while True : # Add command…" at bounding box center [947, 221] width 272 height 392
drag, startPoint x: 830, startPoint y: 107, endPoint x: 914, endPoint y: 107, distance: 84.0
click at [914, 107] on div "# Loops are a better way of doing repetitive things. while True : # Add command…" at bounding box center [947, 221] width 272 height 392
type textarea "hero.moveDown()"
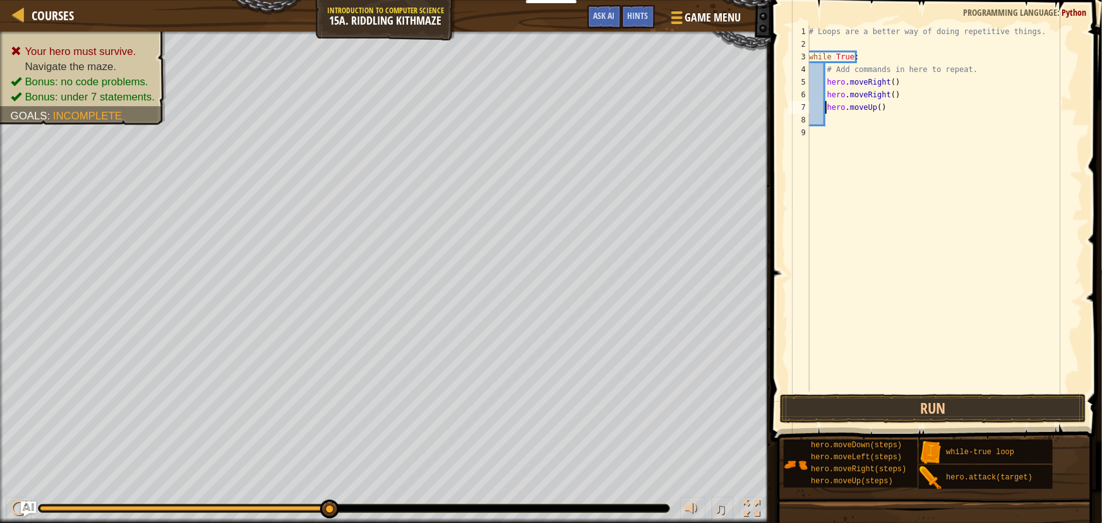
click at [891, 85] on div "# Loops are a better way of doing repetitive things. while True : # Add command…" at bounding box center [944, 221] width 277 height 392
type textarea "hero.moveRight()"
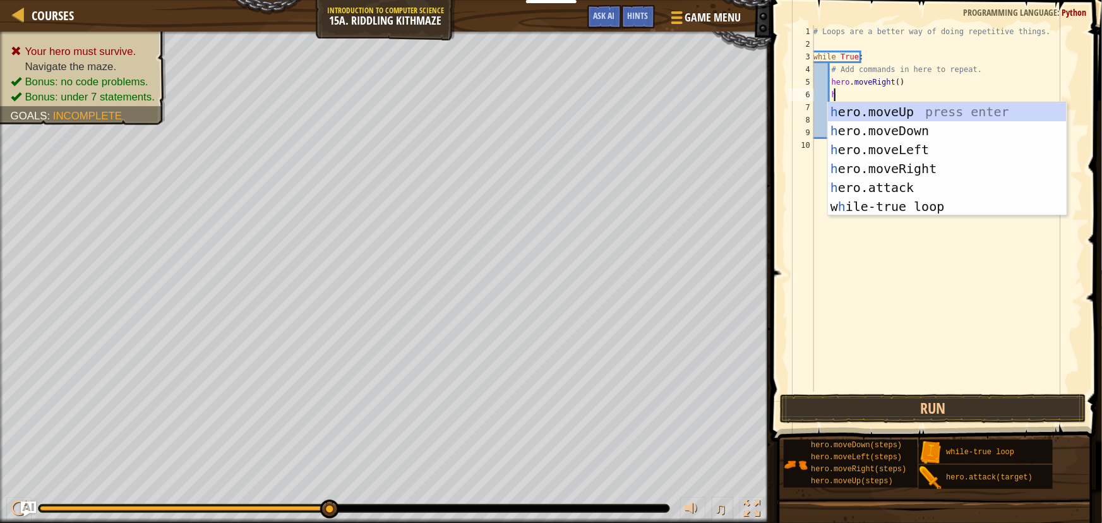
type textarea "hero"
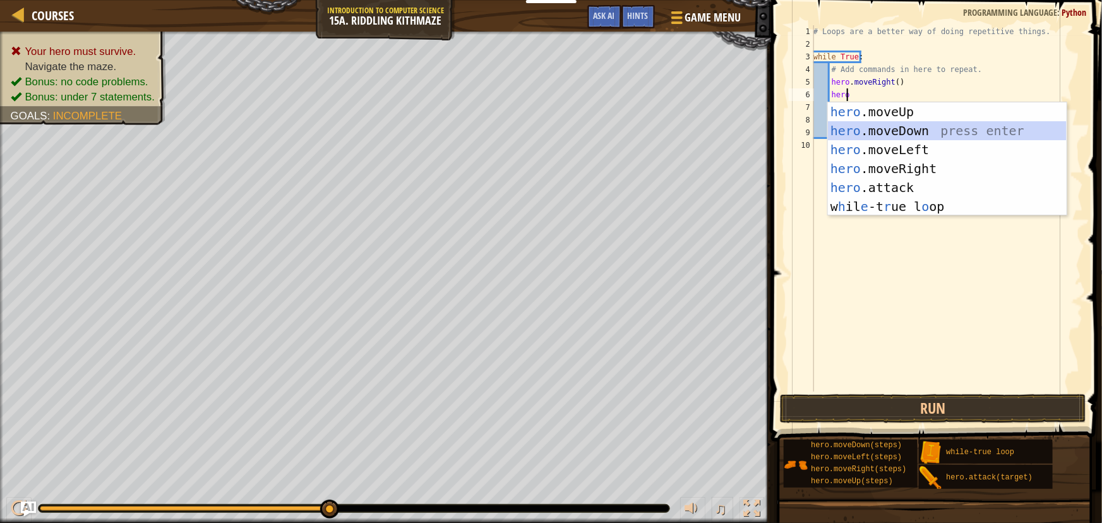
click at [916, 129] on div "hero .moveUp press enter hero .moveDown press enter hero .moveLeft press enter …" at bounding box center [947, 178] width 239 height 152
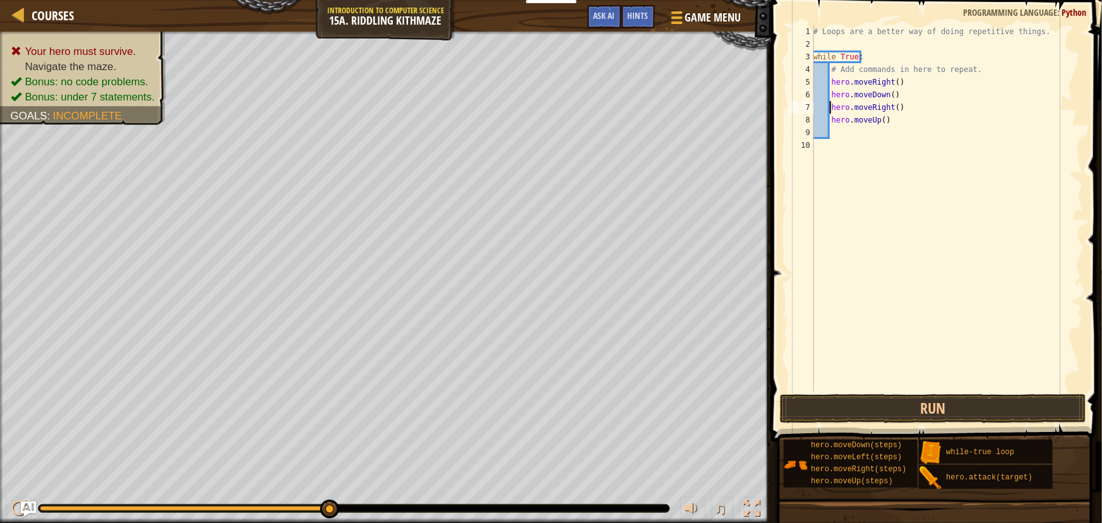
click at [890, 106] on div "# Loops are a better way of doing repetitive things. while True : # Add command…" at bounding box center [947, 221] width 272 height 392
type textarea "hero.moveRight(2)"
click at [909, 401] on button "Run" at bounding box center [933, 408] width 306 height 29
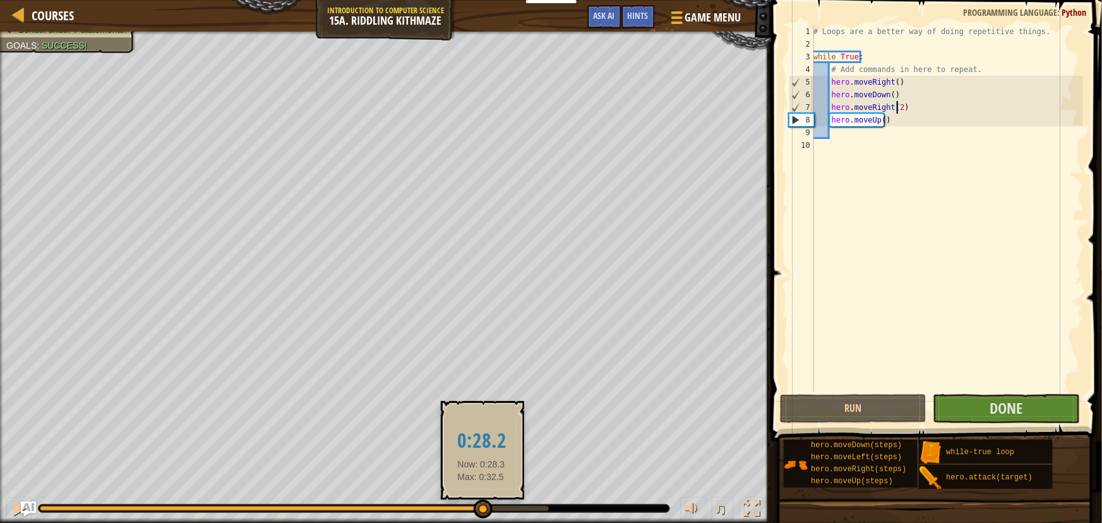
drag, startPoint x: 229, startPoint y: 508, endPoint x: 481, endPoint y: 507, distance: 252.0
click at [481, 507] on div at bounding box center [483, 509] width 19 height 19
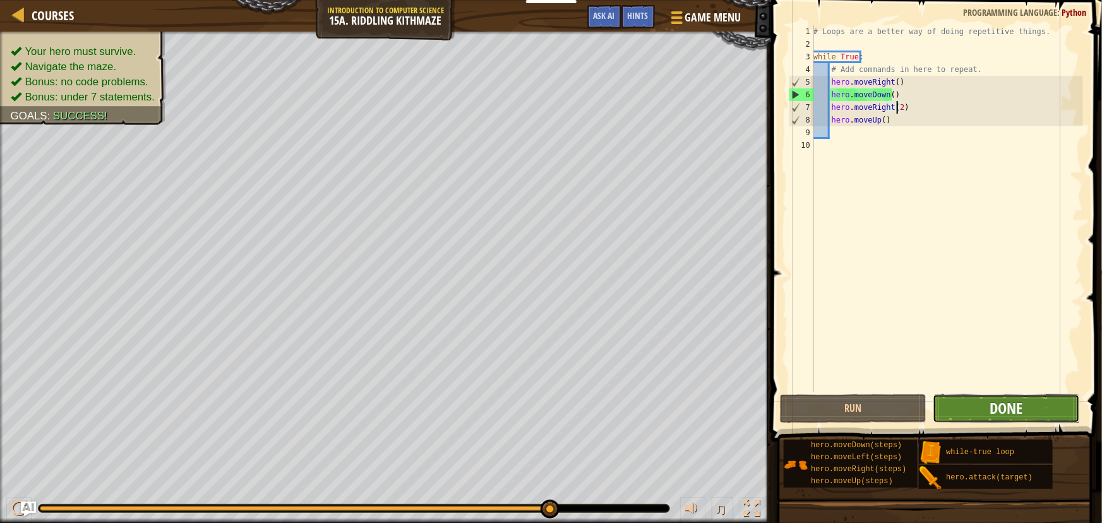
click at [992, 410] on span "Done" at bounding box center [1006, 408] width 33 height 20
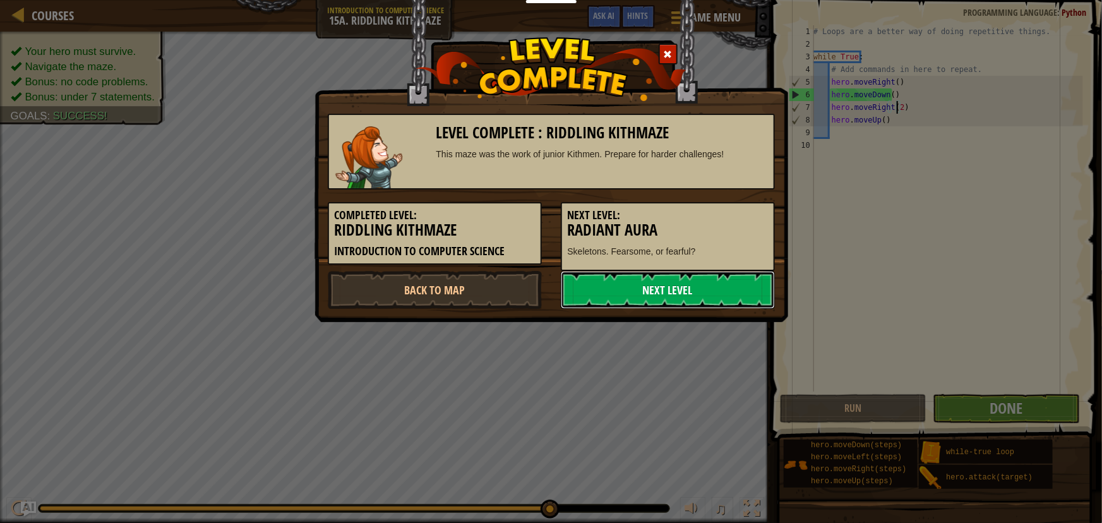
click at [676, 287] on link "Next Level" at bounding box center [668, 290] width 214 height 38
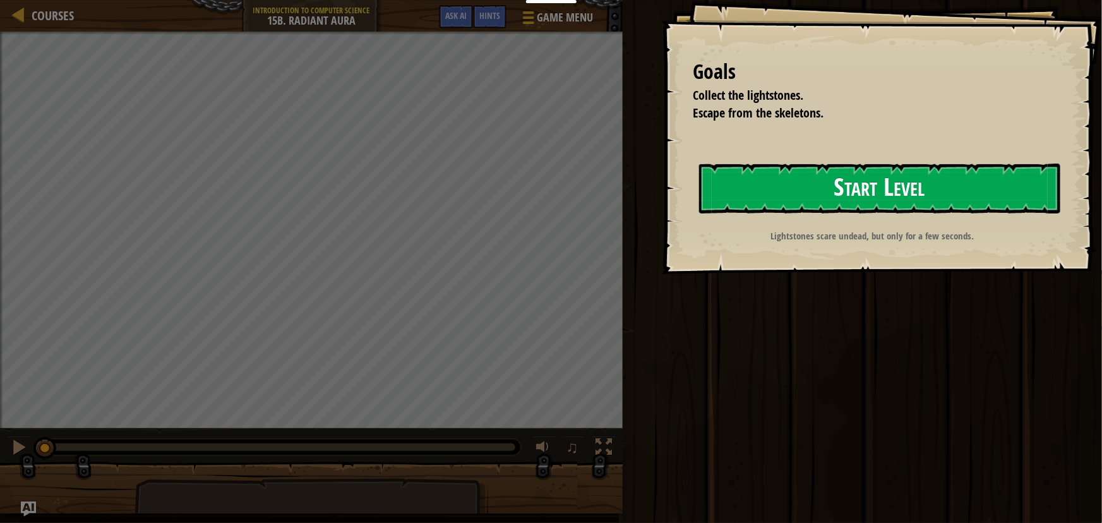
click at [846, 181] on button "Start Level" at bounding box center [879, 189] width 361 height 50
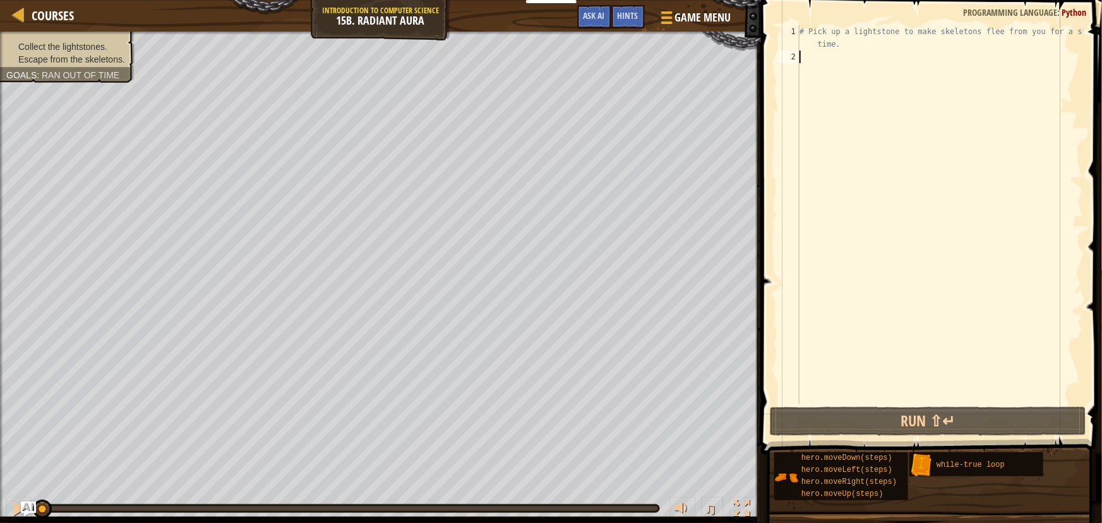
click at [815, 63] on div "# Pick up a lightstone to make skeletons flee from you for a short time." at bounding box center [940, 233] width 286 height 417
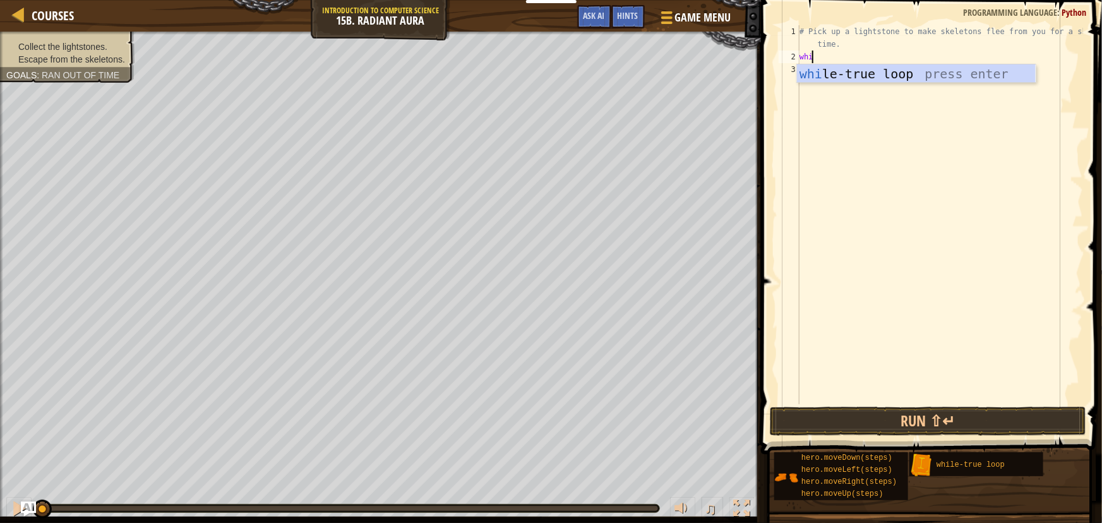
scroll to position [6, 0]
type textarea "whil"
click at [827, 68] on div "whil e-true loop press enter" at bounding box center [916, 92] width 239 height 57
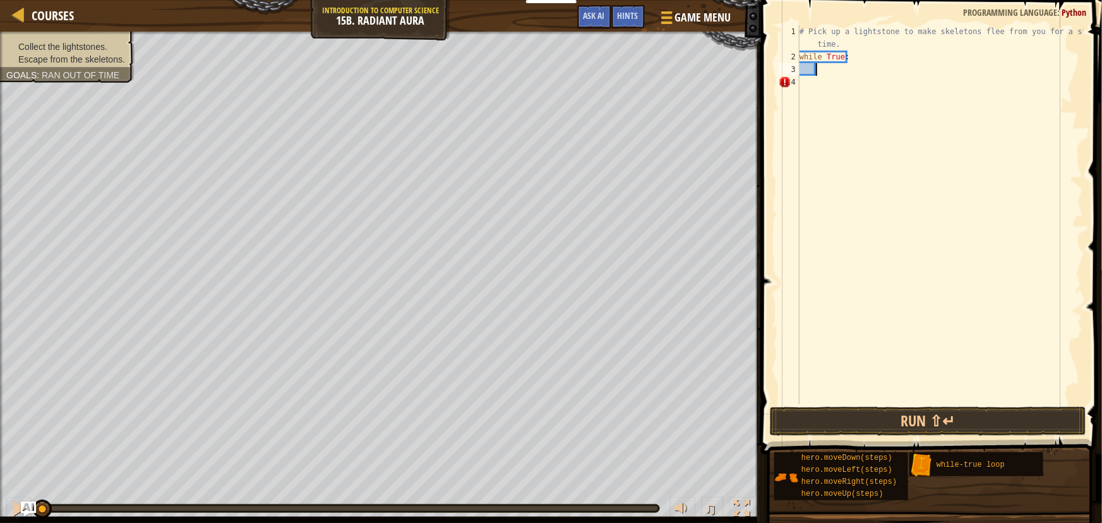
type textarea "h"
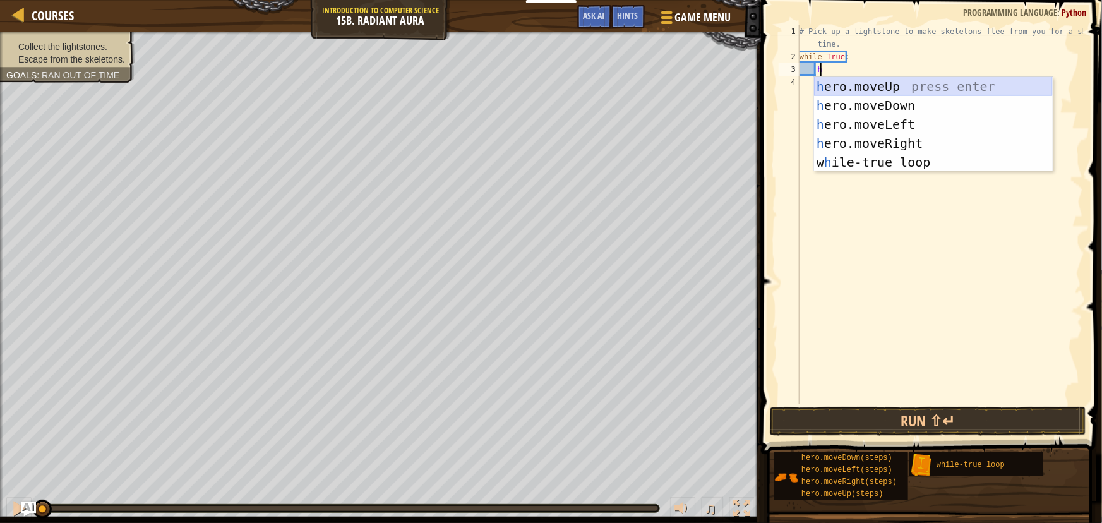
click at [865, 88] on div "h ero.moveUp press enter h ero.moveDown press enter h ero.moveLeft press enter …" at bounding box center [933, 143] width 239 height 133
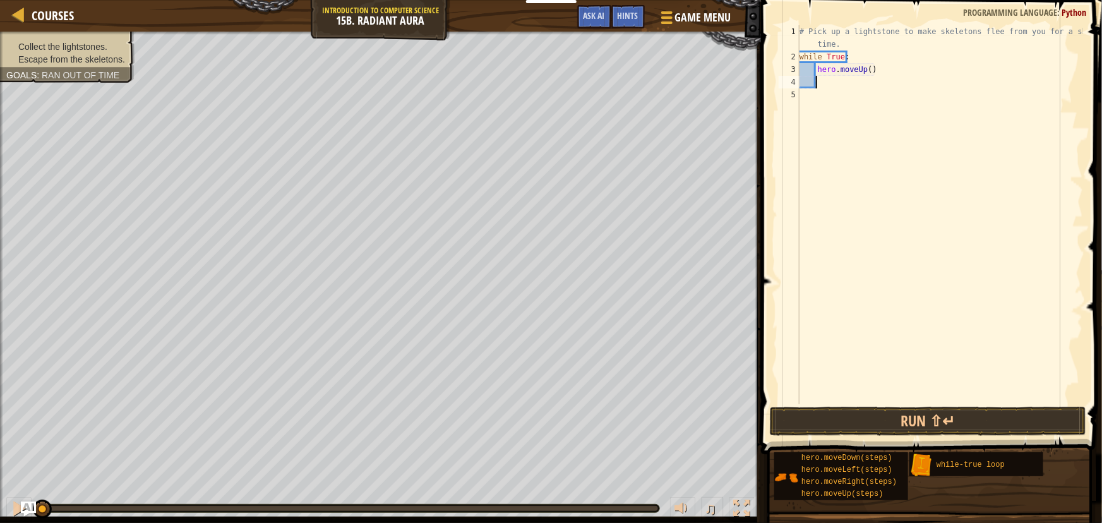
type textarea "hero"
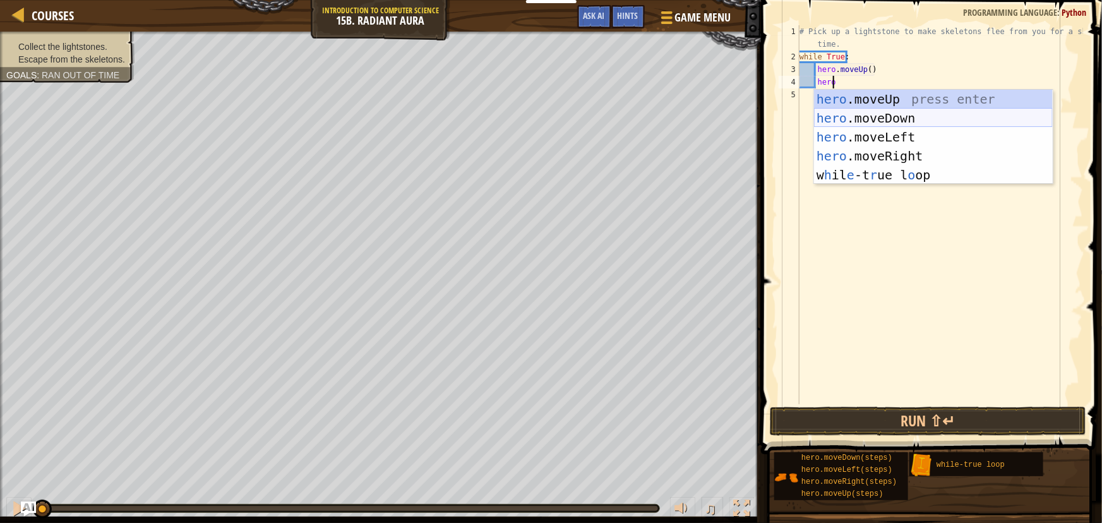
click at [870, 114] on div "hero .moveUp press enter hero .moveDown press enter hero .moveLeft press enter …" at bounding box center [933, 156] width 239 height 133
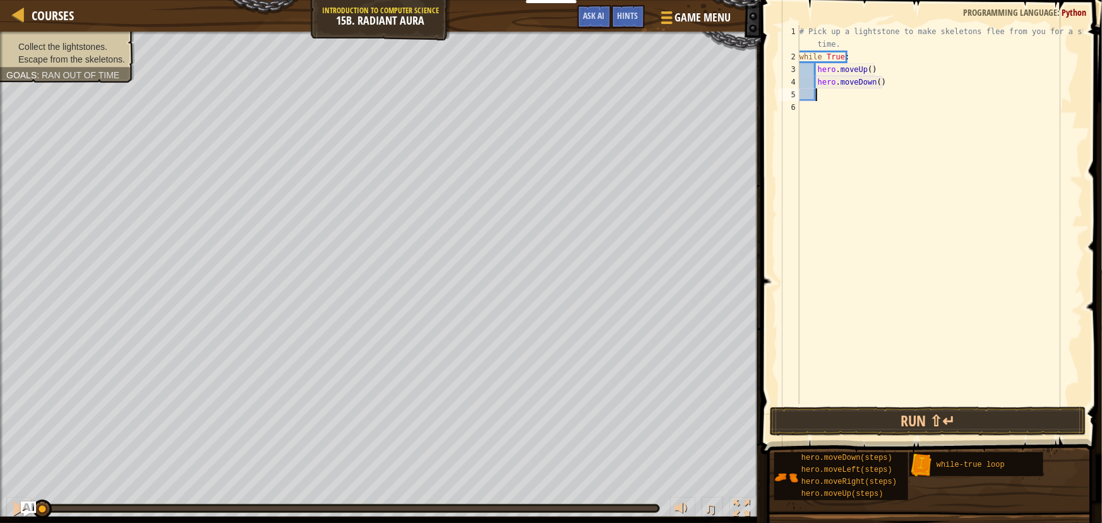
scroll to position [6, 1]
type textarea "hero"
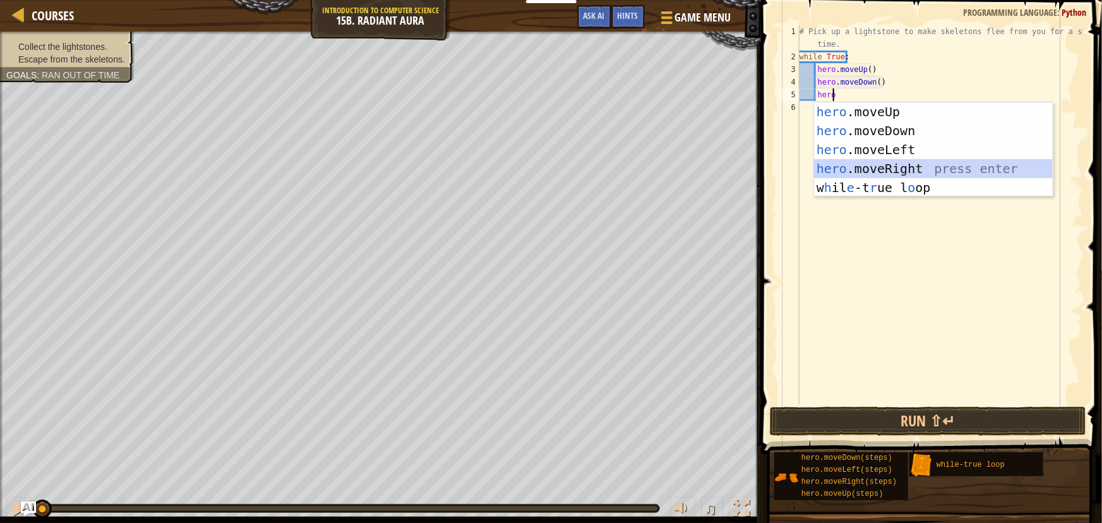
click at [877, 166] on div "hero .moveUp press enter hero .moveDown press enter hero .moveLeft press enter …" at bounding box center [933, 168] width 239 height 133
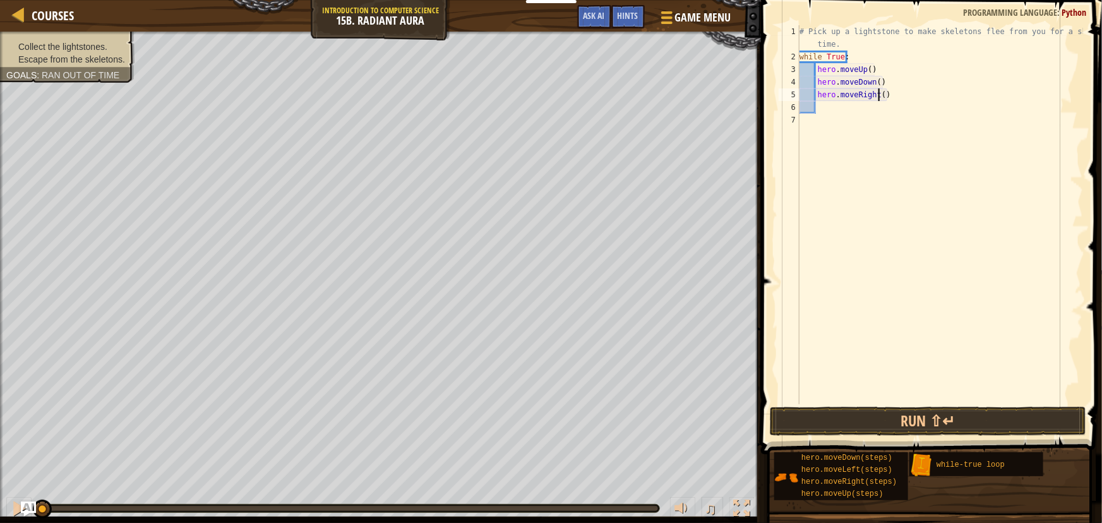
click at [878, 94] on div "# Pick up a lightstone to make skeletons flee from you for a short time. while …" at bounding box center [940, 233] width 286 height 417
type textarea "hero.moveRight(2)"
click at [937, 417] on button "Run ⇧↵" at bounding box center [928, 421] width 316 height 29
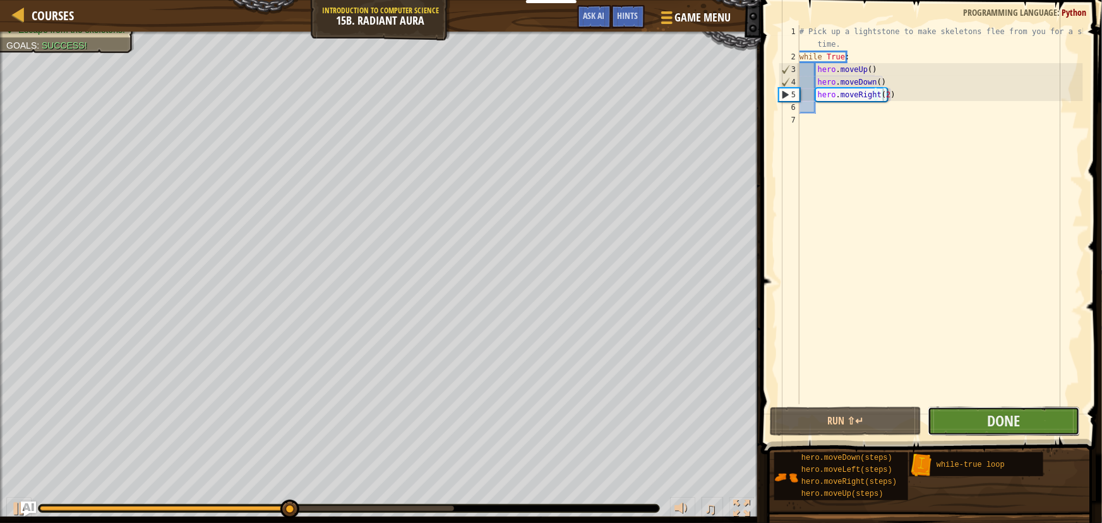
click at [966, 418] on button "Done" at bounding box center [1004, 421] width 152 height 29
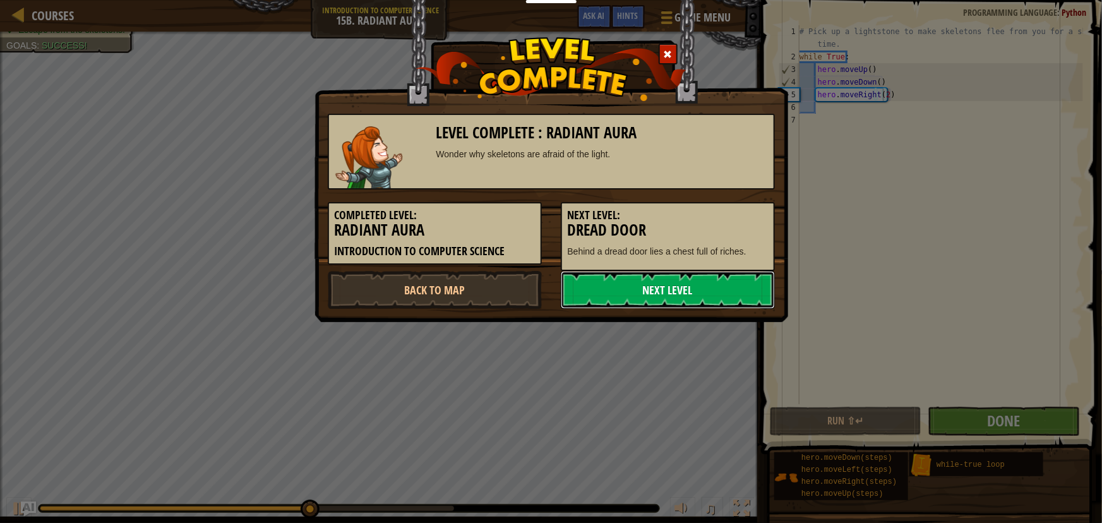
click at [690, 290] on link "Next Level" at bounding box center [668, 290] width 214 height 38
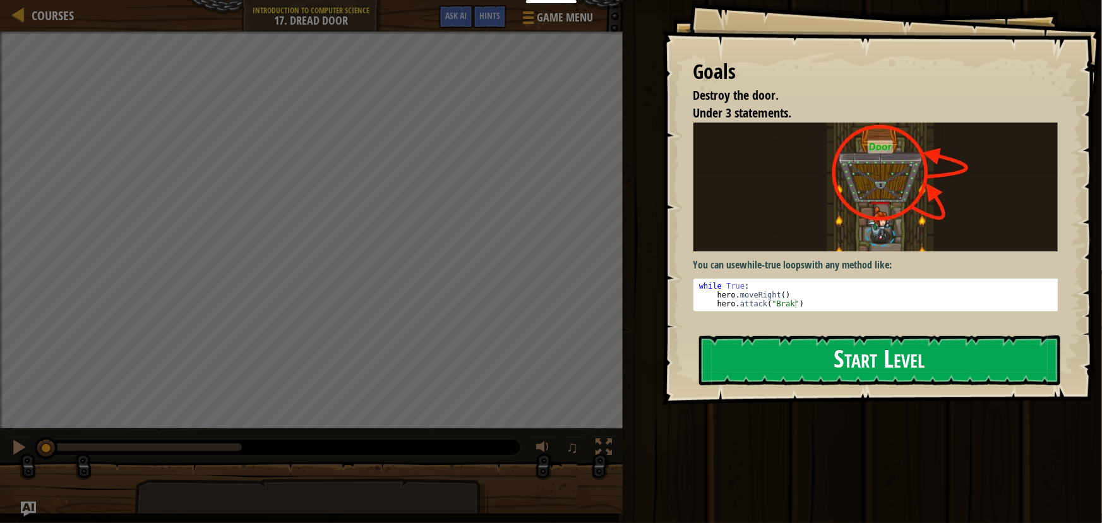
click at [866, 362] on button "Start Level" at bounding box center [879, 360] width 361 height 50
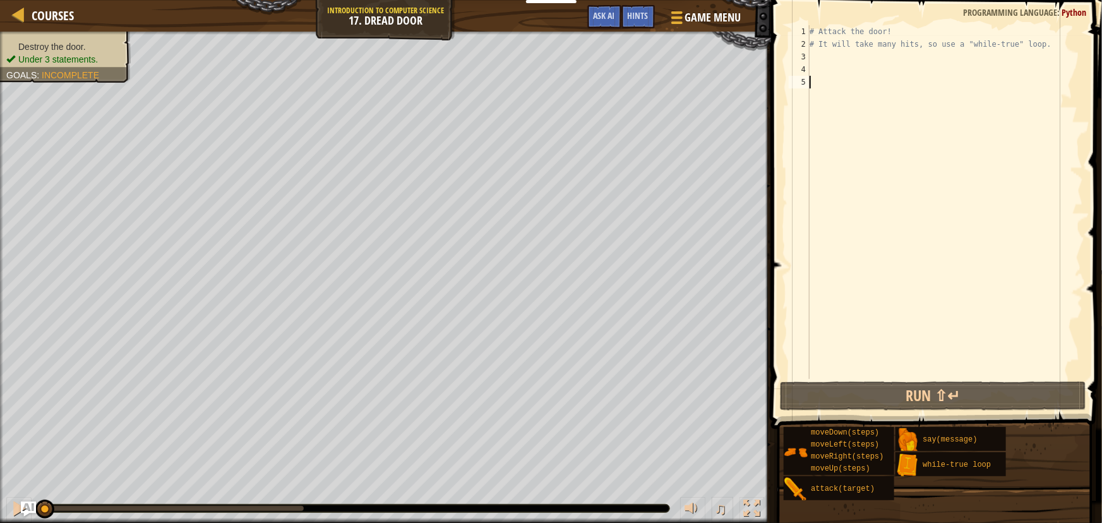
scroll to position [6, 0]
type textarea "hero"
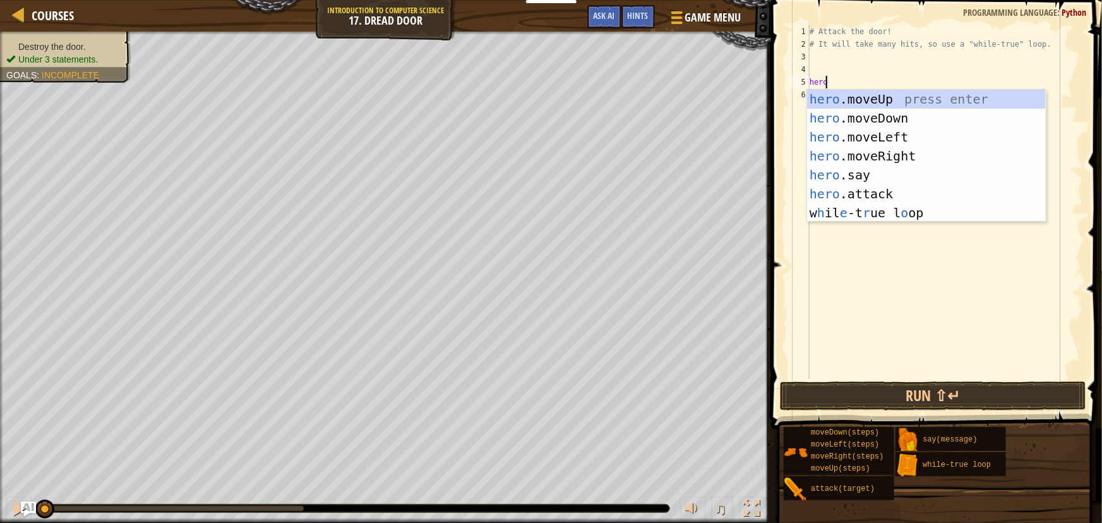
scroll to position [6, 1]
click at [882, 101] on div "hero .moveUp press enter hero .moveDown press enter hero .moveLeft press enter …" at bounding box center [926, 175] width 239 height 171
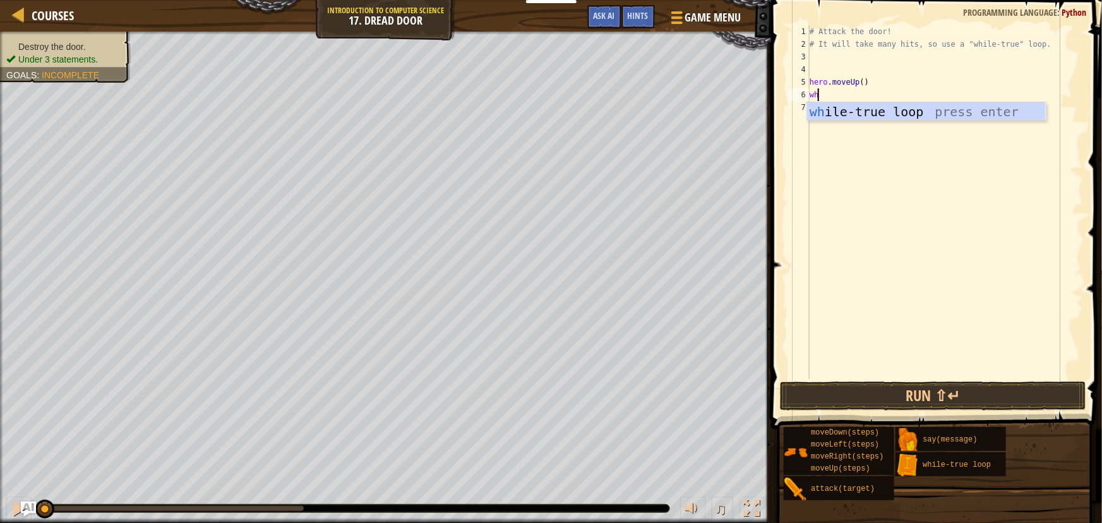
type textarea "whil"
click at [863, 115] on div "whil e-true loop press enter" at bounding box center [926, 130] width 239 height 57
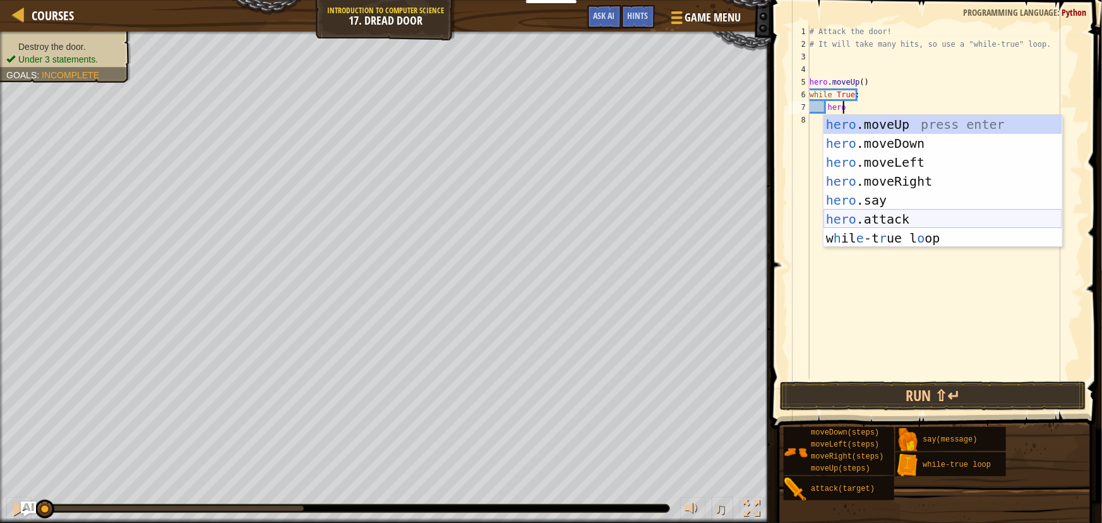
click at [895, 221] on div "hero .moveUp press enter hero .moveDown press enter hero .moveLeft press enter …" at bounding box center [942, 200] width 239 height 171
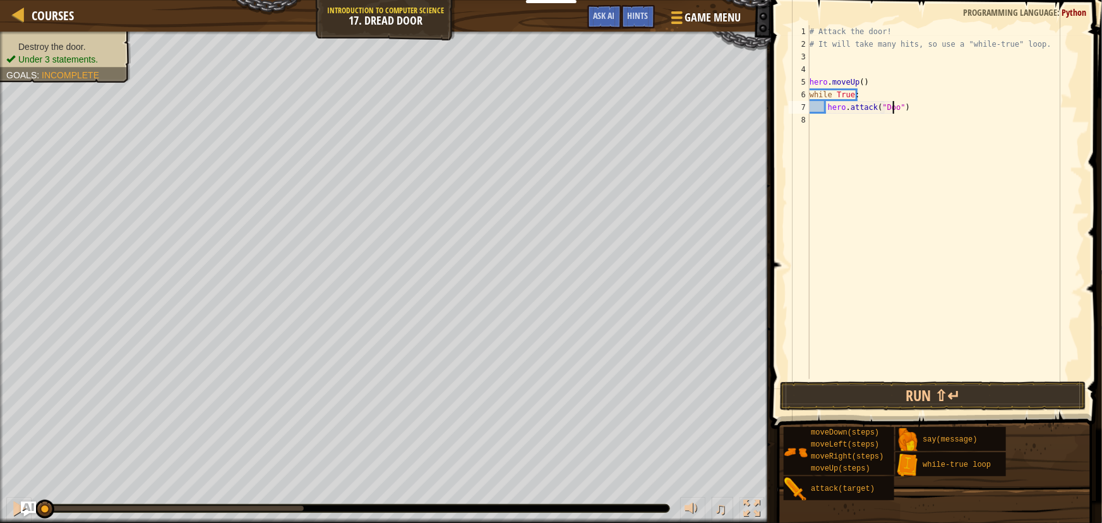
scroll to position [6, 7]
type textarea "hero.attack("Door")"
click at [913, 398] on button "Run ⇧↵" at bounding box center [933, 395] width 306 height 29
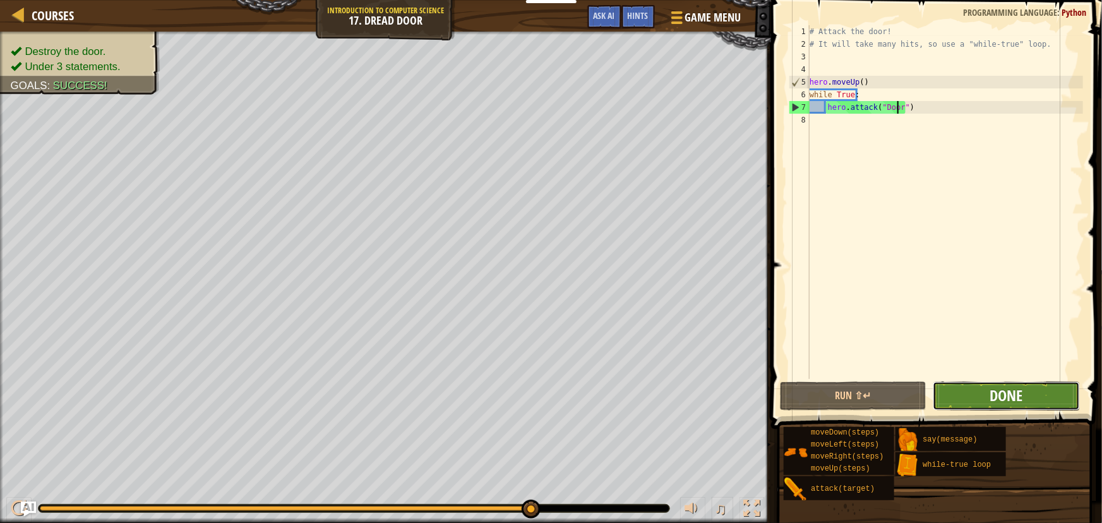
click at [1017, 395] on span "Done" at bounding box center [1006, 395] width 33 height 20
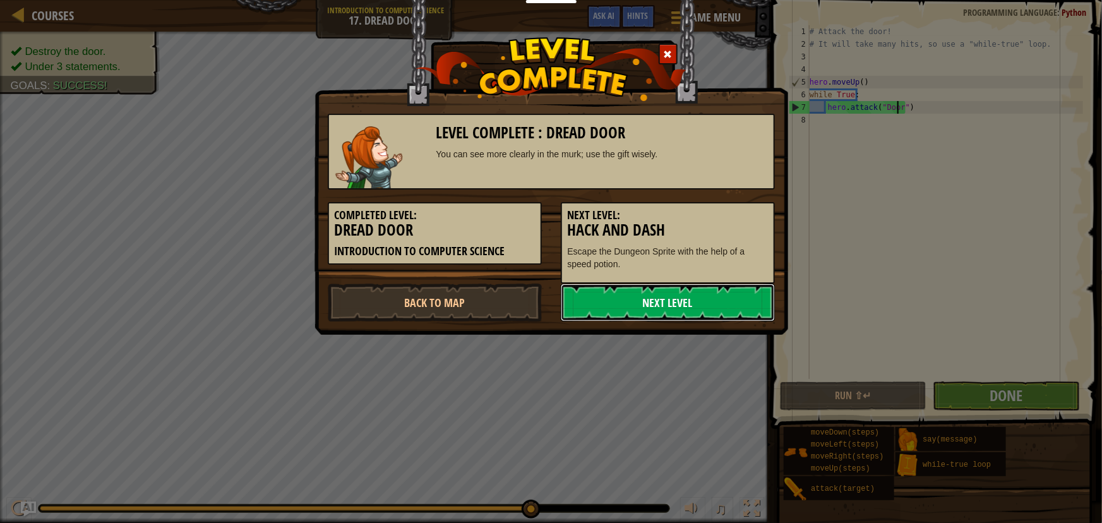
click at [652, 311] on link "Next Level" at bounding box center [668, 303] width 214 height 38
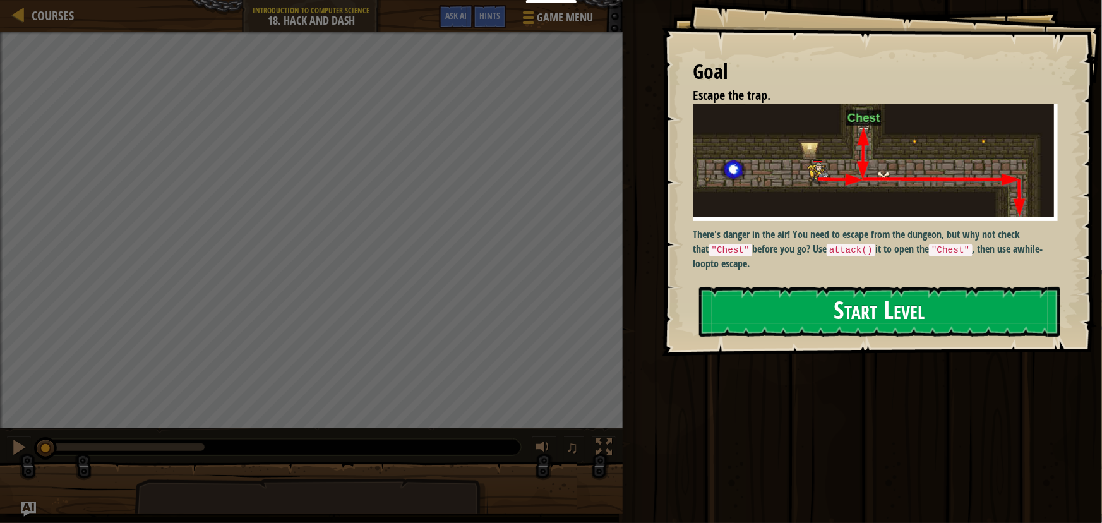
click at [831, 309] on button "Start Level" at bounding box center [879, 312] width 361 height 50
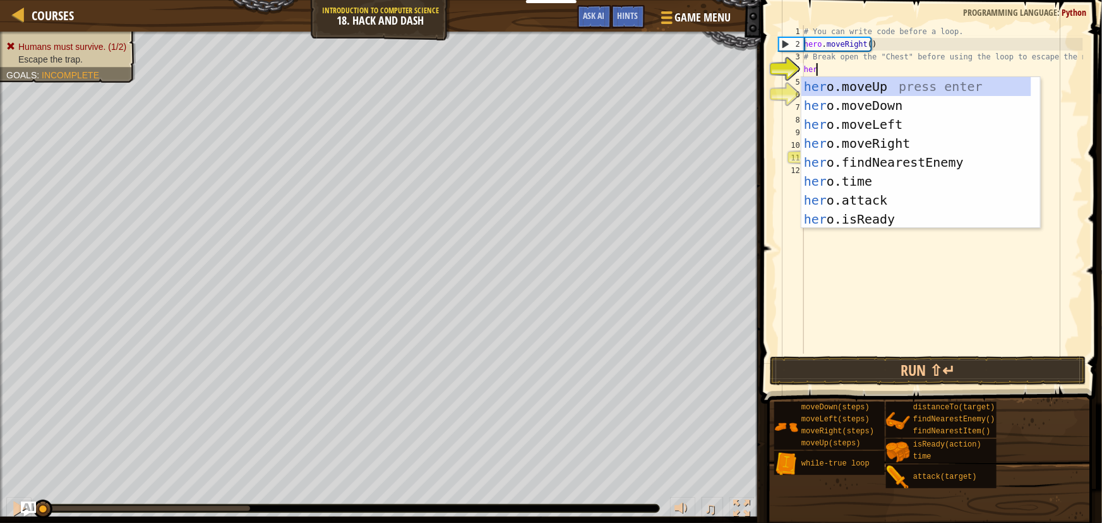
type textarea "hero"
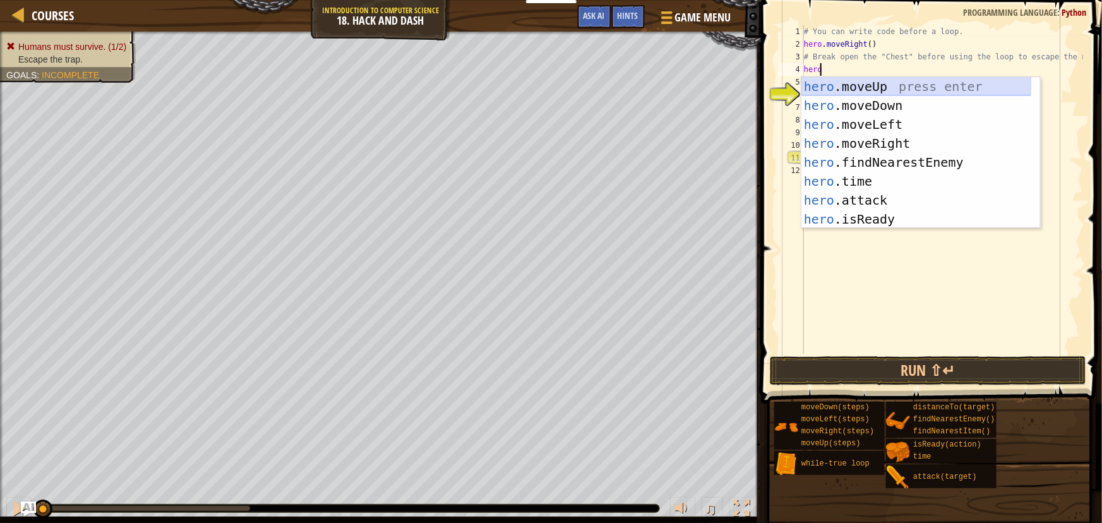
click at [848, 92] on div "hero .moveUp press enter hero .moveDown press enter hero .moveLeft press enter …" at bounding box center [916, 171] width 230 height 189
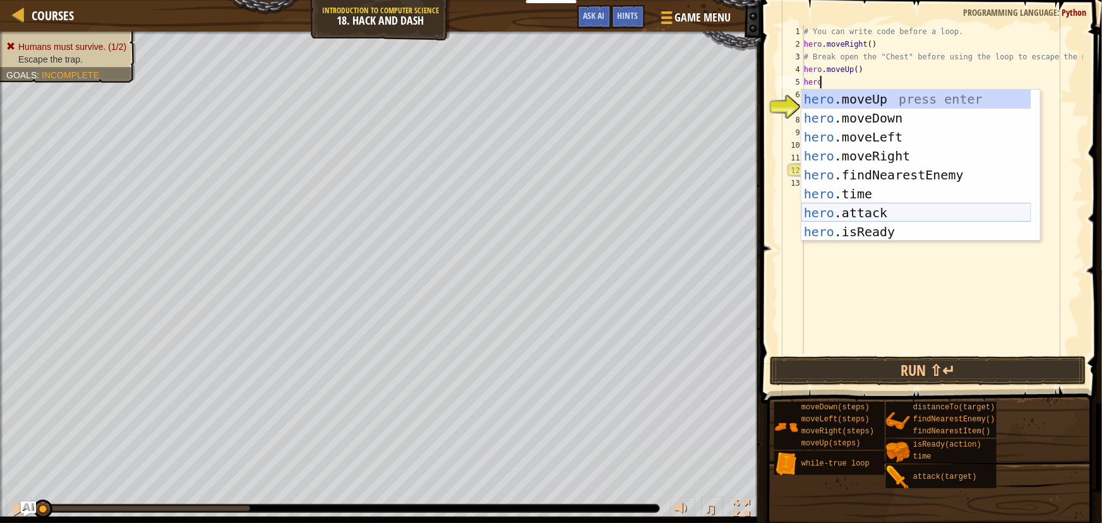
click at [854, 215] on div "hero .moveUp press enter hero .moveDown press enter hero .moveLeft press enter …" at bounding box center [916, 184] width 230 height 189
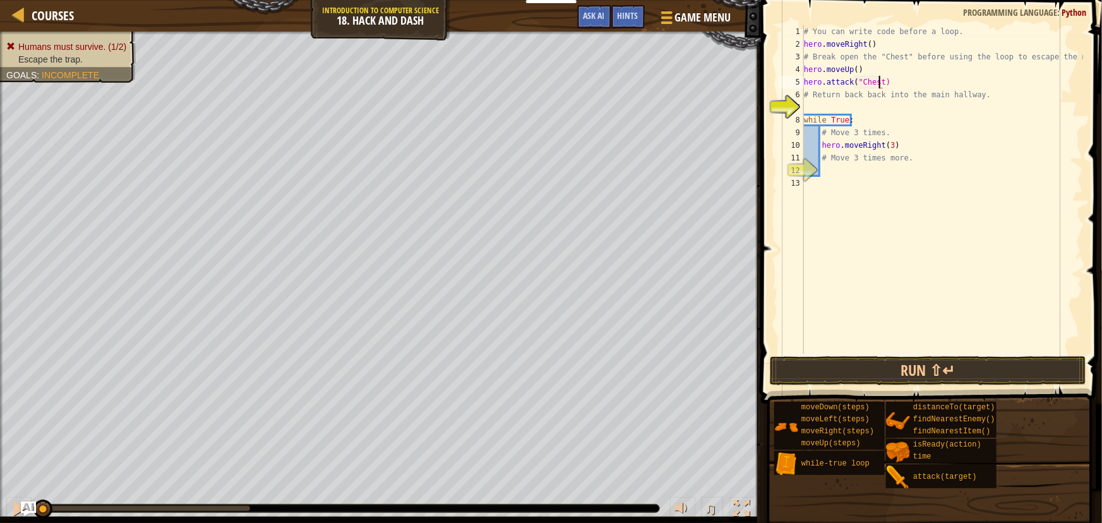
type textarea "hero.attack("Chest")"
click at [818, 102] on div "# You can write code before a loop. hero . moveRight ( ) # Break open the "Ches…" at bounding box center [942, 202] width 282 height 354
type textarea "hero"
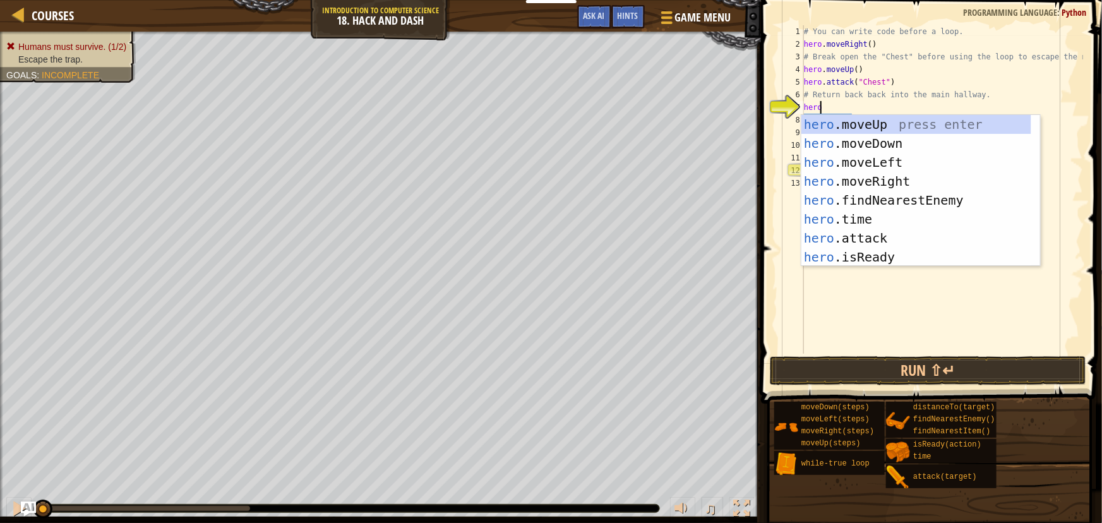
scroll to position [6, 0]
click at [851, 148] on div "hero .moveUp press enter hero .moveDown press enter hero .moveLeft press enter …" at bounding box center [916, 209] width 230 height 189
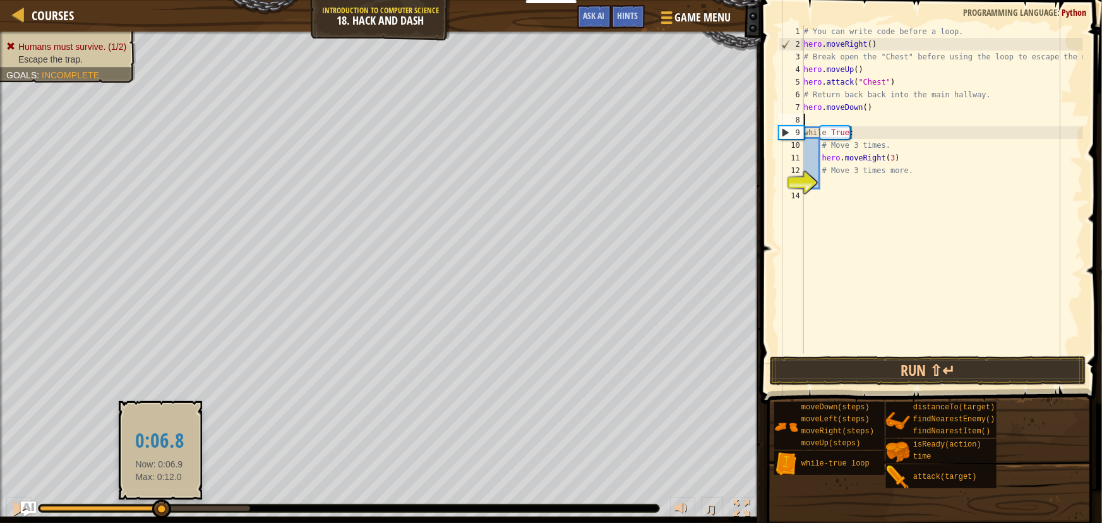
drag, startPoint x: 47, startPoint y: 505, endPoint x: 161, endPoint y: 514, distance: 114.6
click at [161, 514] on div at bounding box center [161, 509] width 19 height 19
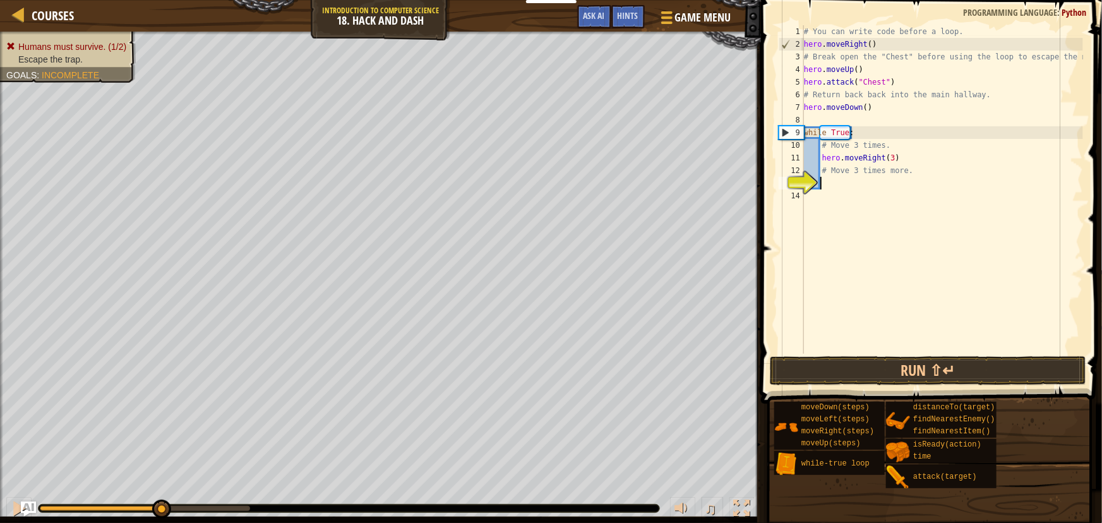
click at [830, 183] on div "# You can write code before a loop. hero . moveRight ( ) # Break open the "Ches…" at bounding box center [942, 202] width 282 height 354
type textarea "hero"
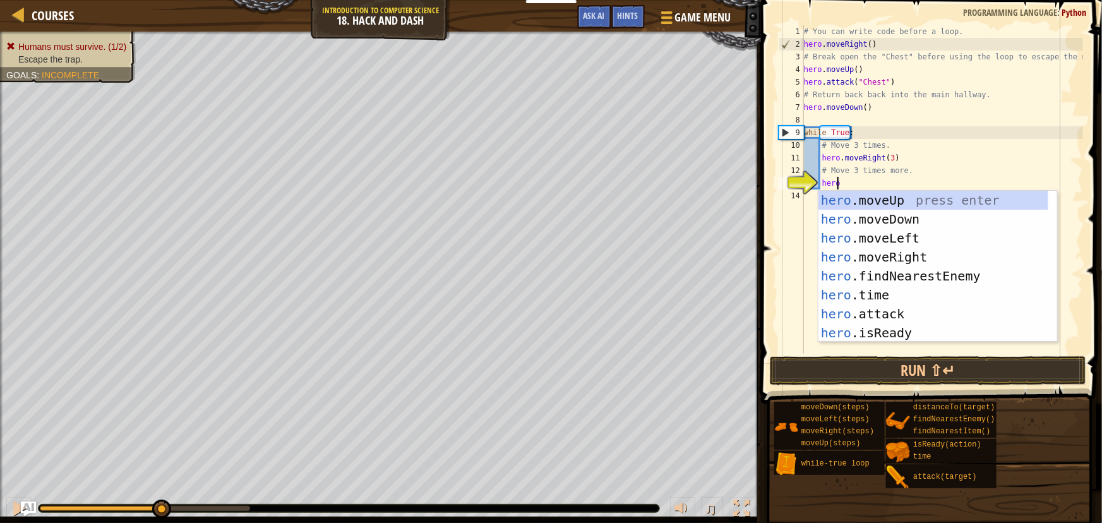
scroll to position [6, 2]
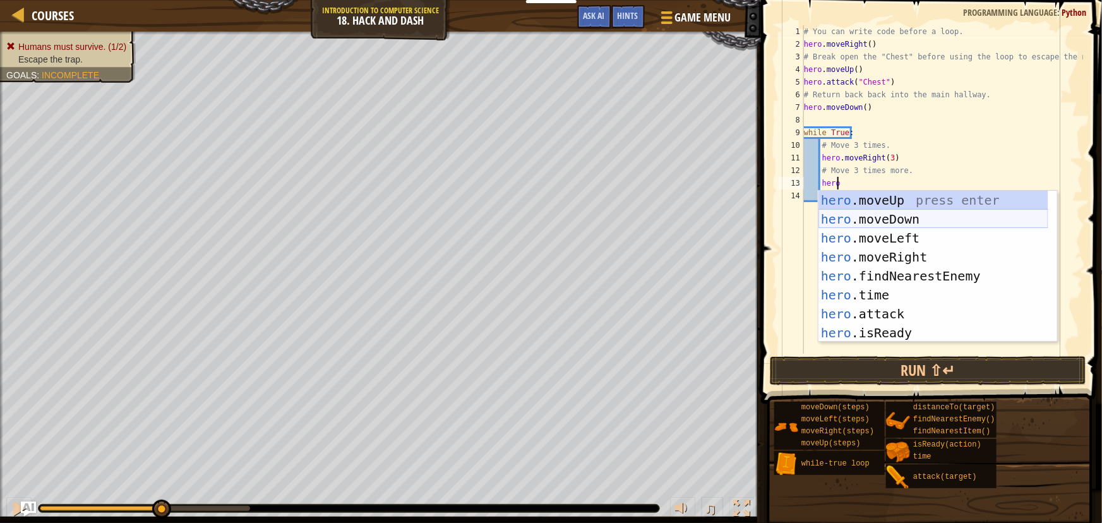
click at [854, 212] on div "hero .moveUp press enter hero .moveDown press enter hero .moveLeft press enter …" at bounding box center [933, 285] width 230 height 189
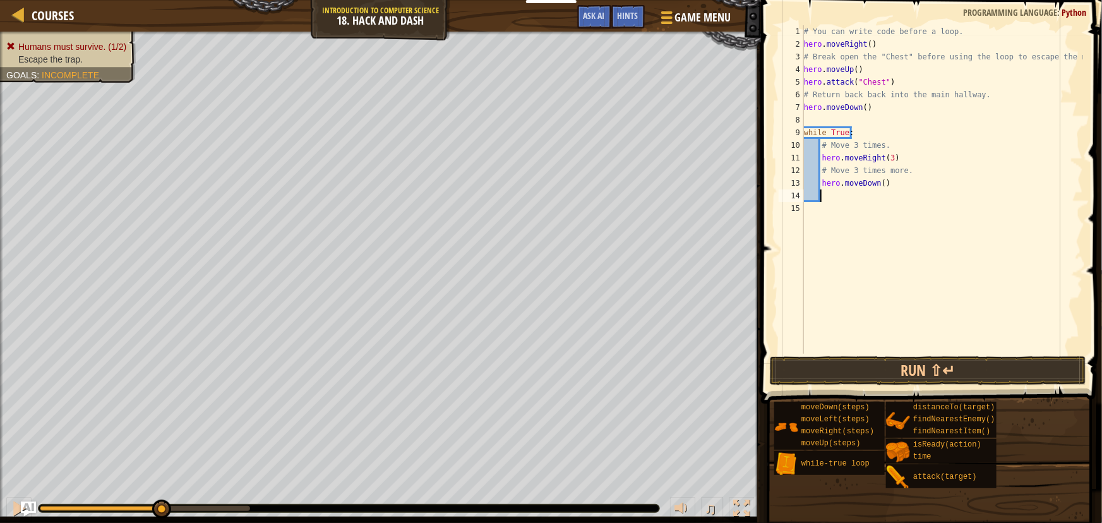
scroll to position [6, 1]
click at [878, 183] on div "# You can write code before a loop. hero . moveRight ( ) # Break open the "Ches…" at bounding box center [942, 202] width 282 height 354
type textarea "hero.moveDown(3)"
click at [905, 367] on button "Run ⇧↵" at bounding box center [928, 370] width 316 height 29
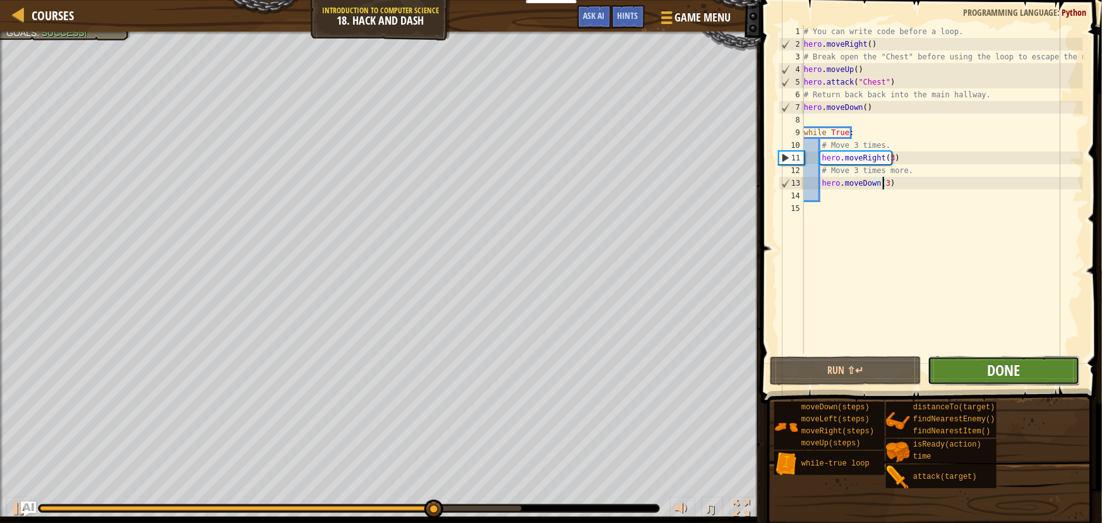
click at [998, 369] on span "Done" at bounding box center [1003, 370] width 33 height 20
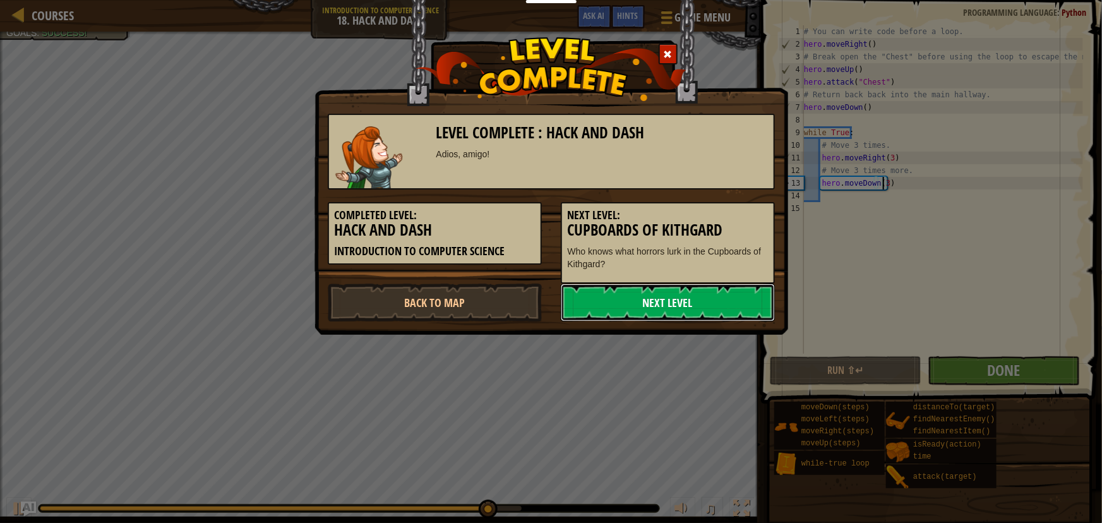
click at [666, 301] on link "Next Level" at bounding box center [668, 303] width 214 height 38
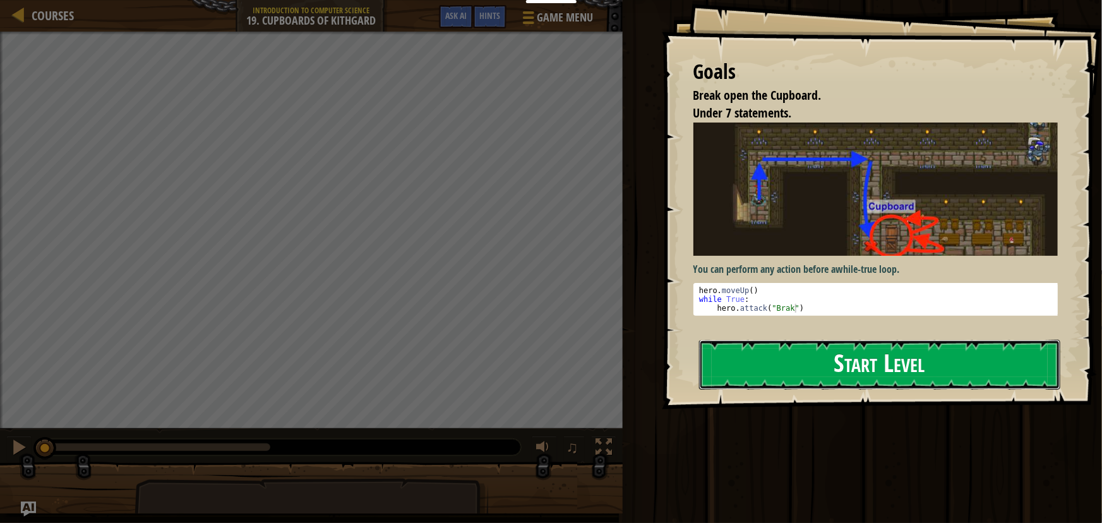
click at [894, 369] on button "Start Level" at bounding box center [879, 365] width 361 height 50
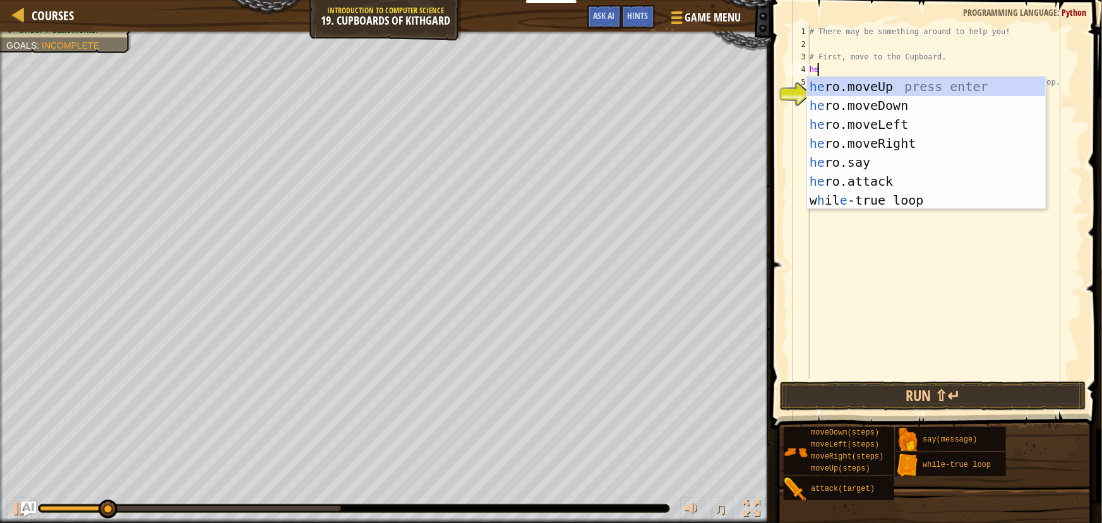
type textarea "hero"
click at [840, 80] on div "hero .moveUp press enter hero .moveDown press enter hero .moveLeft press enter …" at bounding box center [926, 162] width 239 height 171
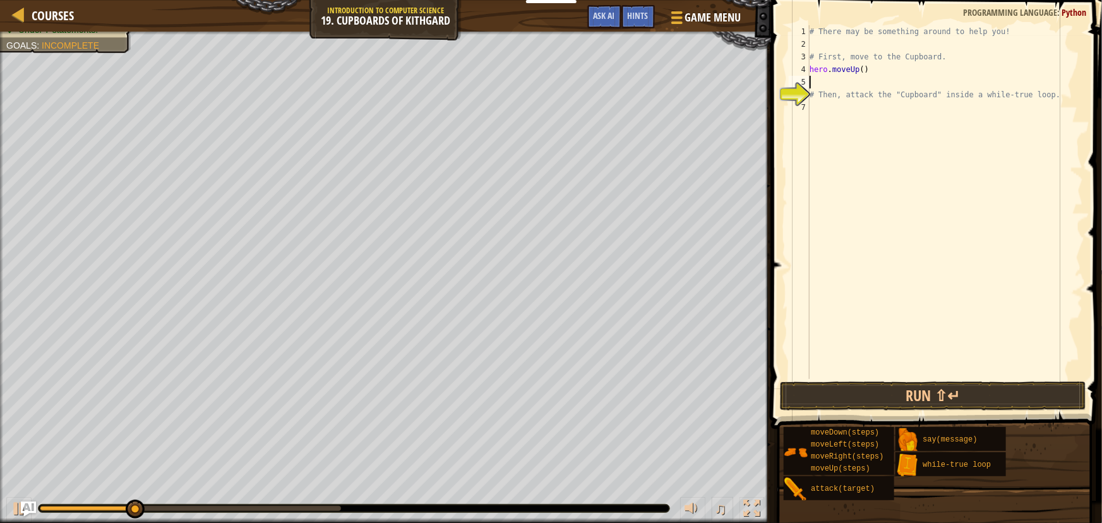
scroll to position [6, 0]
type textarea "hero"
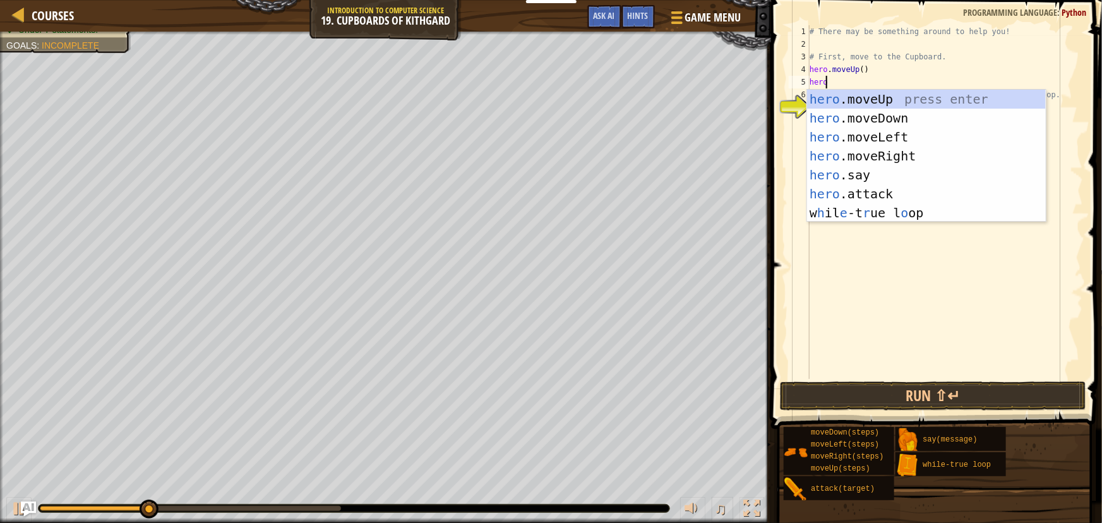
scroll to position [6, 1]
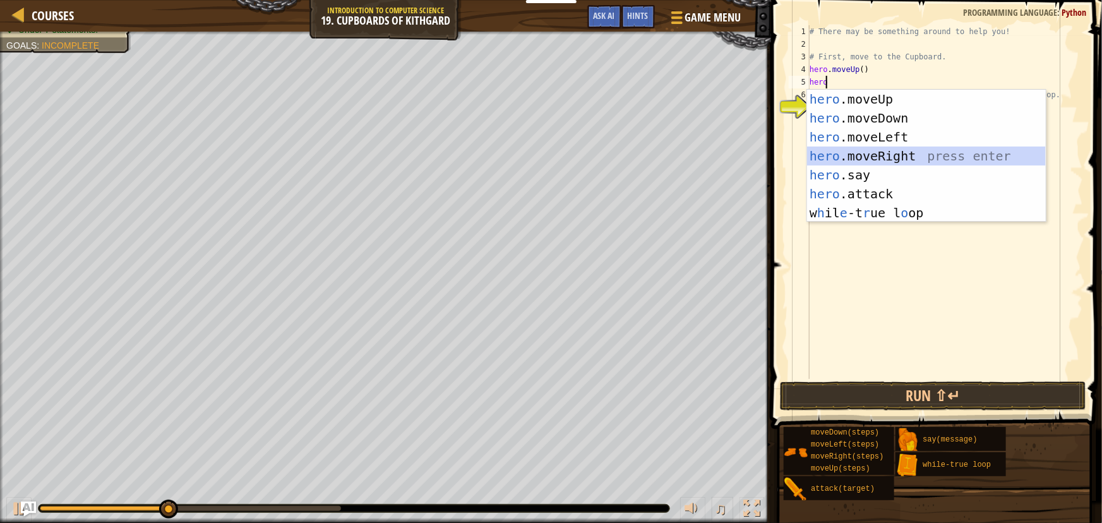
click at [895, 155] on div "hero .moveUp press enter hero .moveDown press enter hero .moveLeft press enter …" at bounding box center [926, 175] width 239 height 171
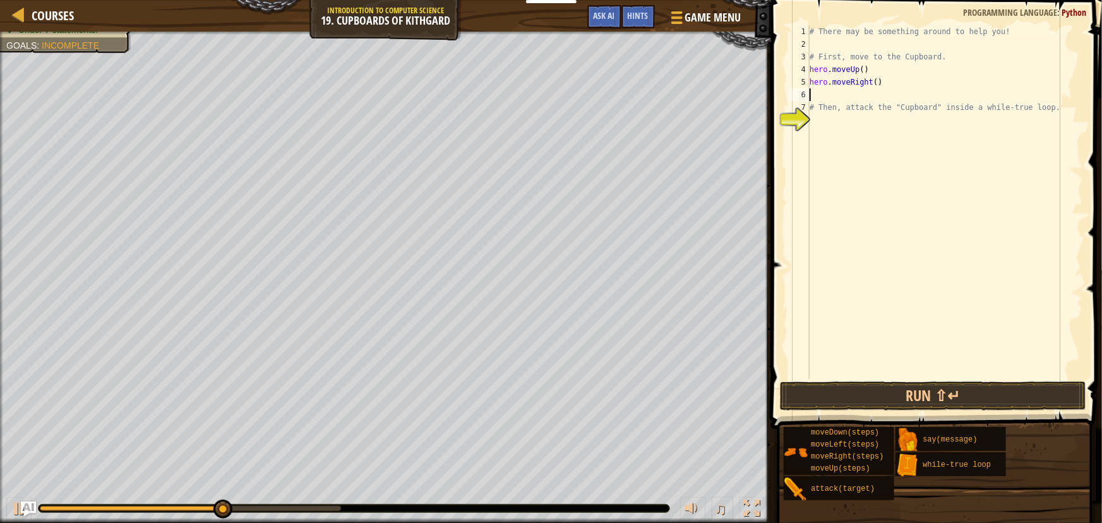
click at [871, 85] on div "# There may be something around to help you! # First, move to the Cupboard. her…" at bounding box center [945, 214] width 277 height 379
type textarea "hero.moveRight(2)"
click at [837, 97] on div "# There may be something around to help you! # First, move to the Cupboard. her…" at bounding box center [945, 214] width 277 height 379
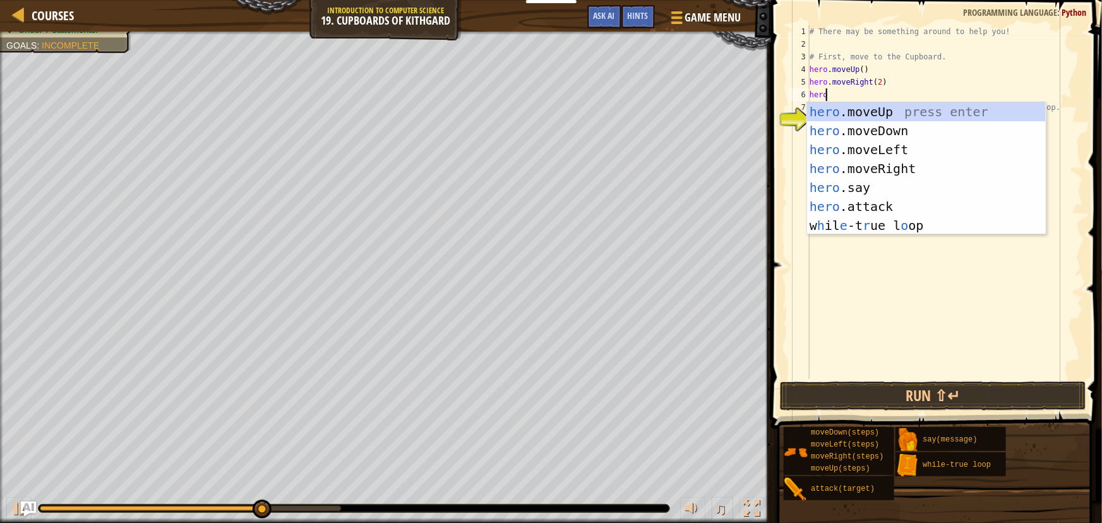
type textarea "hero"
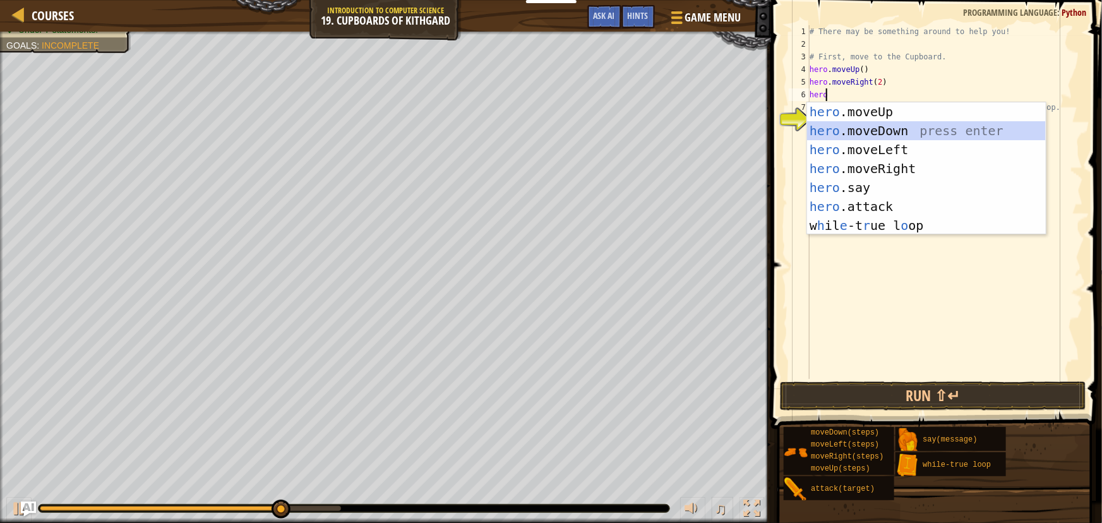
click at [853, 129] on div "hero .moveUp press enter hero .moveDown press enter hero .moveLeft press enter …" at bounding box center [926, 187] width 239 height 171
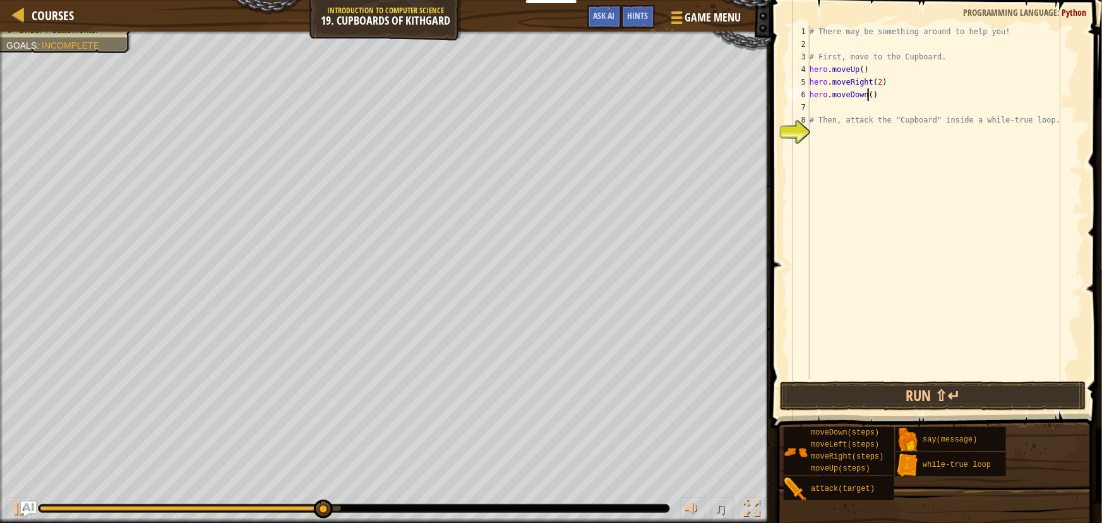
click at [868, 95] on div "# There may be something around to help you! # First, move to the Cupboard. her…" at bounding box center [945, 214] width 277 height 379
type textarea "hero.moveDown(2)"
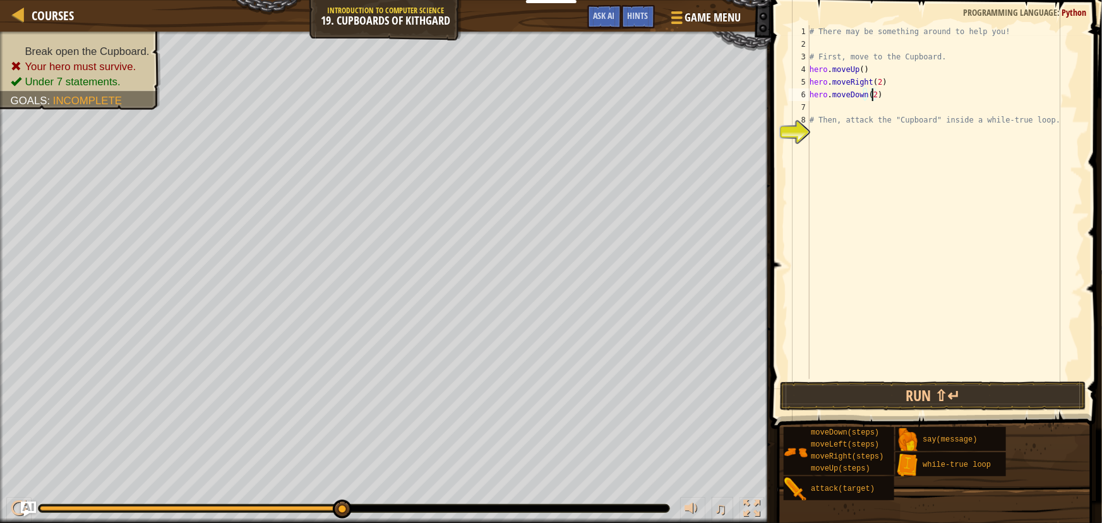
click at [832, 133] on div "# There may be something around to help you! # First, move to the Cupboard. her…" at bounding box center [945, 214] width 277 height 379
type textarea "whi"
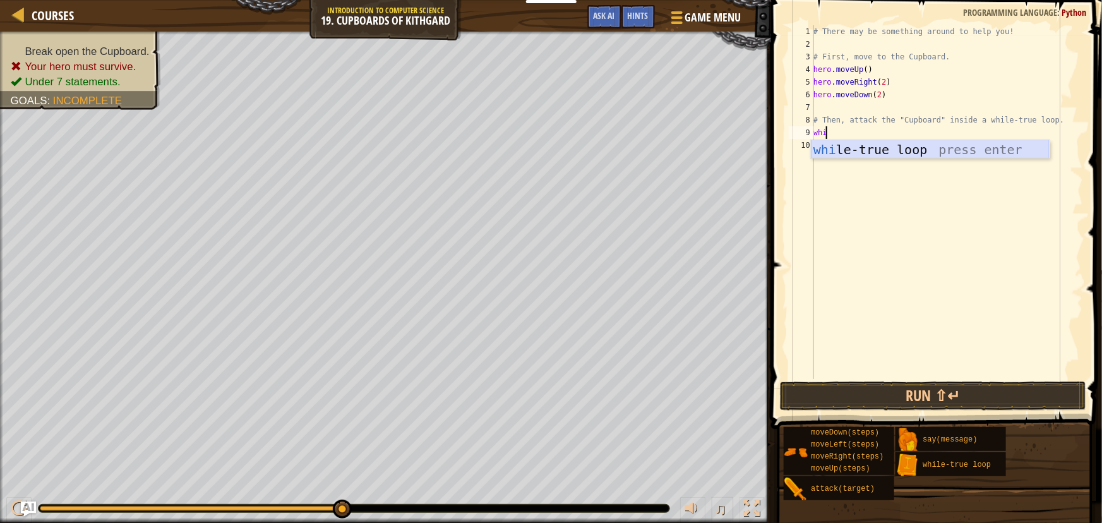
click at [851, 150] on div "whi le-true loop press enter" at bounding box center [930, 168] width 239 height 57
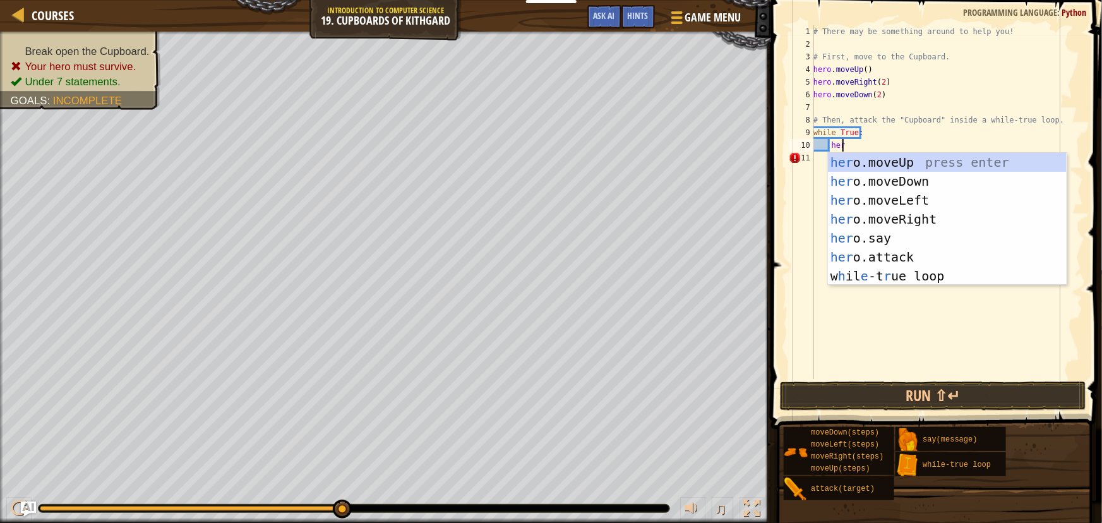
scroll to position [6, 2]
click at [897, 260] on div "hero .moveUp press enter hero .moveDown press enter hero .moveLeft press enter …" at bounding box center [947, 238] width 239 height 171
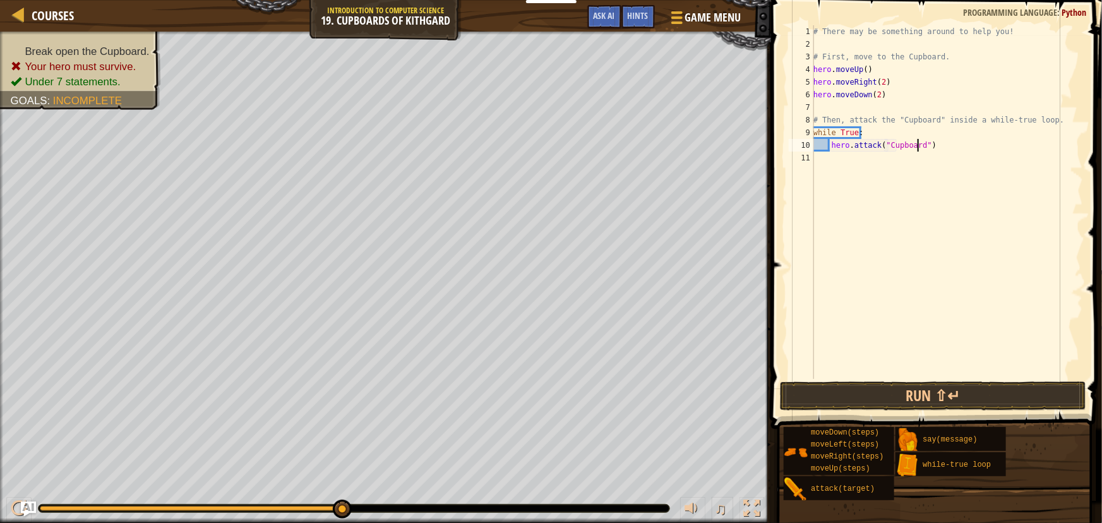
scroll to position [6, 8]
type textarea "hero.attack("Cupboard")"
drag, startPoint x: 926, startPoint y: 397, endPoint x: 926, endPoint y: 390, distance: 7.0
click at [926, 396] on button "Run ⇧↵" at bounding box center [933, 395] width 306 height 29
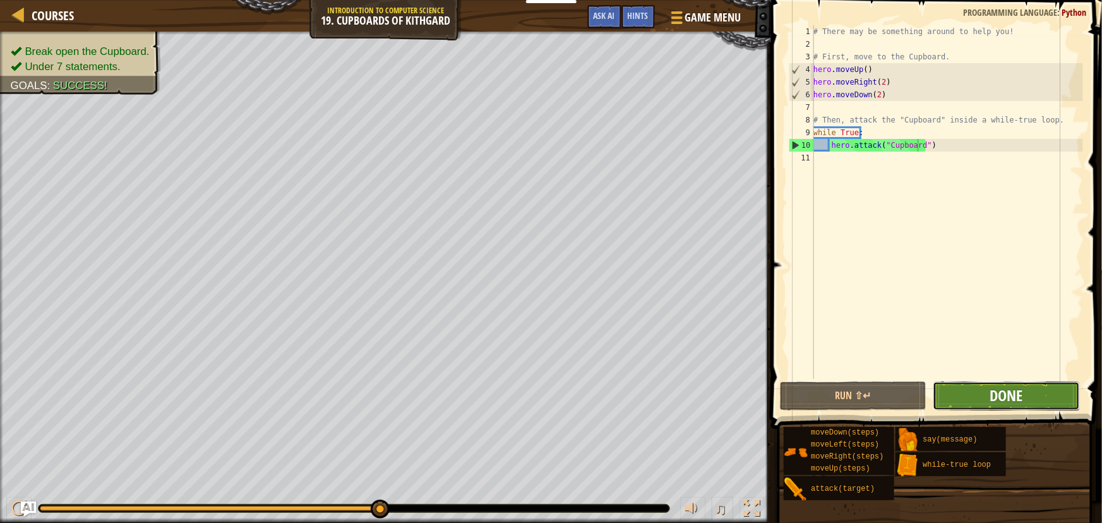
click at [1019, 392] on span "Done" at bounding box center [1006, 395] width 33 height 20
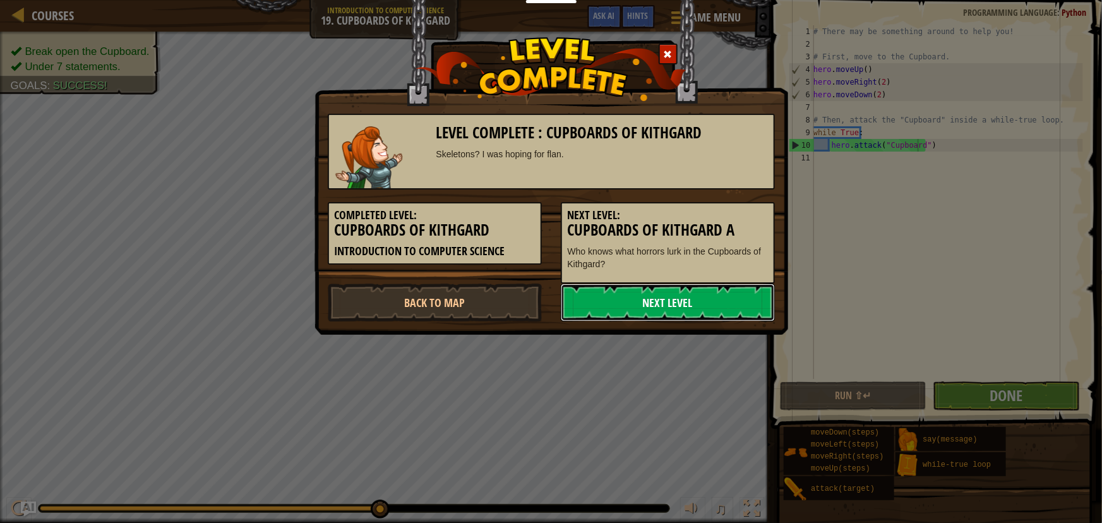
click at [661, 304] on link "Next Level" at bounding box center [668, 303] width 214 height 38
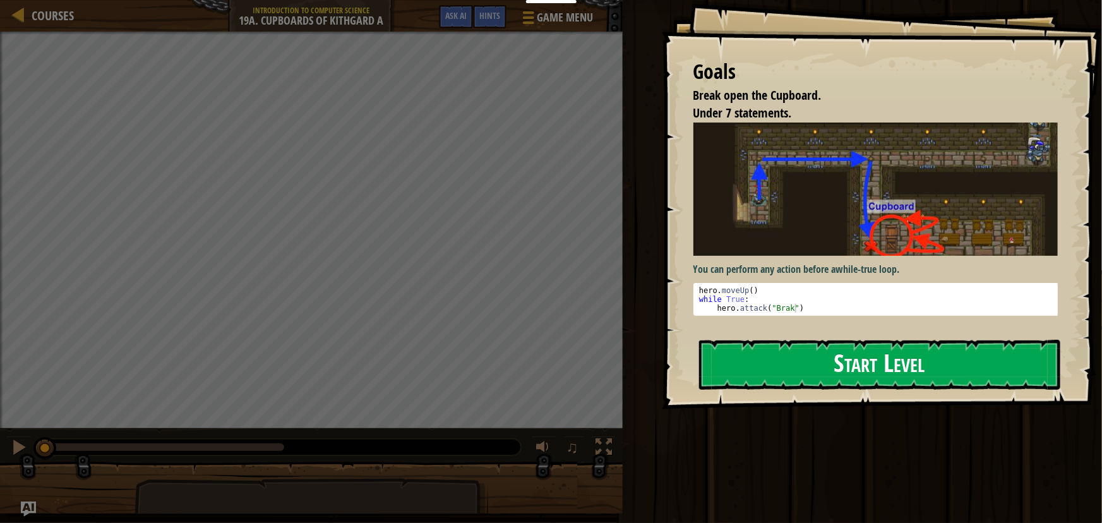
click at [839, 385] on button "Start Level" at bounding box center [879, 365] width 361 height 50
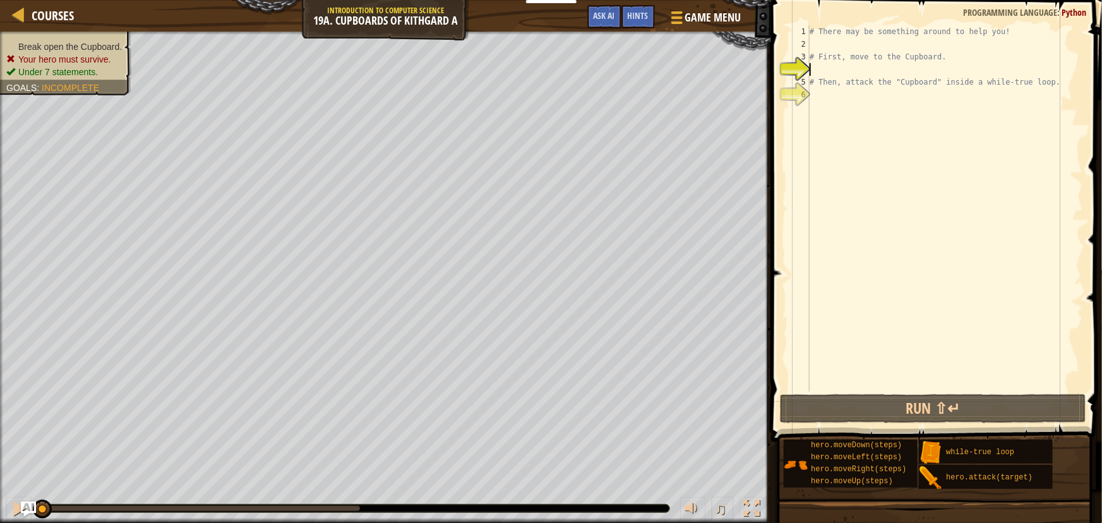
type textarea "h"
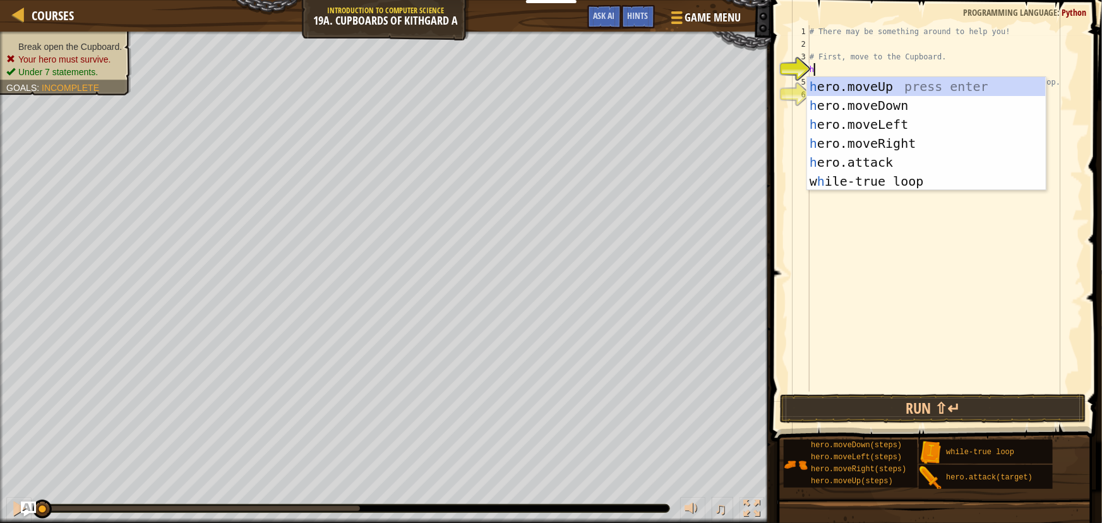
scroll to position [6, 0]
type textarea "hero"
click at [853, 109] on div "hero .moveUp press enter hero .moveDown press enter hero .moveLeft press enter …" at bounding box center [926, 153] width 239 height 152
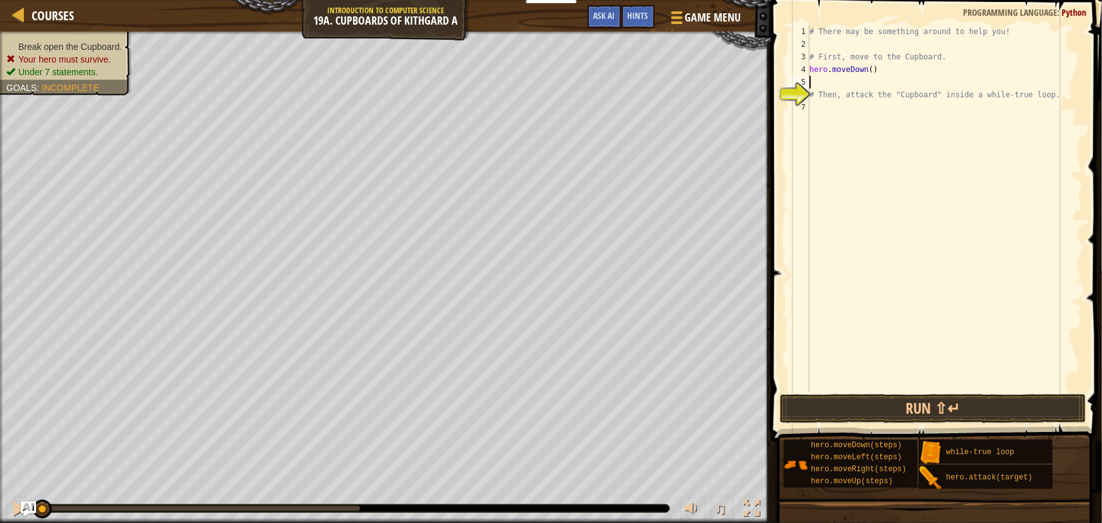
scroll to position [6, 0]
type textarea "he"
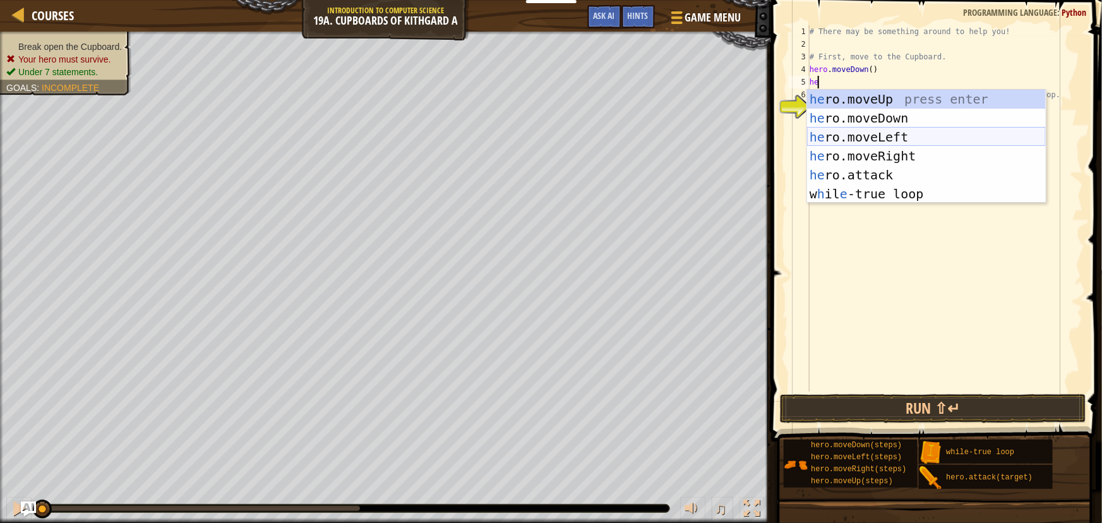
click at [853, 138] on div "he ro.moveUp press enter he ro.moveDown press enter he ro.moveLeft press enter …" at bounding box center [926, 166] width 239 height 152
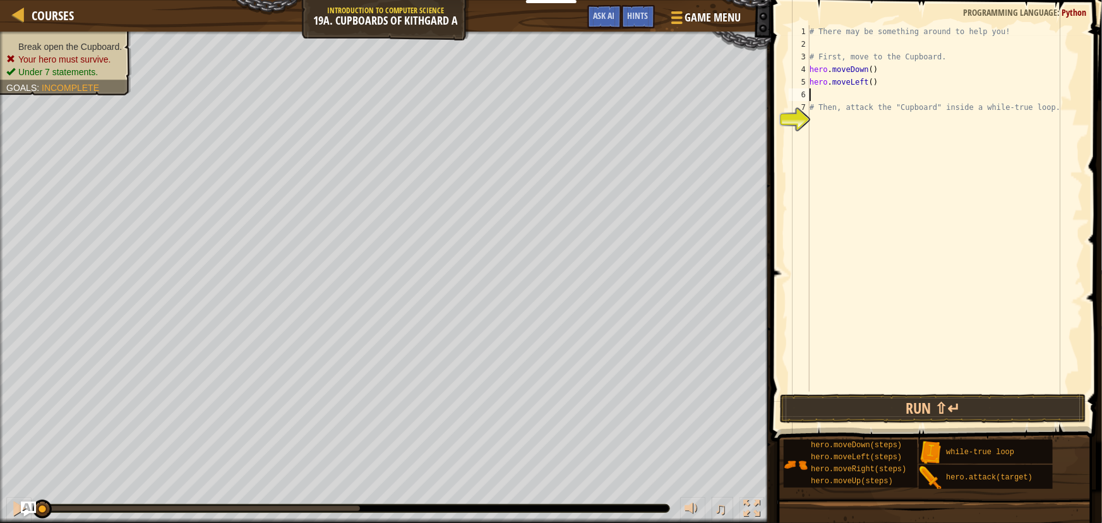
click at [866, 83] on div "# There may be something around to help you! # First, move to the Cupboard. her…" at bounding box center [945, 221] width 277 height 392
type textarea "hero.moveLeft(2)"
click at [832, 95] on div "# There may be something around to help you! # First, move to the Cupboard. her…" at bounding box center [945, 221] width 277 height 392
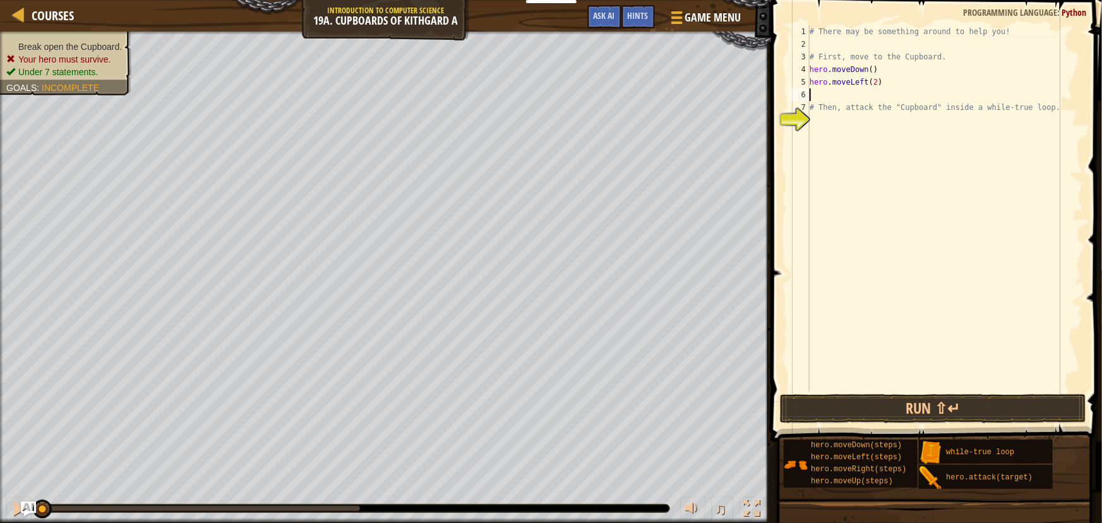
type textarea "hero"
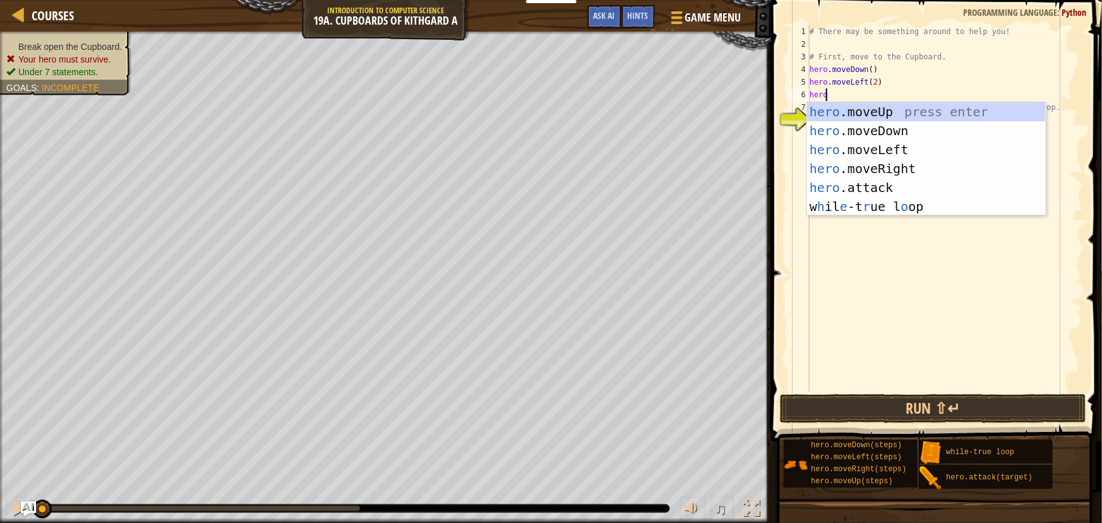
scroll to position [6, 1]
click at [876, 109] on div "hero .moveUp press enter hero .moveDown press enter hero .moveLeft press enter …" at bounding box center [926, 178] width 239 height 152
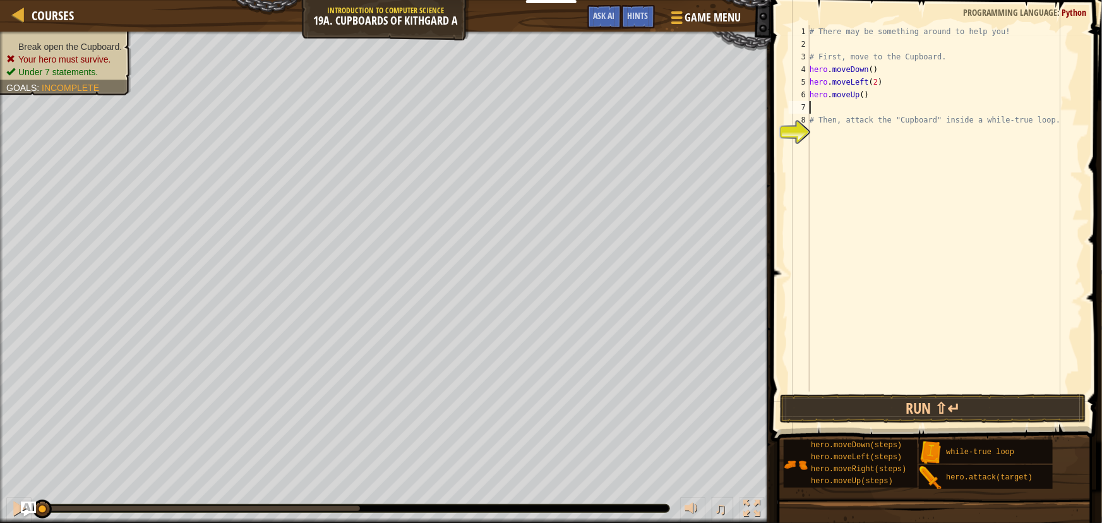
click at [859, 95] on div "# There may be something around to help you! # First, move to the Cupboard. her…" at bounding box center [945, 221] width 277 height 392
type textarea "hero.moveUp(2)"
click at [841, 141] on div "# There may be something around to help you! # First, move to the Cupboard. her…" at bounding box center [945, 221] width 277 height 392
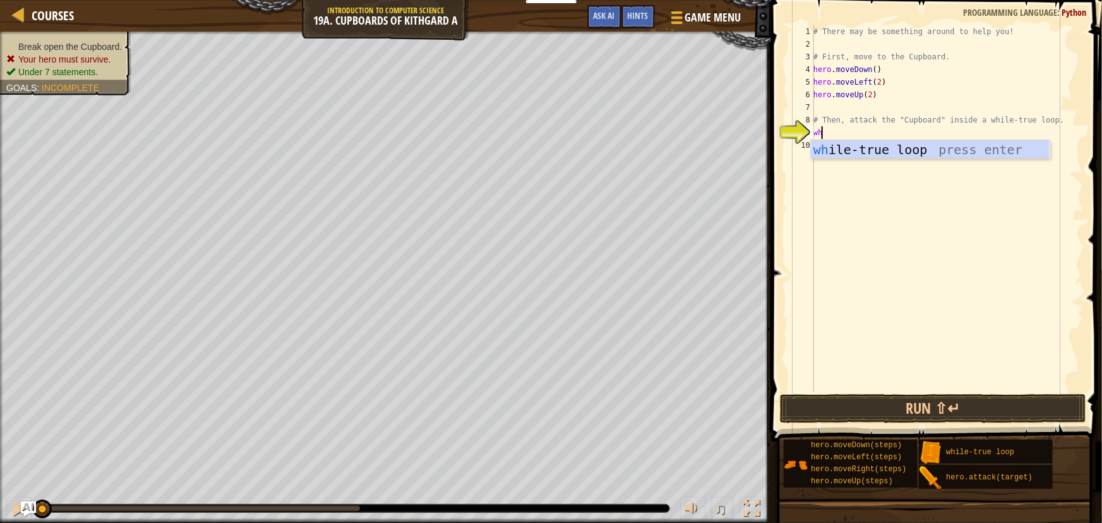
type textarea "whi"
click at [846, 149] on div "whi le-true loop press enter" at bounding box center [930, 168] width 239 height 57
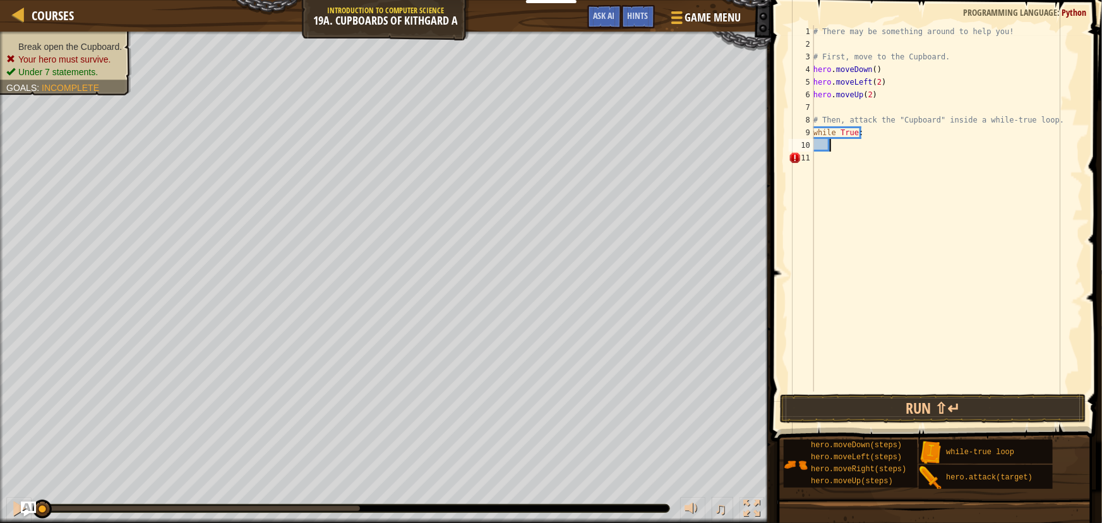
scroll to position [6, 2]
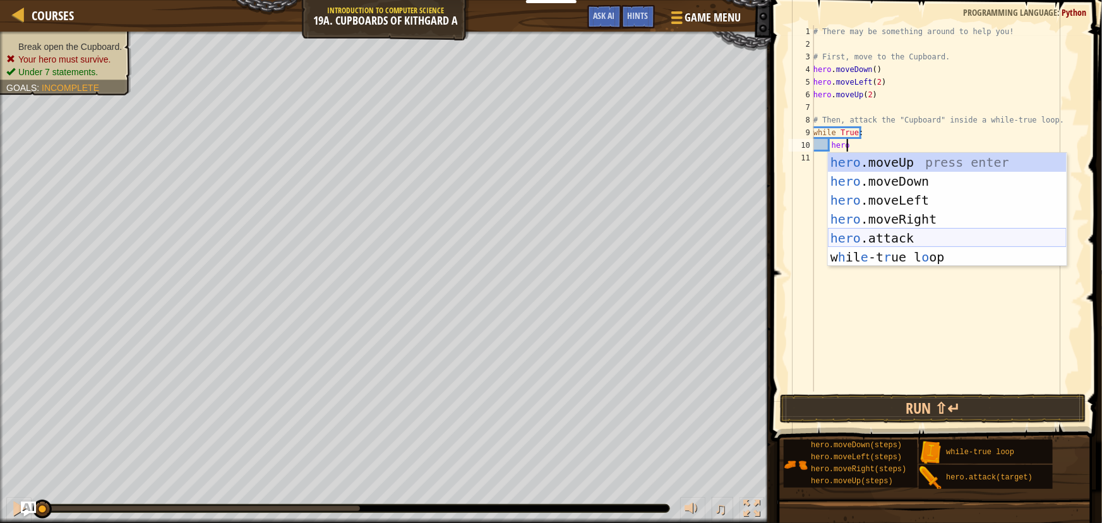
click at [907, 234] on div "hero .moveUp press enter hero .moveDown press enter hero .moveLeft press enter …" at bounding box center [947, 229] width 239 height 152
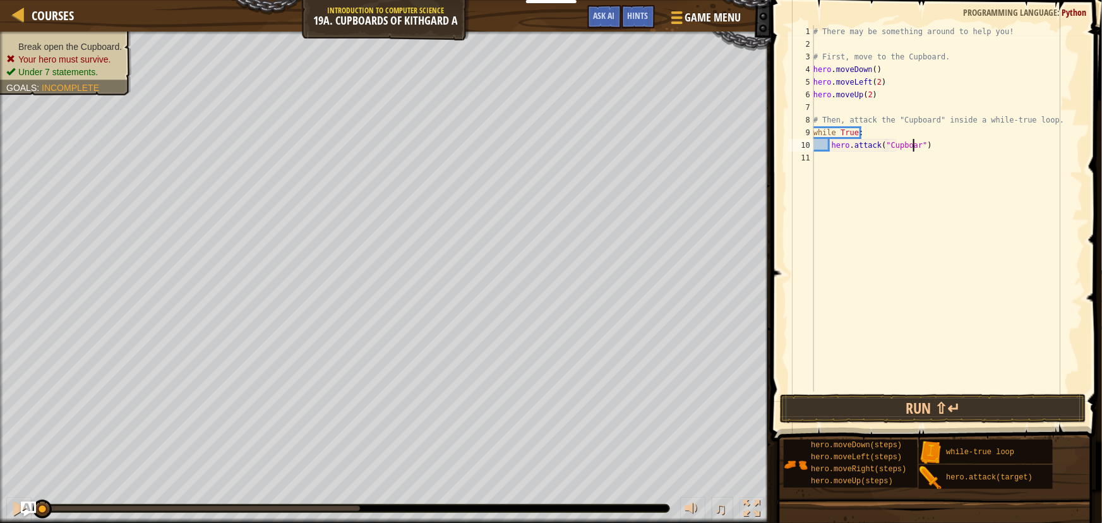
scroll to position [6, 8]
type textarea "hero.attack("Cupboard")"
click at [896, 410] on button "Run ⇧↵" at bounding box center [933, 408] width 306 height 29
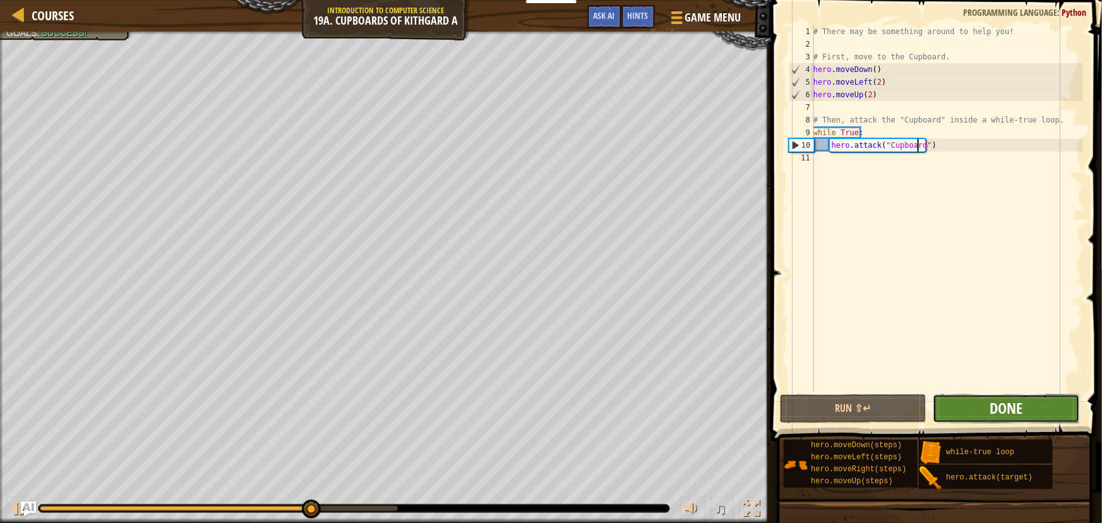
click at [1005, 401] on span "Done" at bounding box center [1006, 408] width 33 height 20
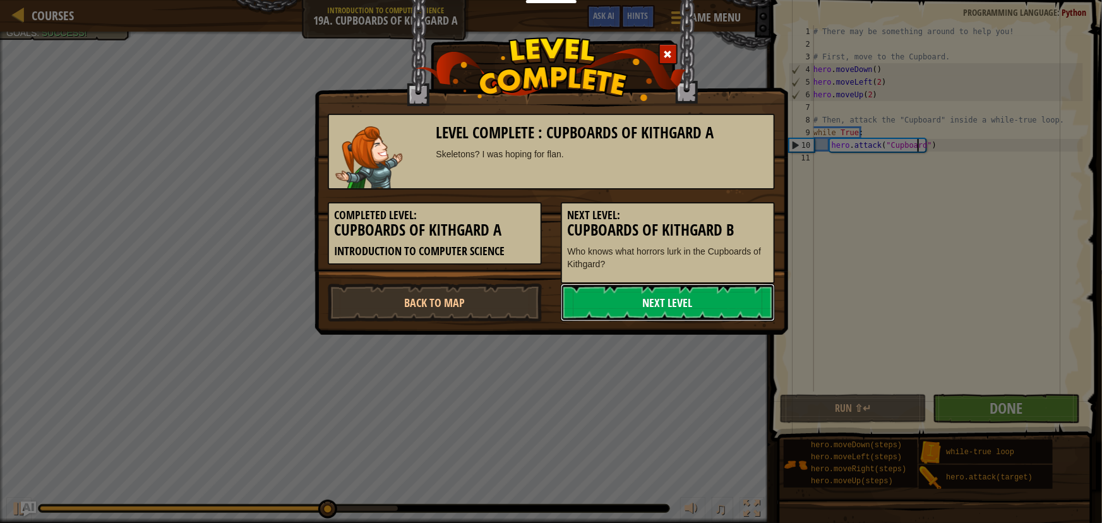
click at [663, 294] on link "Next Level" at bounding box center [668, 303] width 214 height 38
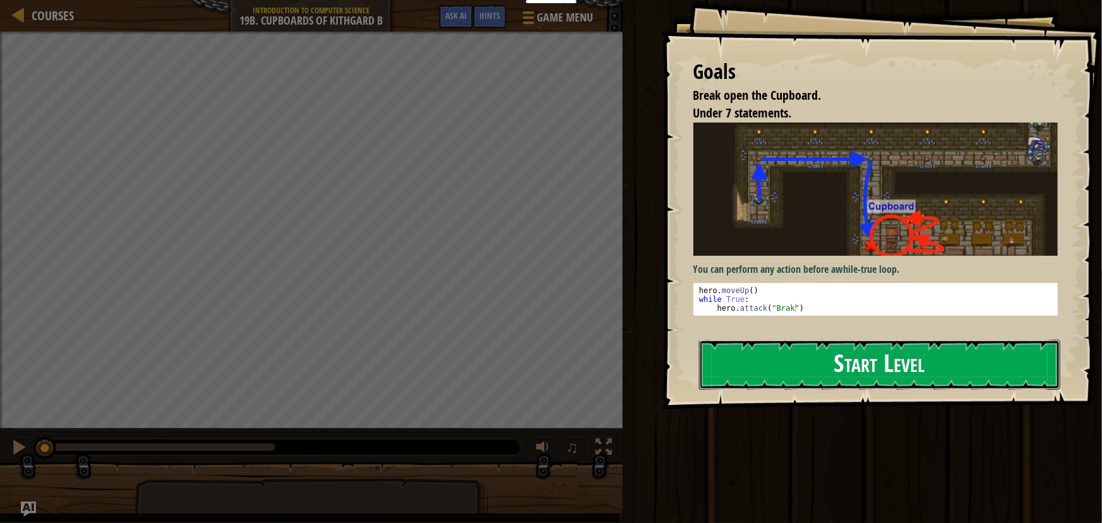
click at [845, 354] on button "Start Level" at bounding box center [879, 365] width 361 height 50
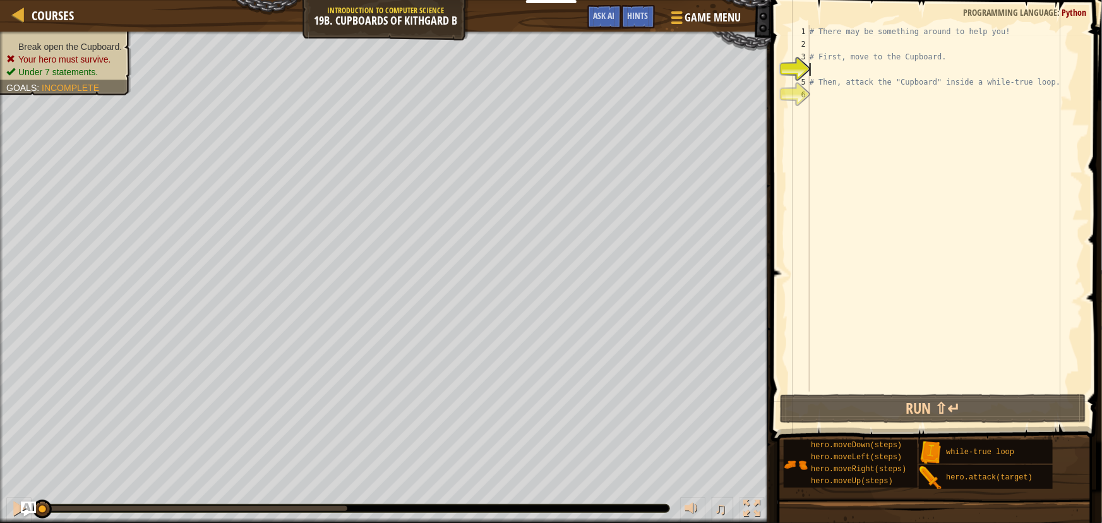
click at [864, 70] on div "# There may be something around to help you! # First, move to the Cupboard. # T…" at bounding box center [945, 221] width 277 height 392
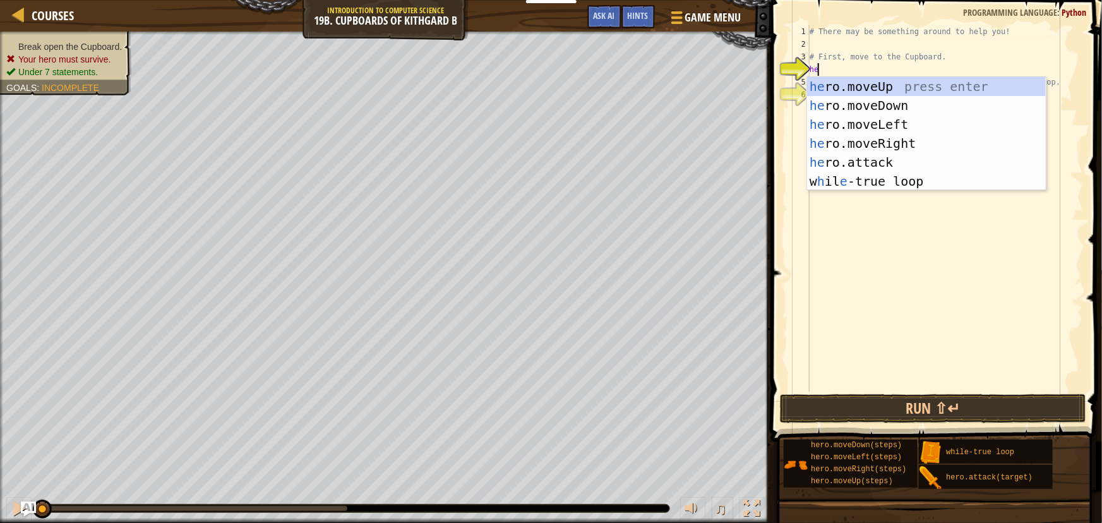
scroll to position [6, 0]
type textarea "heor"
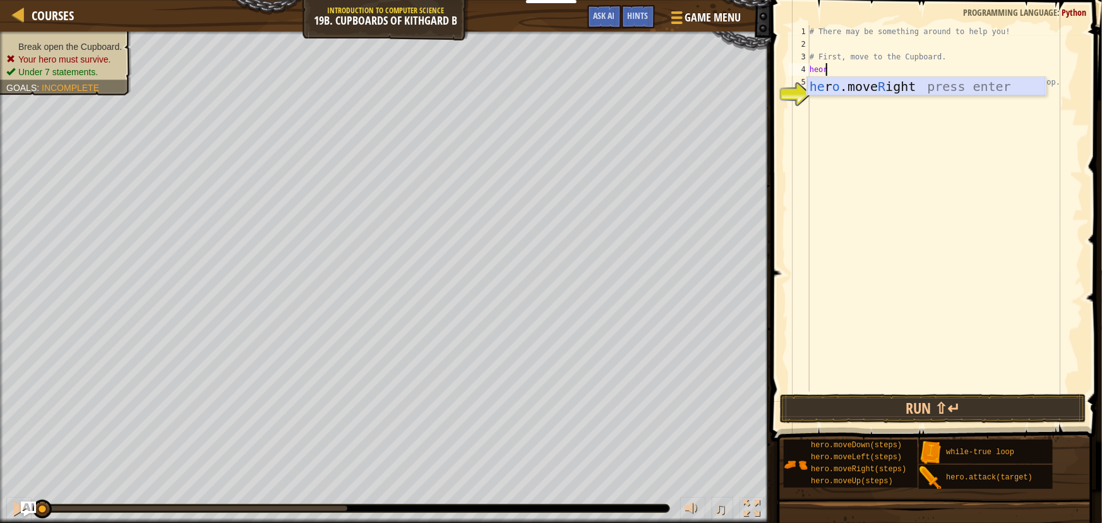
click at [863, 81] on div "he r o .move R ight press enter" at bounding box center [926, 105] width 239 height 57
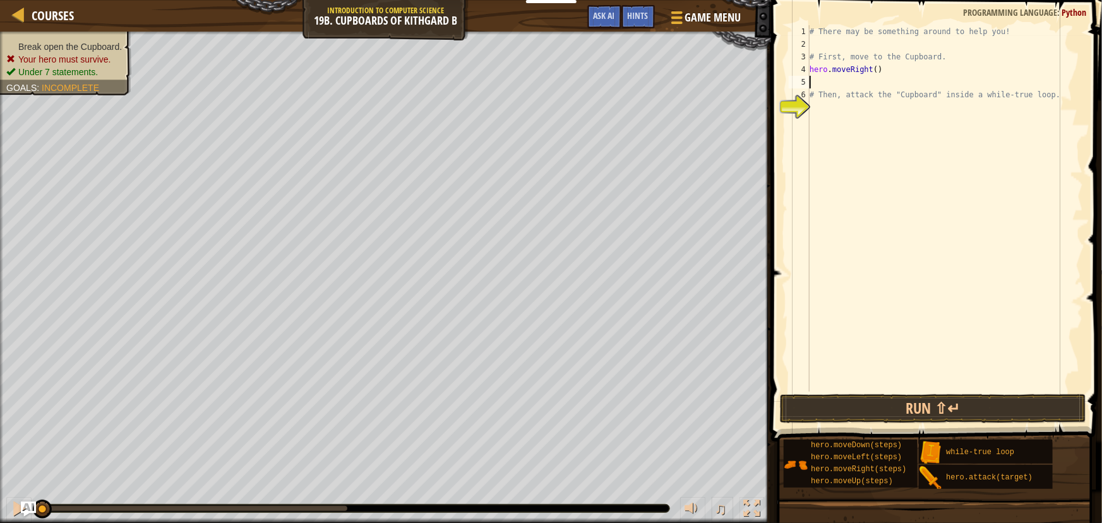
type textarea "hero"
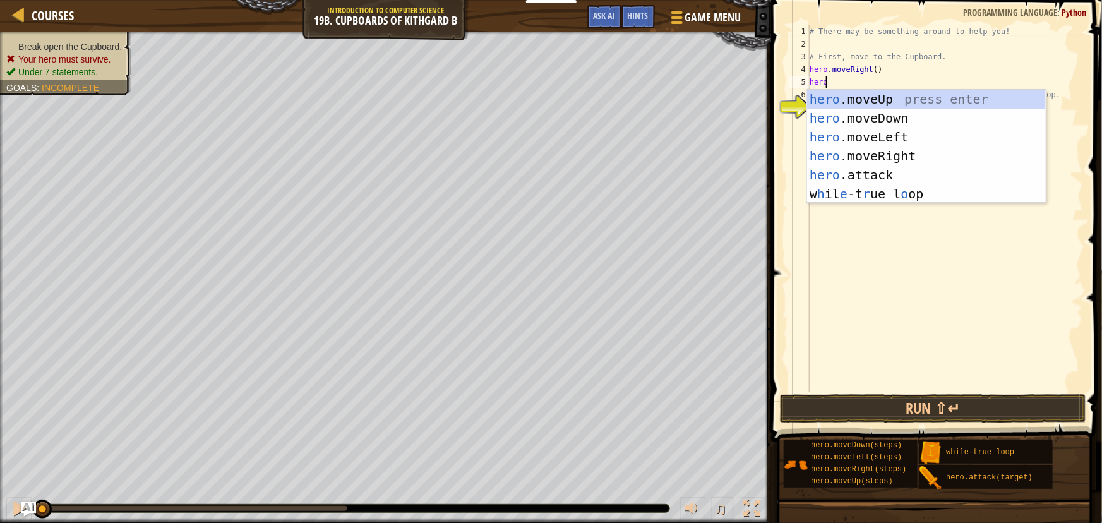
scroll to position [6, 1]
click at [892, 117] on div "hero .moveUp press enter hero .moveDown press enter hero .moveLeft press enter …" at bounding box center [926, 166] width 239 height 152
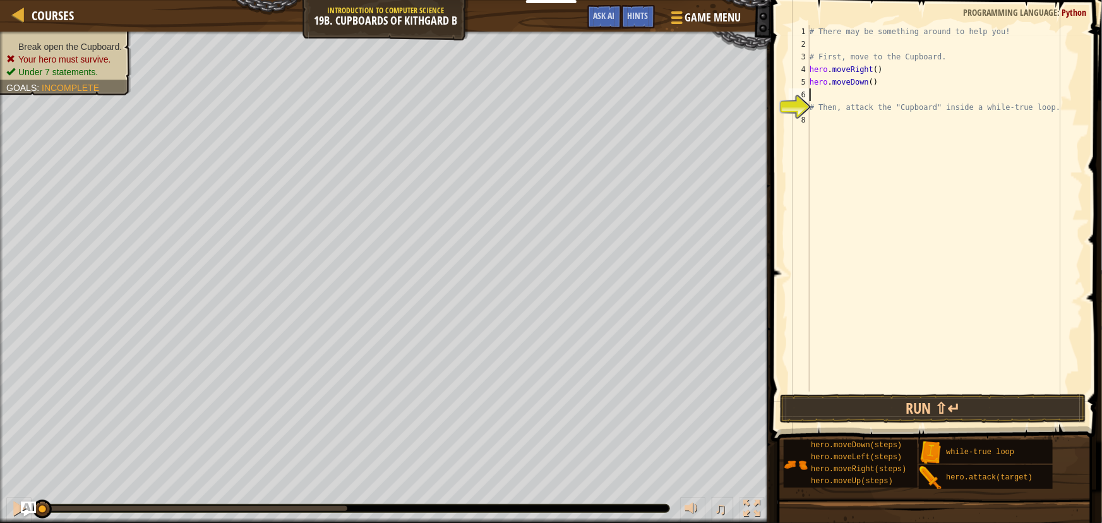
scroll to position [6, 0]
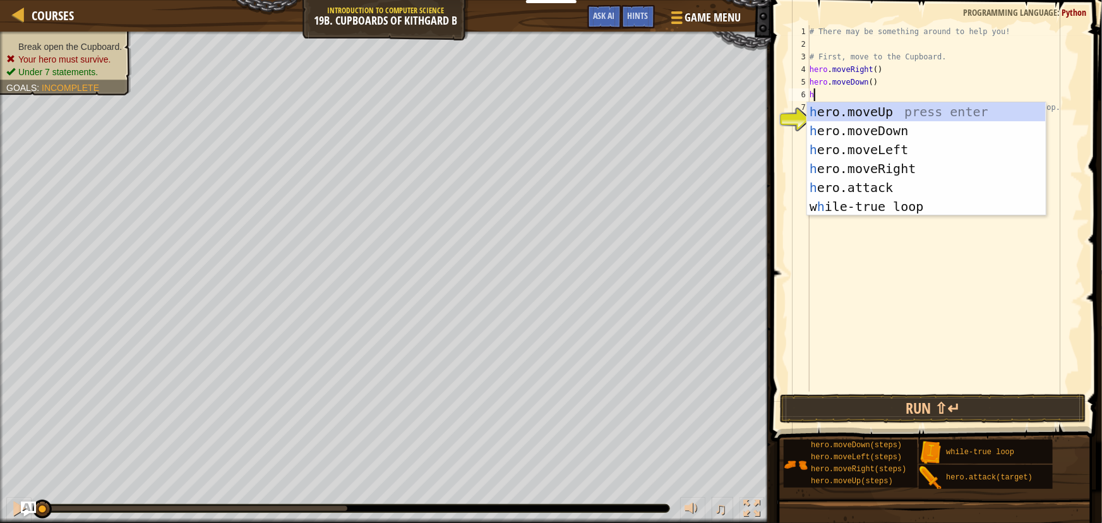
type textarea "hero"
click at [837, 164] on div "hero .moveUp press enter hero .moveDown press enter hero .moveLeft press enter …" at bounding box center [926, 178] width 239 height 152
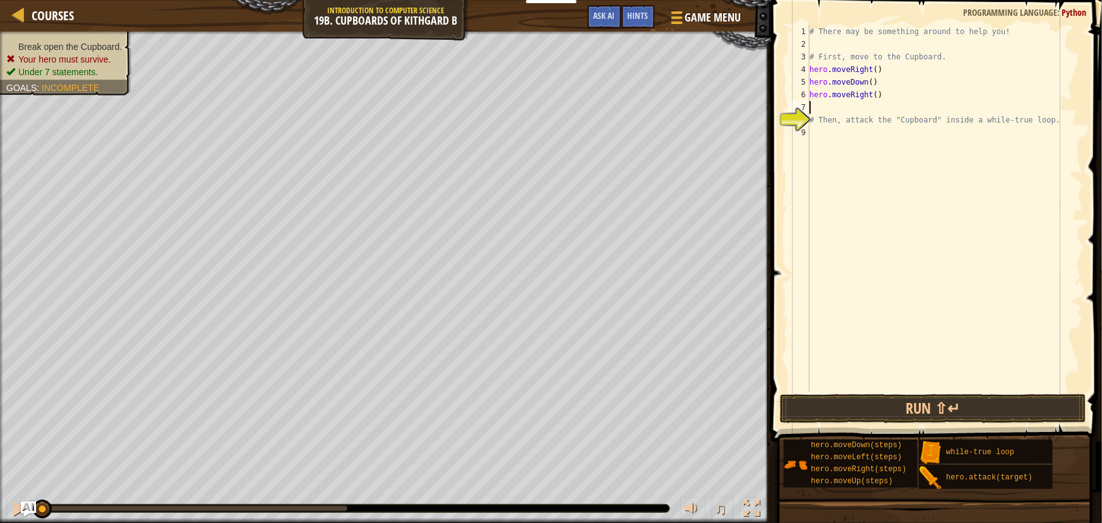
scroll to position [6, 0]
type textarea "hero"
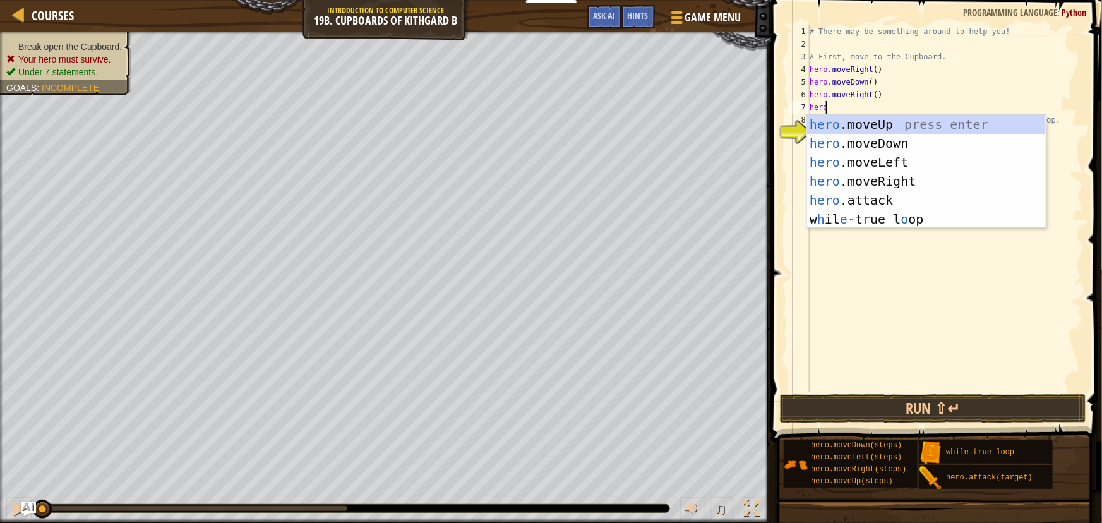
scroll to position [6, 1]
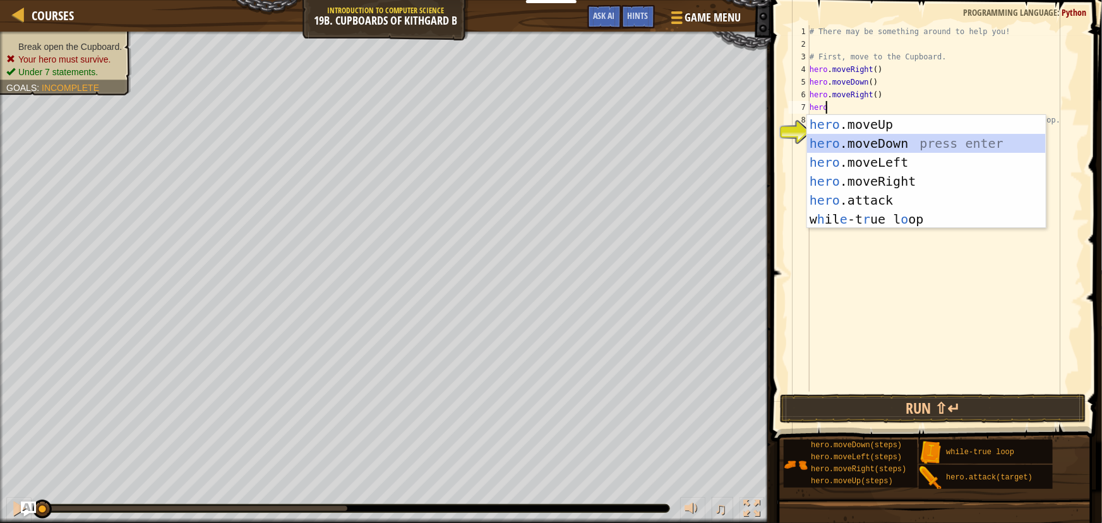
click at [846, 143] on div "hero .moveUp press enter hero .moveDown press enter hero .moveLeft press enter …" at bounding box center [926, 191] width 239 height 152
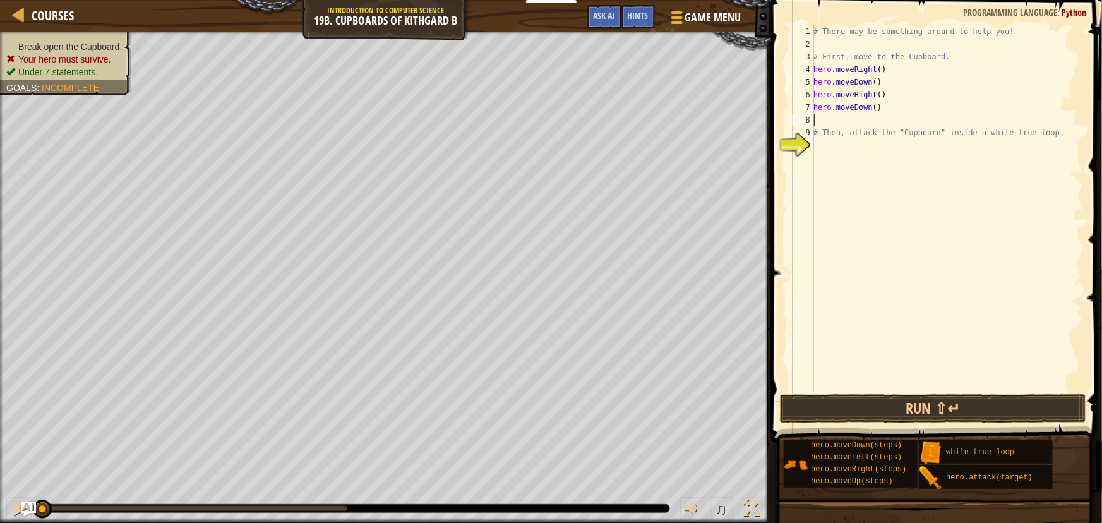
click at [871, 104] on div "# There may be something around to help you! # First, move to the Cupboard. her…" at bounding box center [947, 221] width 272 height 392
type textarea "hero.moveDown(2)"
click at [823, 149] on div "# There may be something around to help you! # First, move to the Cupboard. her…" at bounding box center [947, 221] width 272 height 392
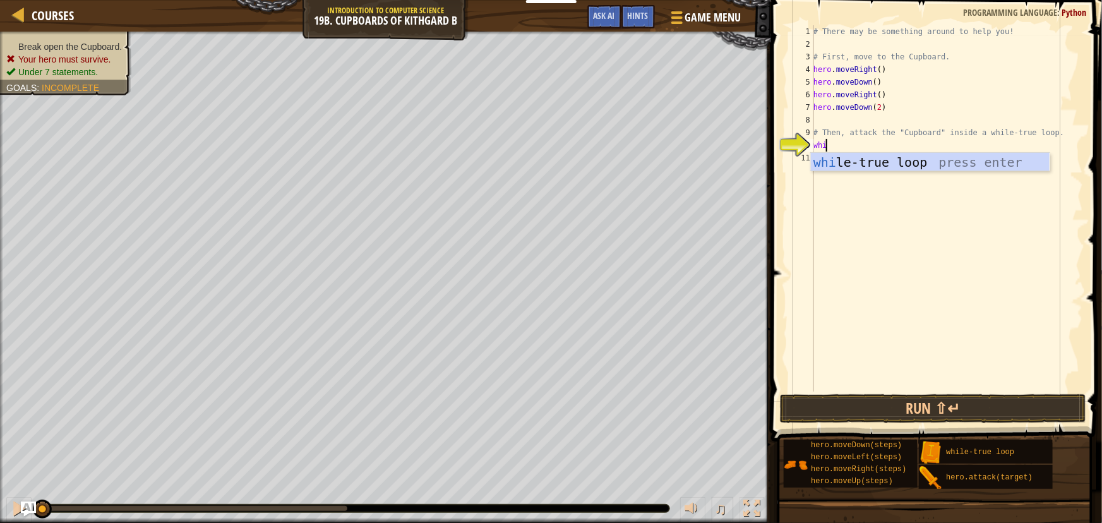
scroll to position [6, 0]
type textarea "while"
click at [849, 164] on div "while -true loop press enter" at bounding box center [930, 181] width 239 height 57
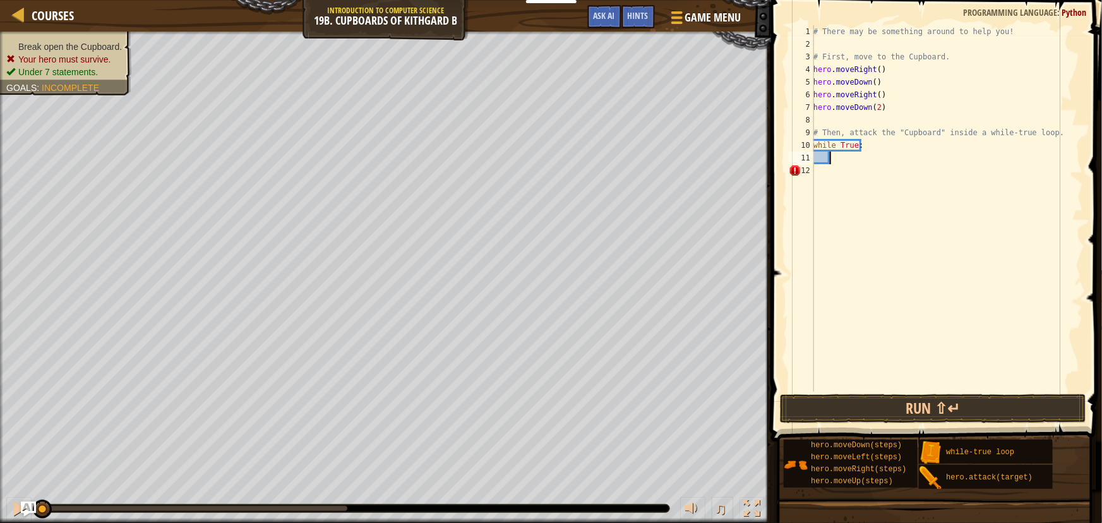
scroll to position [6, 2]
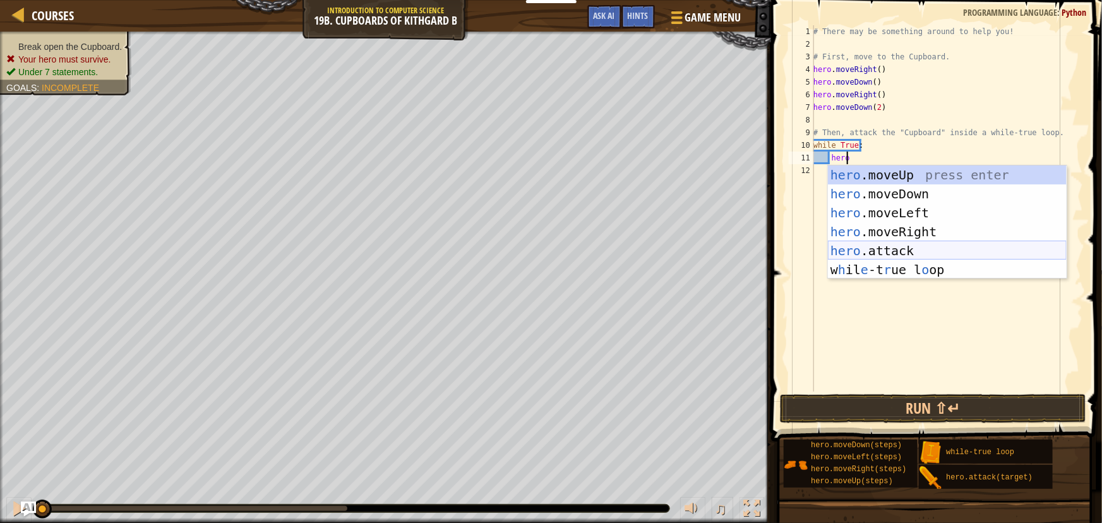
click at [868, 245] on div "hero .moveUp press enter hero .moveDown press enter hero .moveLeft press enter …" at bounding box center [947, 241] width 239 height 152
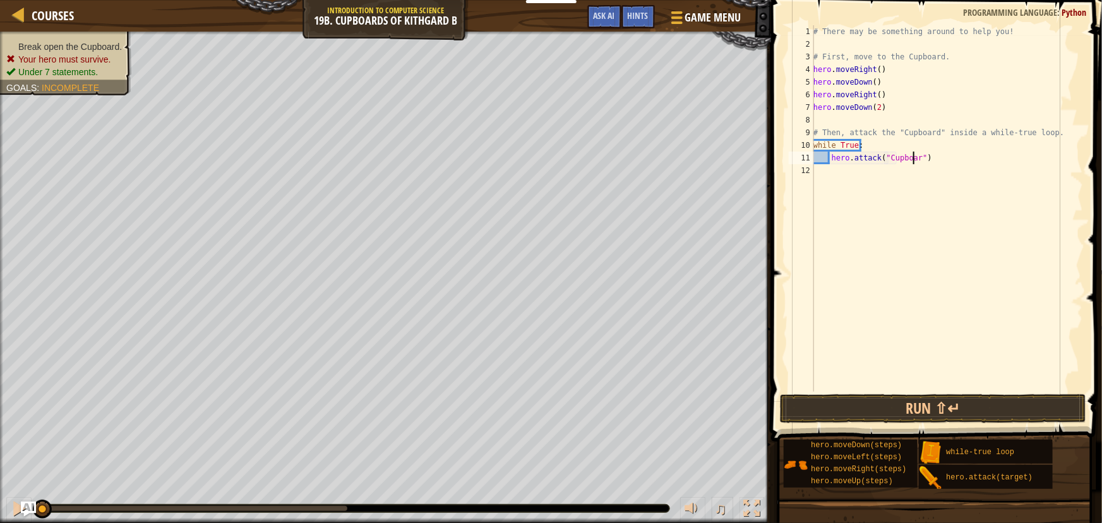
scroll to position [6, 8]
type textarea "hero.attack("Cupboard")"
click at [919, 407] on button "Run ⇧↵" at bounding box center [933, 408] width 306 height 29
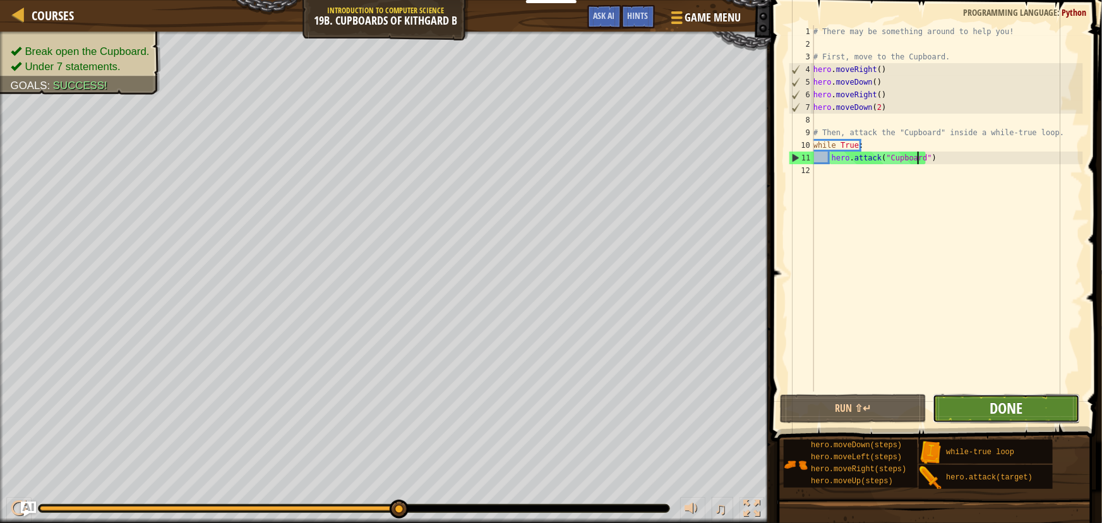
click at [996, 412] on span "Done" at bounding box center [1006, 408] width 33 height 20
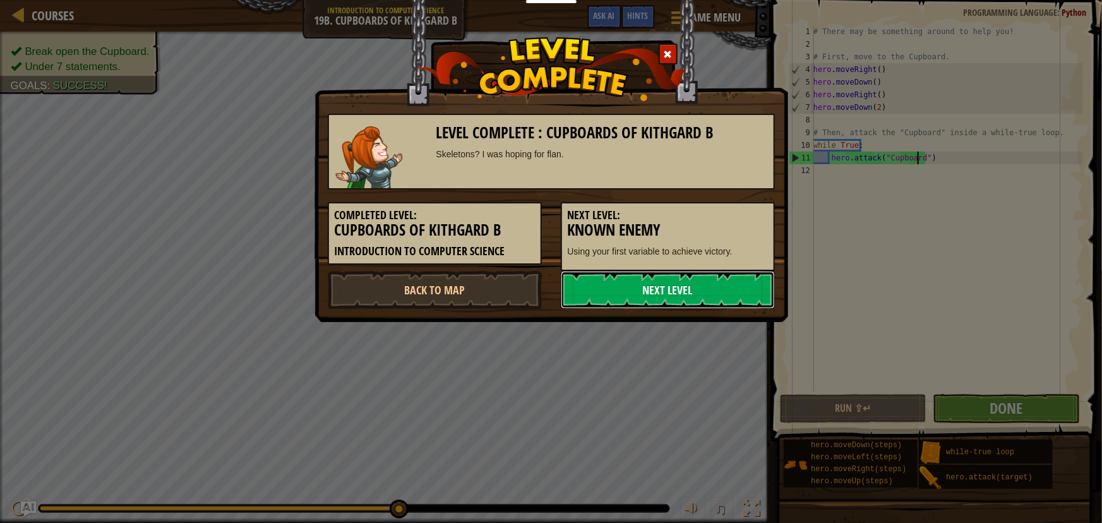
click at [617, 304] on link "Next Level" at bounding box center [668, 290] width 214 height 38
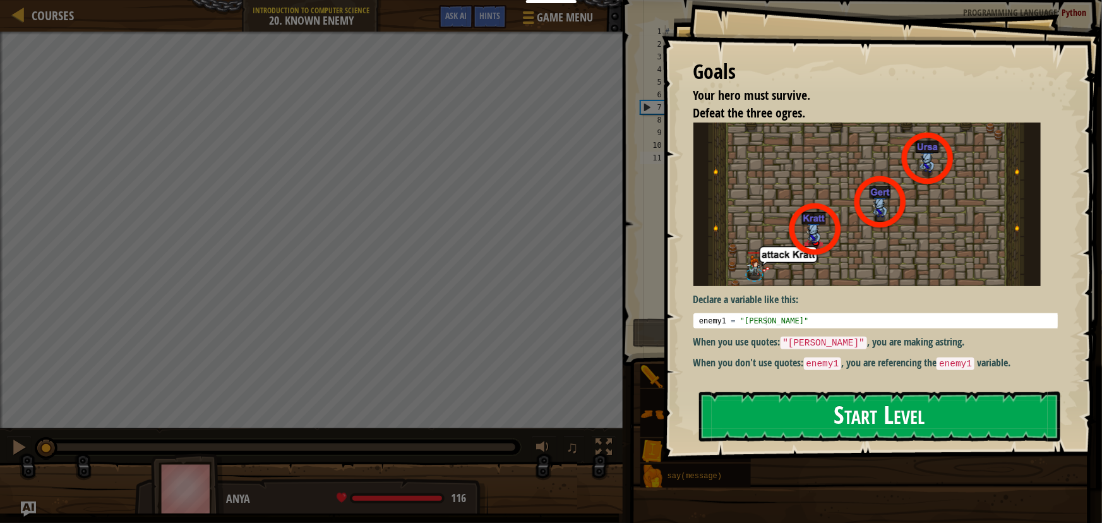
click at [860, 419] on button "Start Level" at bounding box center [879, 417] width 361 height 50
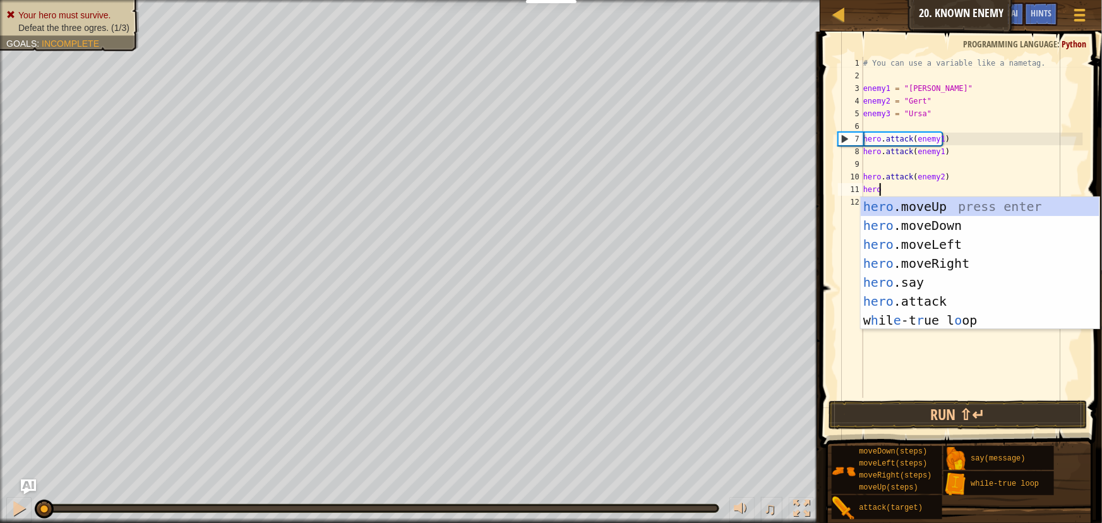
scroll to position [6, 1]
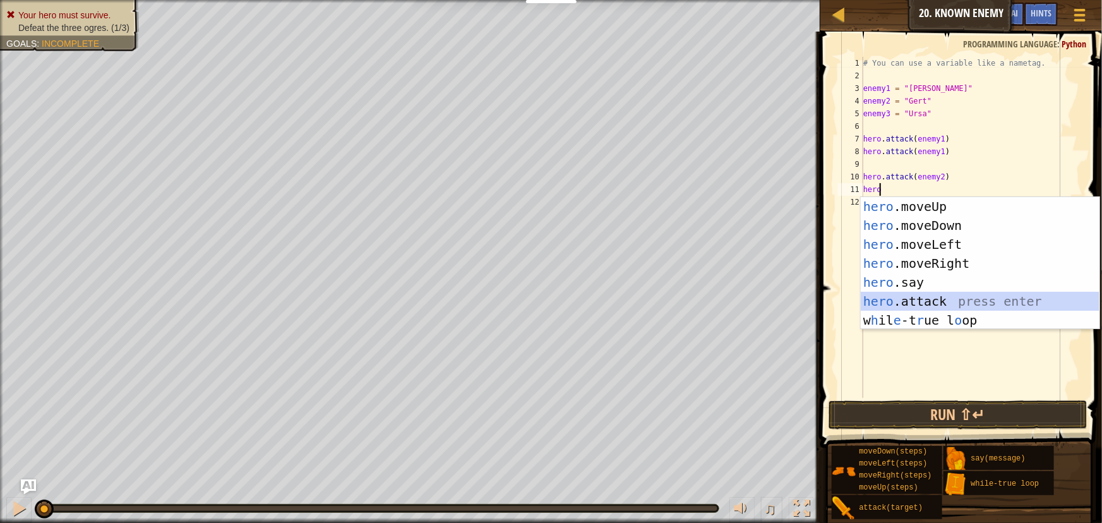
click at [919, 302] on div "hero .moveUp press enter hero .moveDown press enter hero .moveLeft press enter …" at bounding box center [980, 282] width 239 height 171
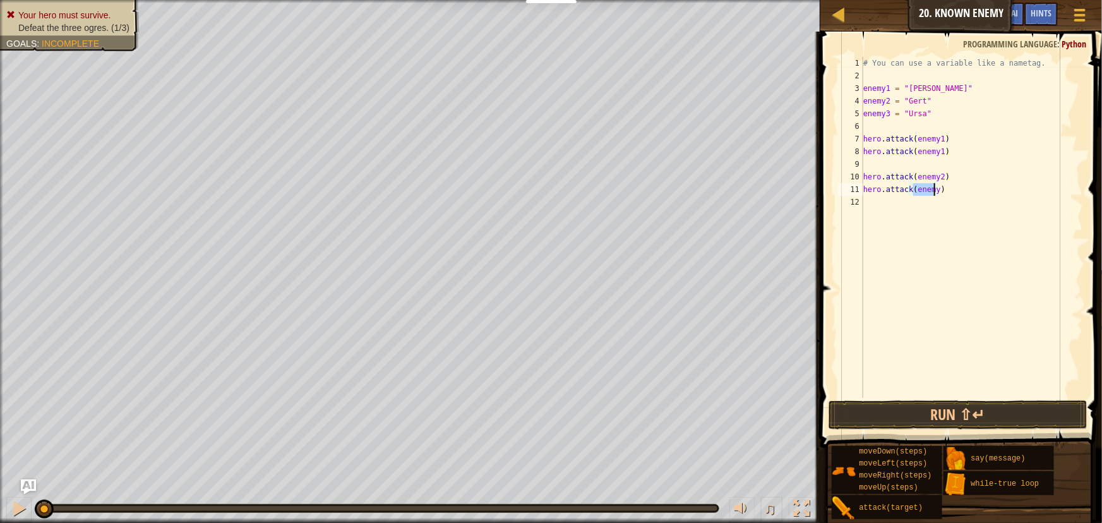
click at [934, 187] on div "# You can use a variable like a nametag. enemy1 = "[PERSON_NAME]" enemy2 = "[PE…" at bounding box center [972, 227] width 222 height 341
type textarea "hero.attack(enemy2)"
click at [877, 207] on div "# You can use a variable like a nametag. enemy1 = "[PERSON_NAME]" enemy2 = "[PE…" at bounding box center [972, 240] width 222 height 366
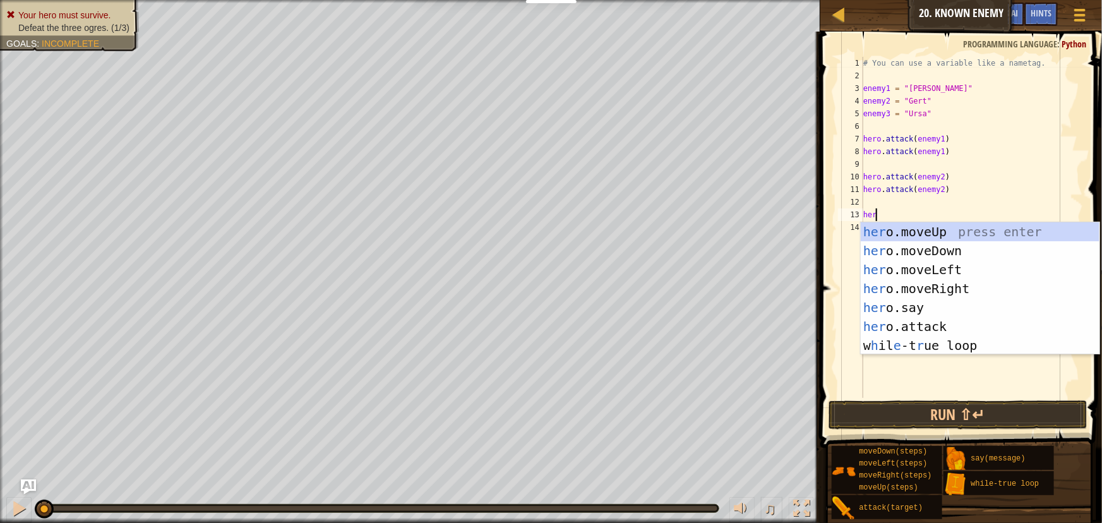
scroll to position [6, 1]
click at [933, 328] on div "hero .moveUp press enter hero .moveDown press enter hero .moveLeft press enter …" at bounding box center [980, 307] width 239 height 171
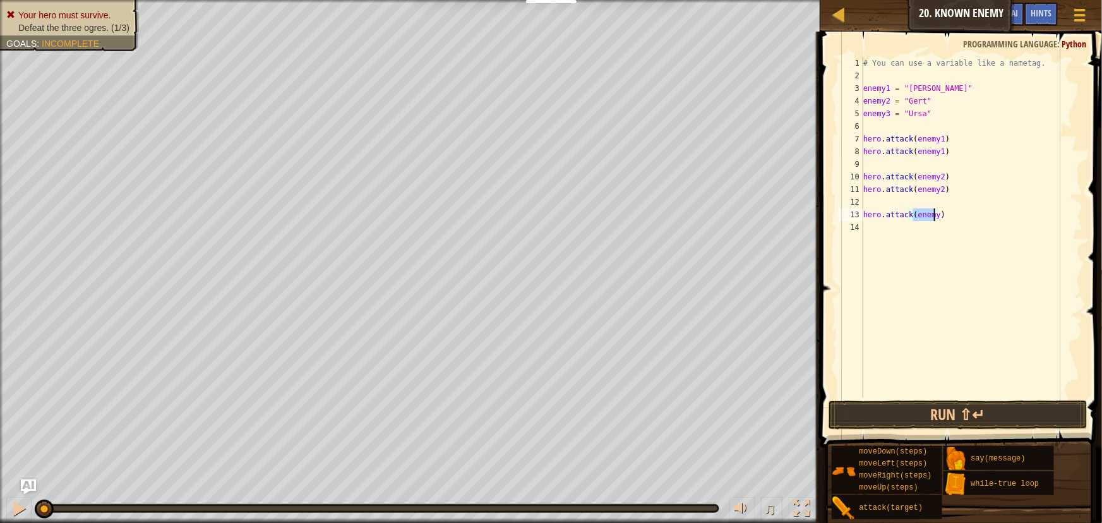
click at [933, 216] on div "# You can use a variable like a nametag. enemy1 = "[PERSON_NAME]" enemy2 = "[PE…" at bounding box center [972, 227] width 222 height 341
type textarea "hero.attack(enemy3)"
drag, startPoint x: 950, startPoint y: 219, endPoint x: 863, endPoint y: 219, distance: 87.1
click at [863, 219] on div "# You can use a variable like a nametag. enemy1 = "[PERSON_NAME]" enemy2 = "[PE…" at bounding box center [972, 240] width 222 height 366
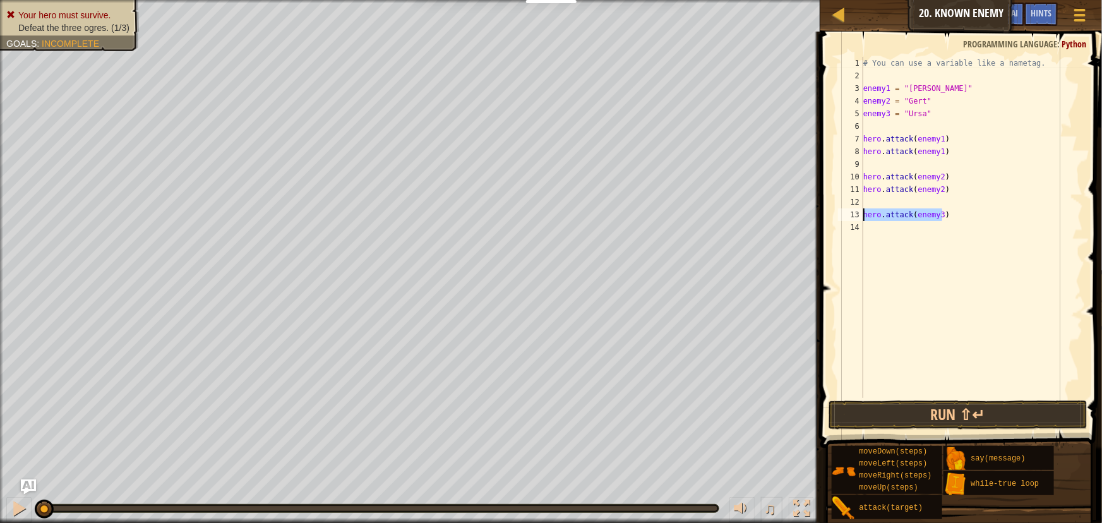
click at [882, 229] on div "# You can use a variable like a nametag. enemy1 = "[PERSON_NAME]" enemy2 = "[PE…" at bounding box center [972, 240] width 222 height 366
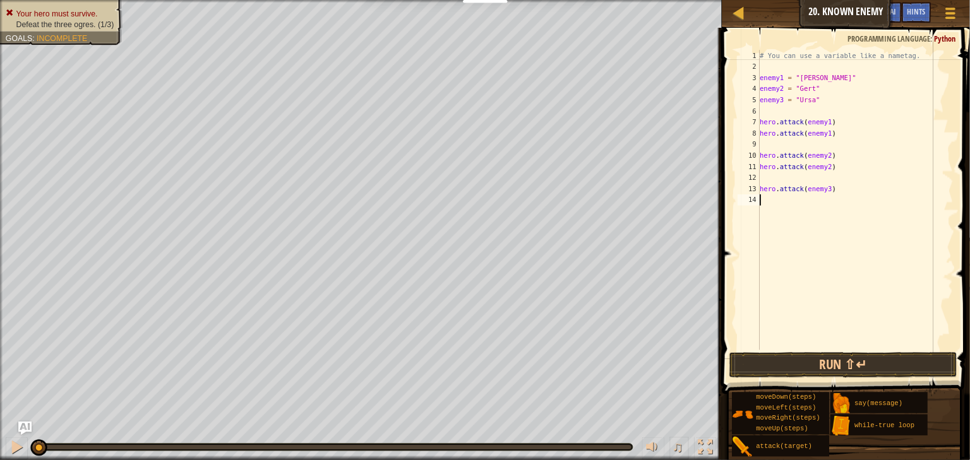
scroll to position [6, 0]
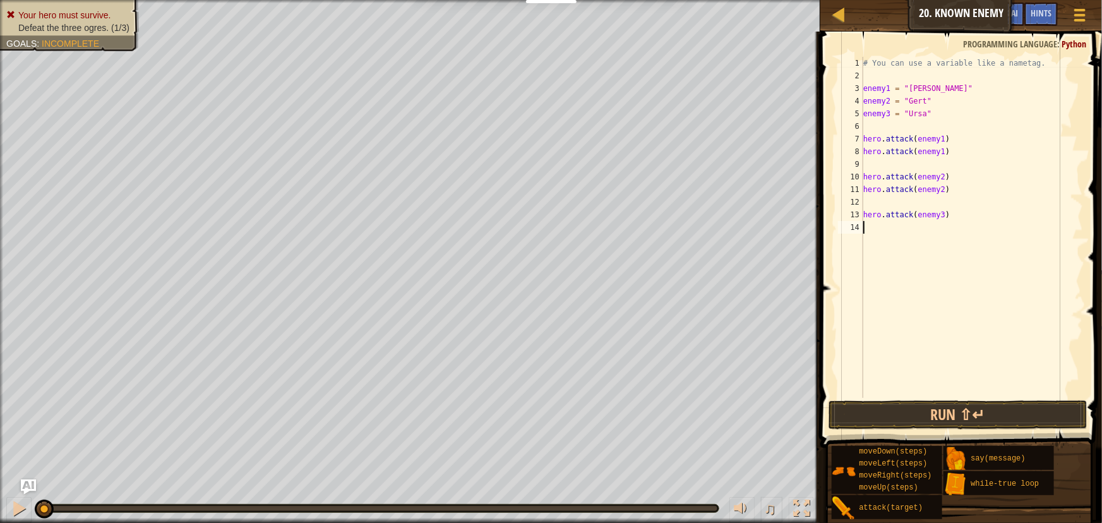
paste textarea "hero.attack(enemy3)"
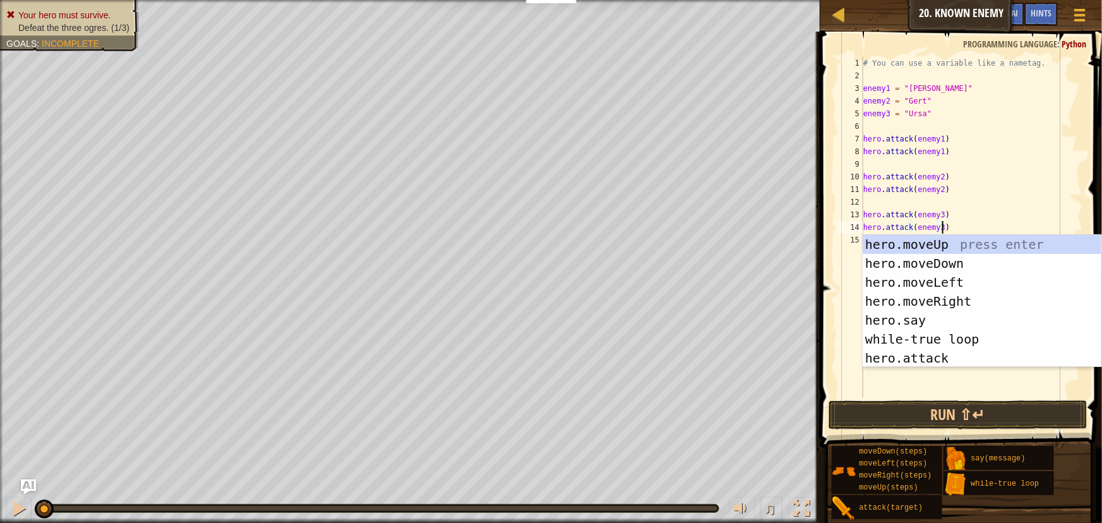
click at [967, 209] on div "# You can use a variable like a nametag. enemy1 = "[PERSON_NAME]" enemy2 = "[PE…" at bounding box center [972, 240] width 222 height 366
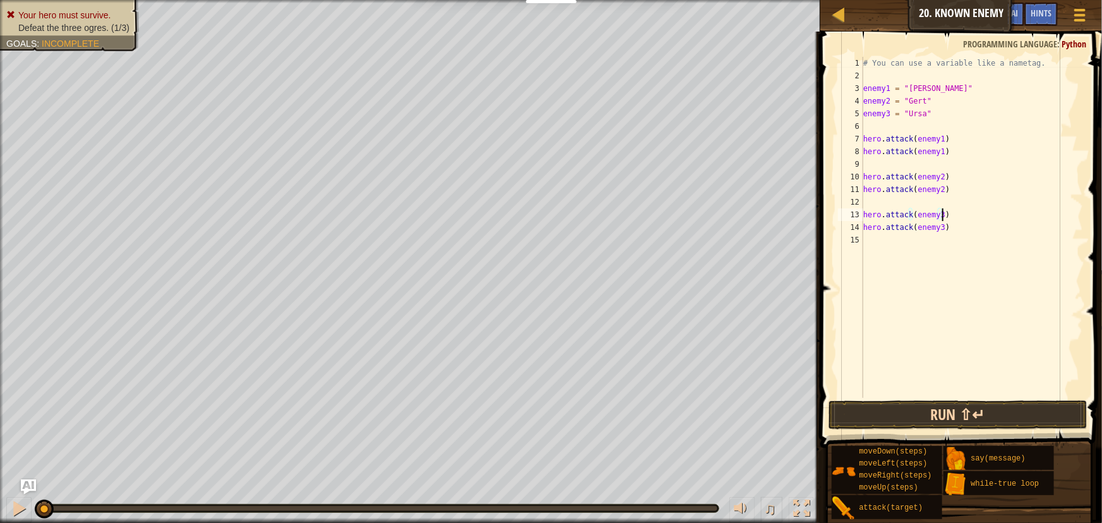
type textarea "hero.attack(enemy3)"
click at [952, 410] on button "Run ⇧↵" at bounding box center [958, 414] width 258 height 29
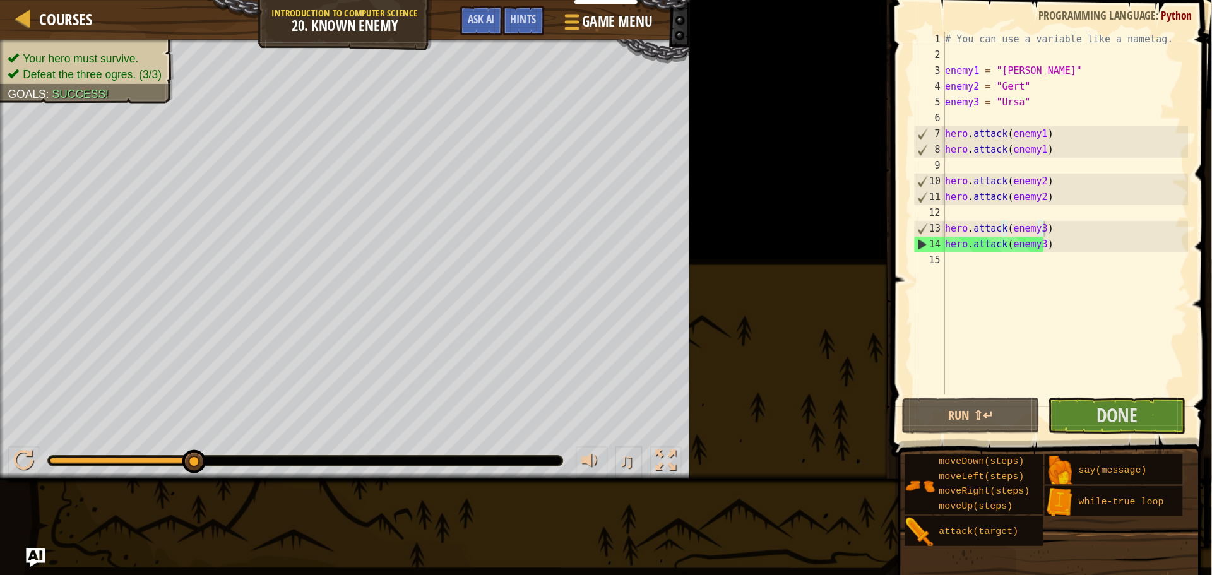
scroll to position [5, 0]
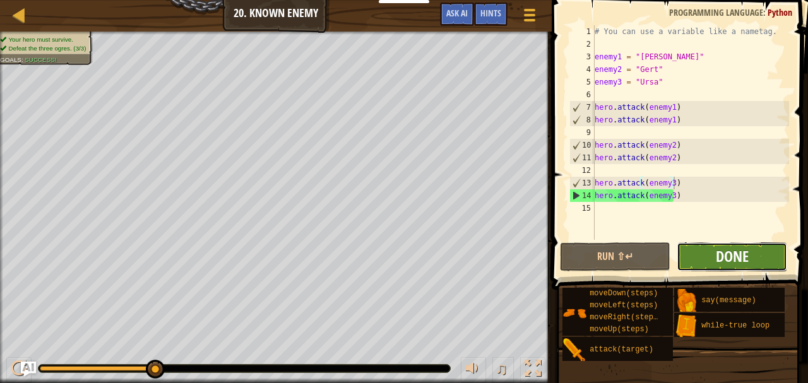
click at [729, 260] on span "Done" at bounding box center [732, 256] width 33 height 20
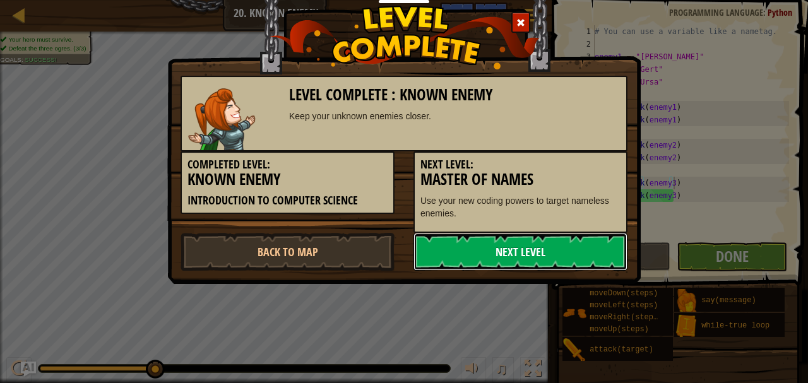
click at [502, 252] on link "Next Level" at bounding box center [521, 252] width 214 height 38
